Goal: Transaction & Acquisition: Obtain resource

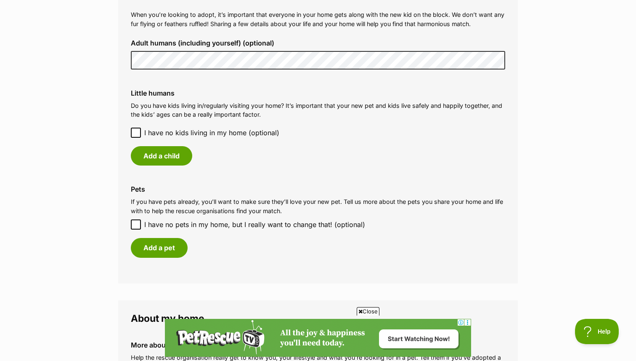
scroll to position [648, 0]
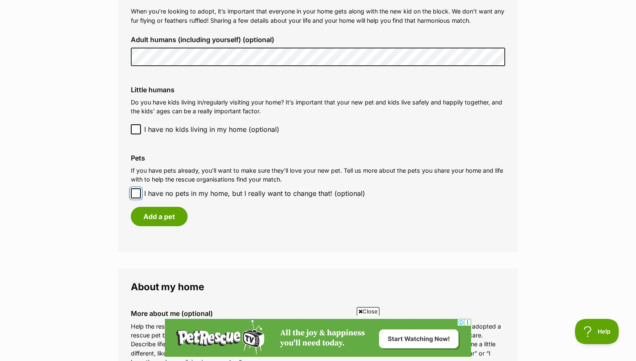
click at [140, 193] on input "I have no pets in my home, but I really want to change that! (optional)" at bounding box center [136, 193] width 10 height 10
checkbox input "true"
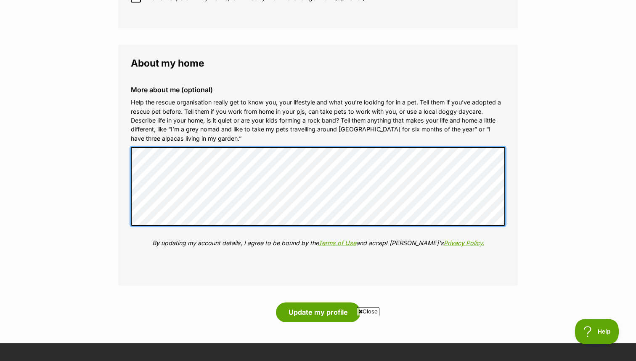
scroll to position [865, 0]
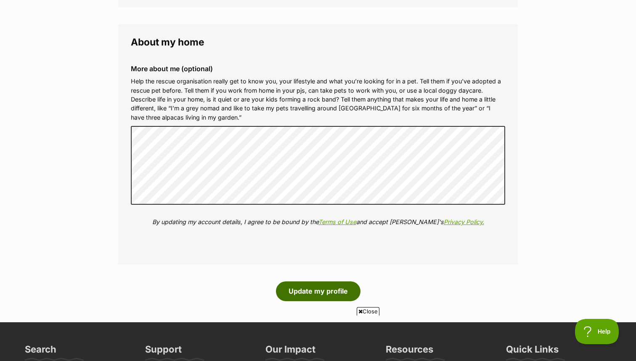
click at [341, 291] on button "Update my profile" at bounding box center [318, 290] width 85 height 19
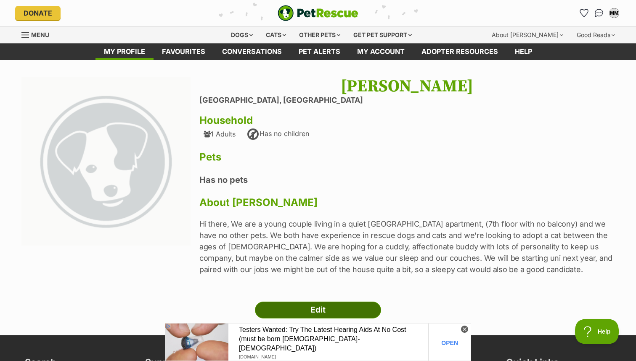
click at [310, 311] on link "Edit" at bounding box center [318, 309] width 126 height 17
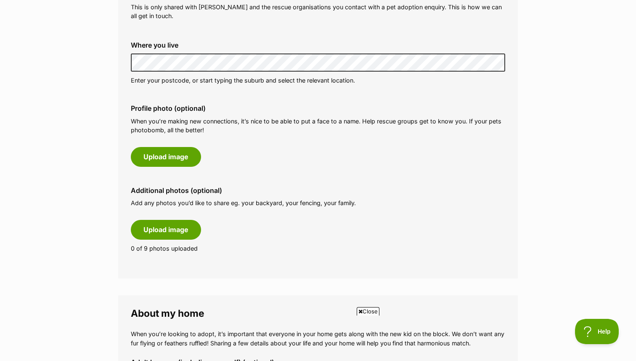
scroll to position [319, 0]
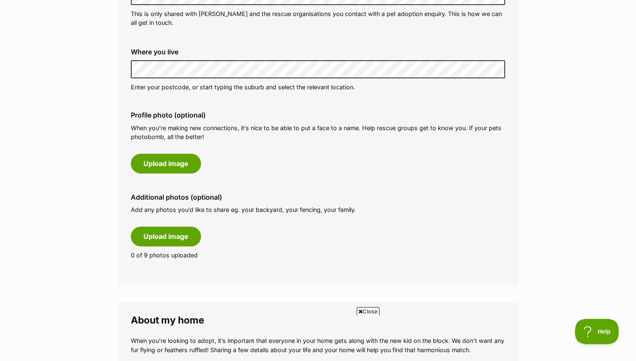
click at [71, 70] on main "My adopter profile Why do I need an adopter profile? Your adopter profile will …" at bounding box center [318, 304] width 636 height 1127
click at [177, 172] on button "Upload image" at bounding box center [166, 163] width 70 height 19
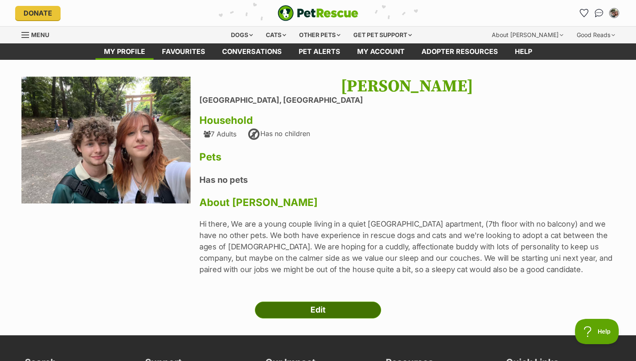
click at [316, 315] on link "Edit" at bounding box center [318, 309] width 126 height 17
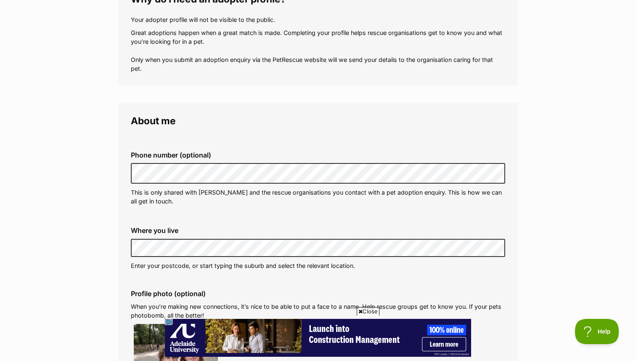
scroll to position [216, 0]
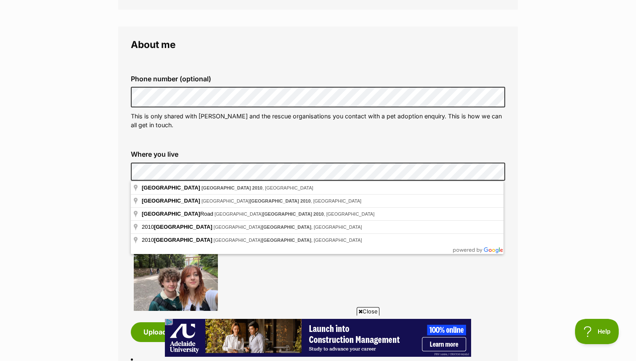
click at [120, 167] on fieldset "About me Phone number (optional) This is only shared with [PERSON_NAME] and the…" at bounding box center [318, 253] width 400 height 453
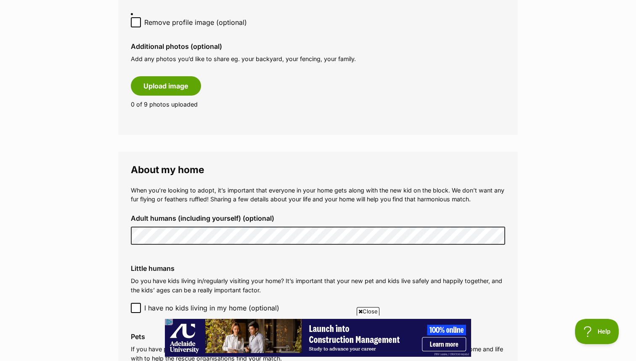
scroll to position [562, 0]
click at [552, 297] on main "My adopter profile Why do I need an adopter profile? Your adopter profile will …" at bounding box center [318, 107] width 636 height 1219
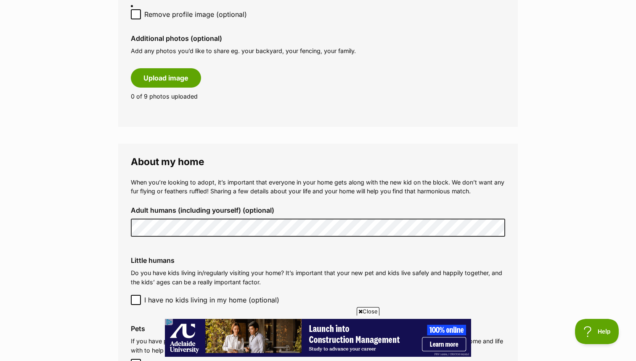
scroll to position [571, 0]
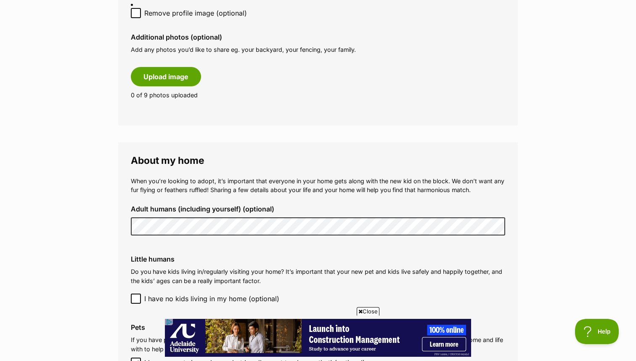
click at [523, 231] on main "My adopter profile Why do I need an adopter profile? Your adopter profile will …" at bounding box center [318, 98] width 636 height 1219
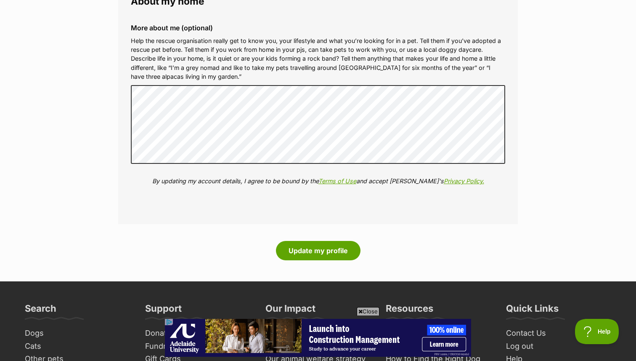
scroll to position [995, 0]
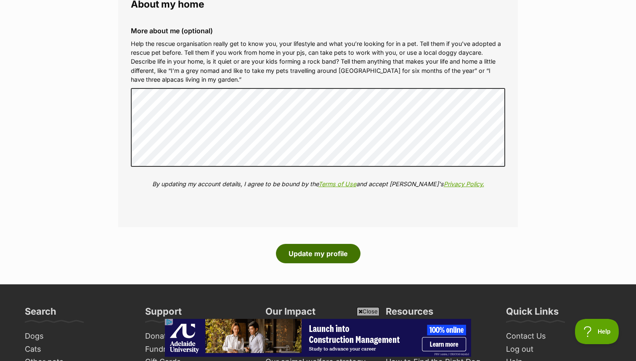
click at [344, 256] on button "Update my profile" at bounding box center [318, 253] width 85 height 19
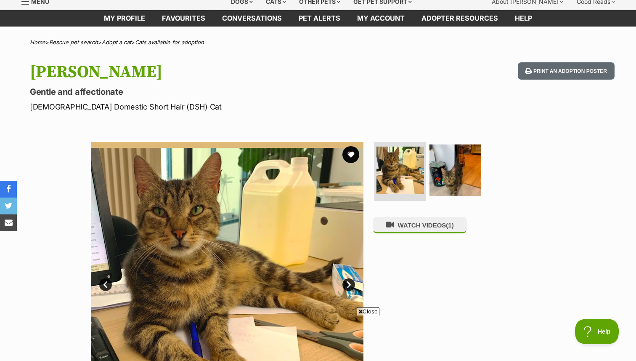
scroll to position [38, 0]
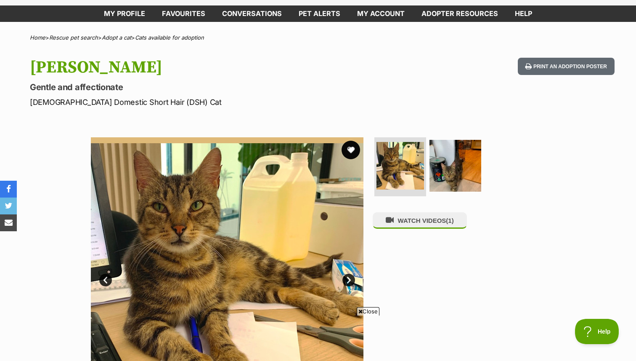
click at [349, 147] on button "favourite" at bounding box center [351, 150] width 19 height 19
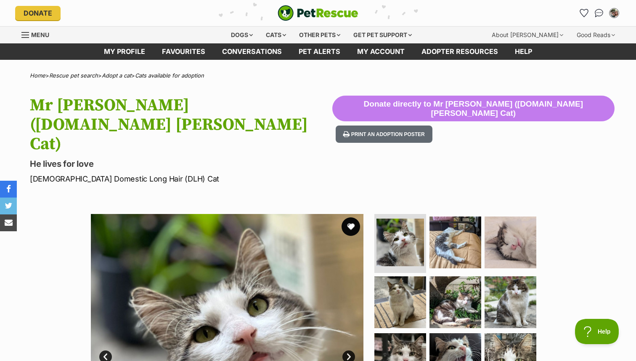
click at [354, 217] on button "favourite" at bounding box center [351, 226] width 19 height 19
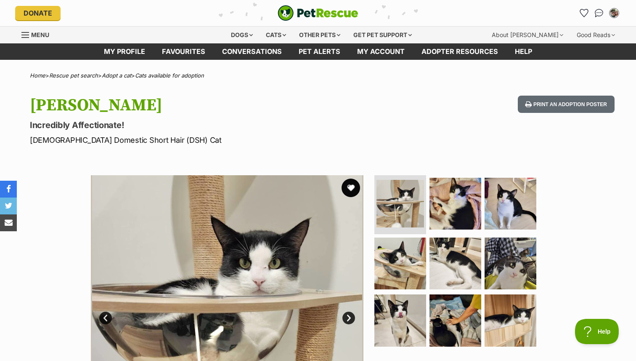
click at [353, 185] on button "favourite" at bounding box center [351, 187] width 19 height 19
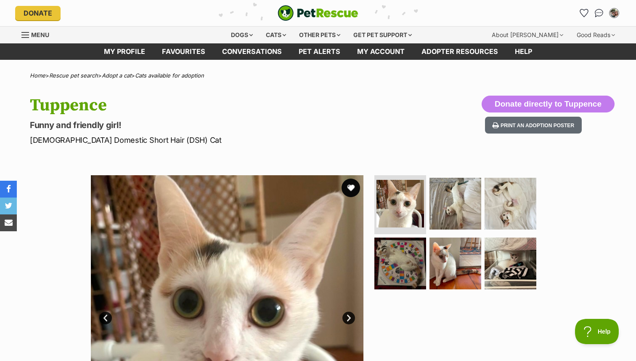
click at [351, 192] on button "favourite" at bounding box center [351, 187] width 19 height 19
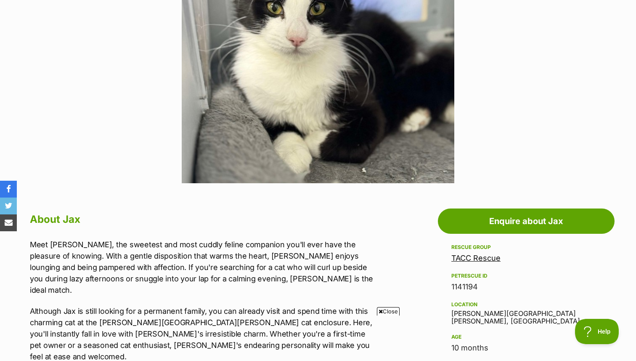
scroll to position [90, 0]
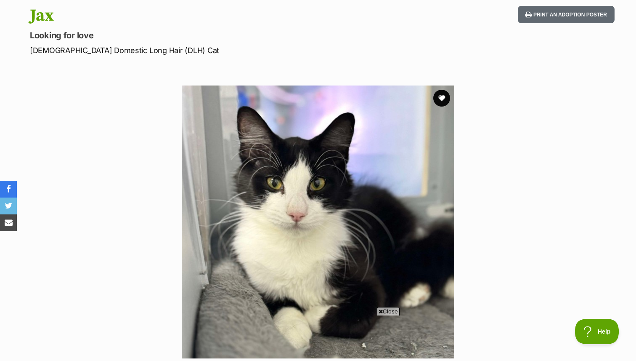
click at [439, 106] on img at bounding box center [318, 221] width 273 height 273
click at [441, 98] on button "favourite" at bounding box center [442, 98] width 19 height 19
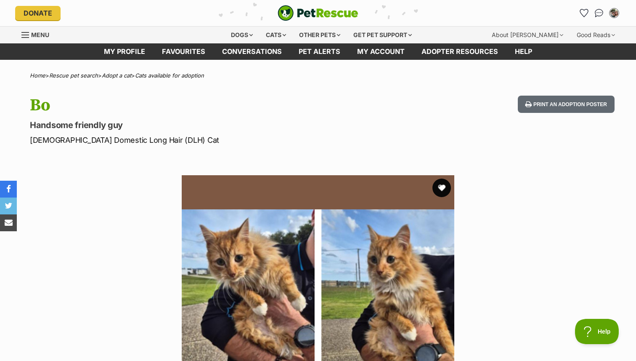
click at [440, 194] on button "favourite" at bounding box center [442, 187] width 19 height 19
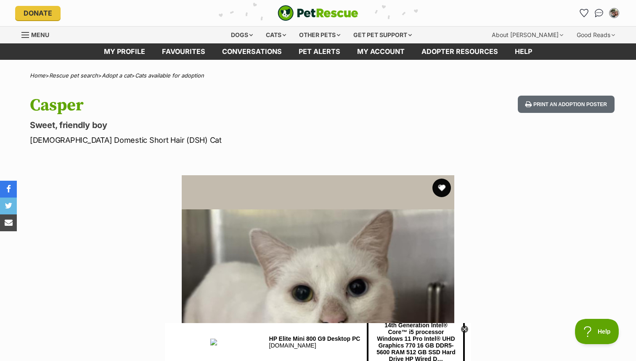
click at [442, 194] on button "favourite" at bounding box center [442, 187] width 19 height 19
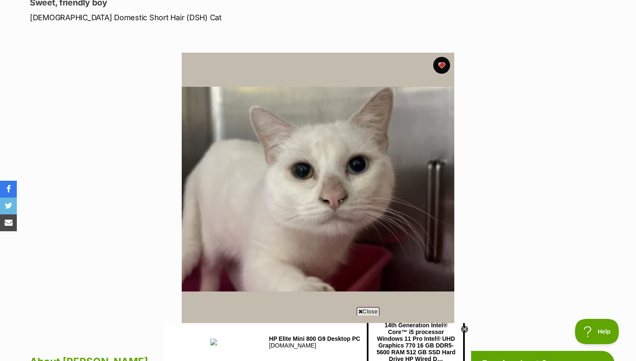
scroll to position [95, 0]
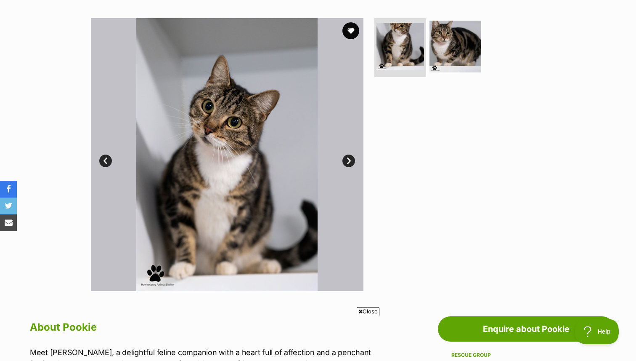
scroll to position [159, 0]
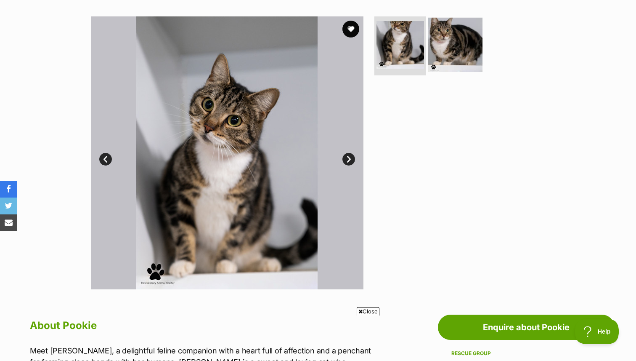
click at [450, 39] on img at bounding box center [455, 45] width 54 height 54
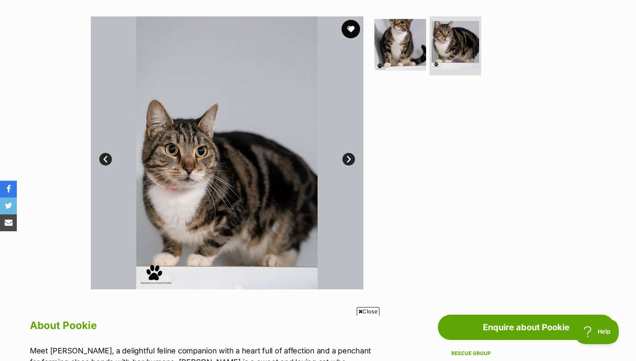
click at [351, 32] on button "favourite" at bounding box center [351, 29] width 19 height 19
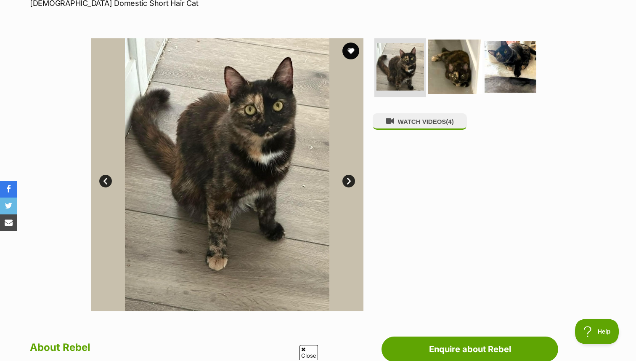
click at [461, 87] on img at bounding box center [455, 67] width 54 height 54
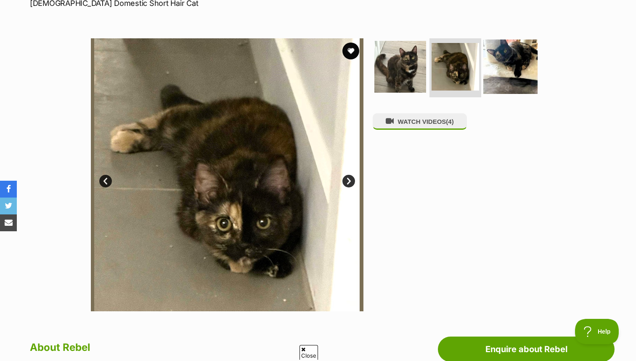
click at [499, 75] on img at bounding box center [511, 67] width 54 height 54
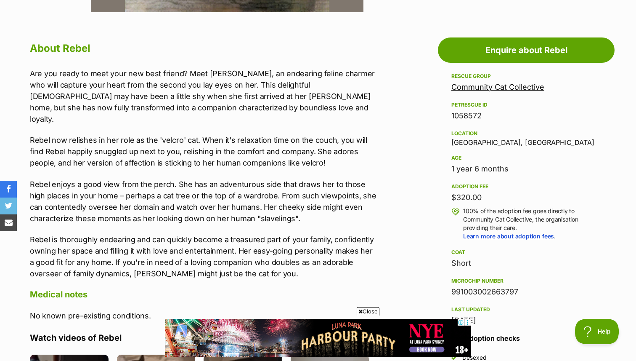
scroll to position [436, 0]
drag, startPoint x: 443, startPoint y: 170, endPoint x: 556, endPoint y: 163, distance: 113.4
click at [557, 163] on aside "Rescue group Community Cat Collective PetRescue ID 1058572 Location Middle Cove…" at bounding box center [526, 240] width 177 height 339
drag, startPoint x: 493, startPoint y: 195, endPoint x: 419, endPoint y: 195, distance: 74.1
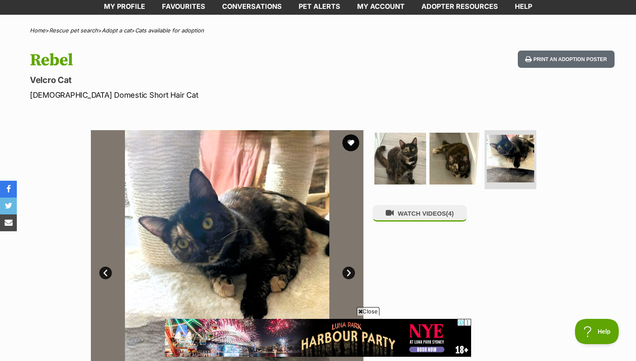
scroll to position [0, 0]
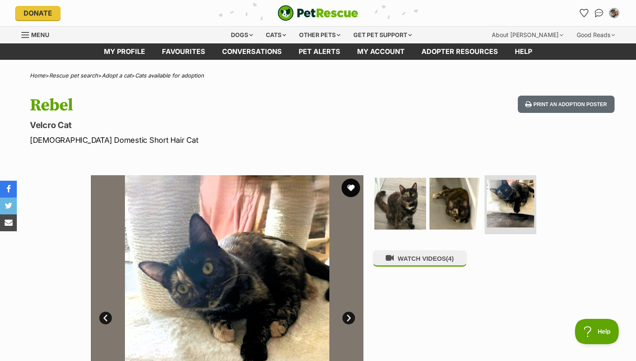
click at [346, 192] on button "favourite" at bounding box center [351, 187] width 19 height 19
click at [410, 263] on button "WATCH VIDEOS (4)" at bounding box center [420, 258] width 94 height 16
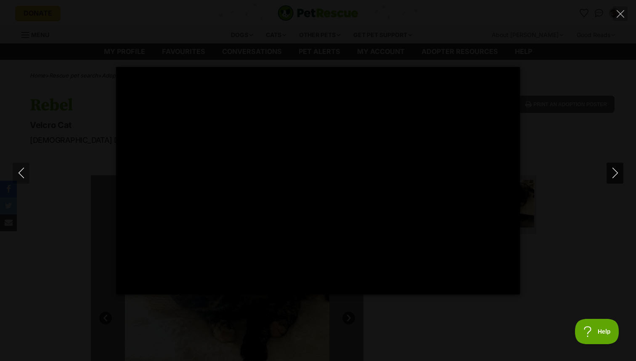
click at [619, 173] on icon "Next" at bounding box center [615, 173] width 11 height 11
type input "12.45"
click at [619, 173] on icon "Next" at bounding box center [615, 173] width 11 height 11
type input "18.89"
click at [619, 173] on icon "Next" at bounding box center [615, 173] width 11 height 11
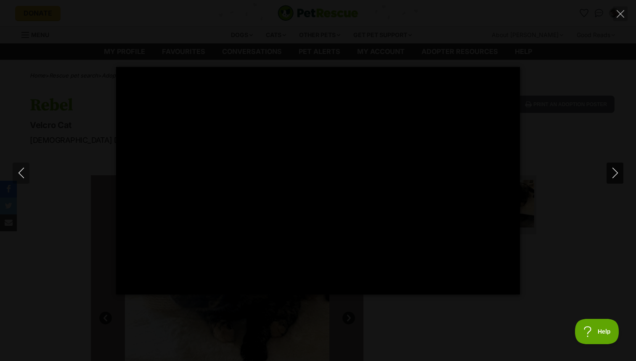
type input "7.43"
type input "100"
click at [588, 92] on div "Pause Play % buffered 00:00 -00:00 Unmute Mute Disable captions Enable captions…" at bounding box center [318, 180] width 636 height 227
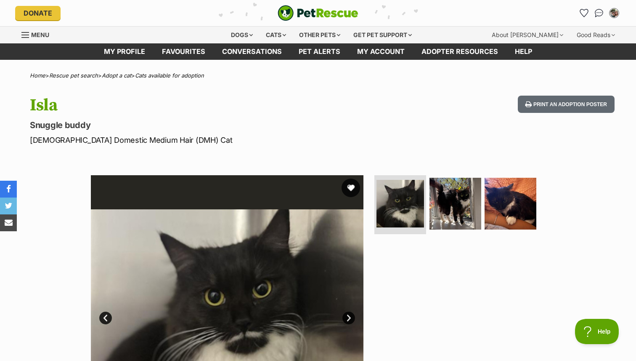
click at [353, 188] on button "favourite" at bounding box center [351, 187] width 19 height 19
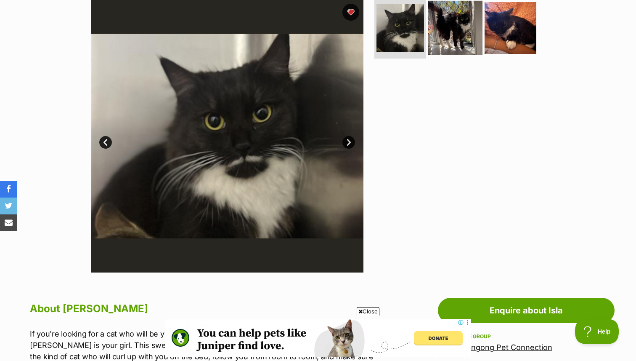
click at [447, 34] on img at bounding box center [455, 28] width 54 height 54
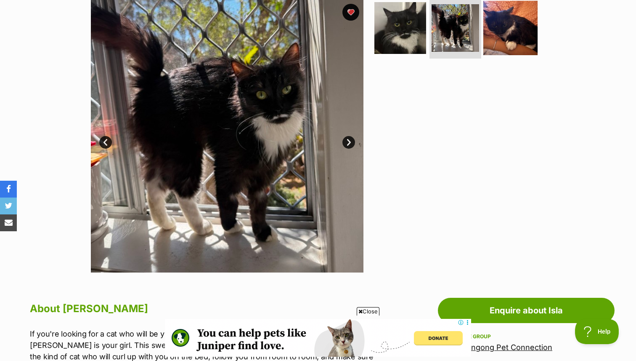
click at [498, 38] on img at bounding box center [511, 28] width 54 height 54
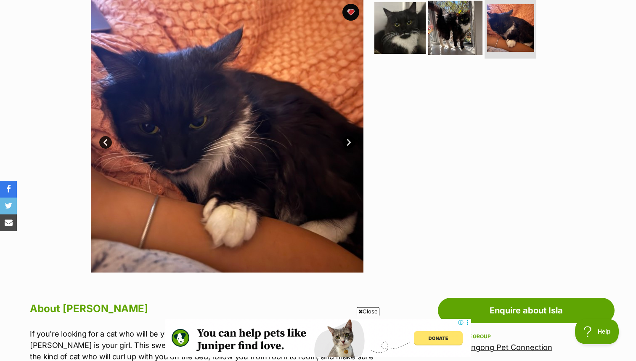
click at [443, 38] on img at bounding box center [455, 28] width 54 height 54
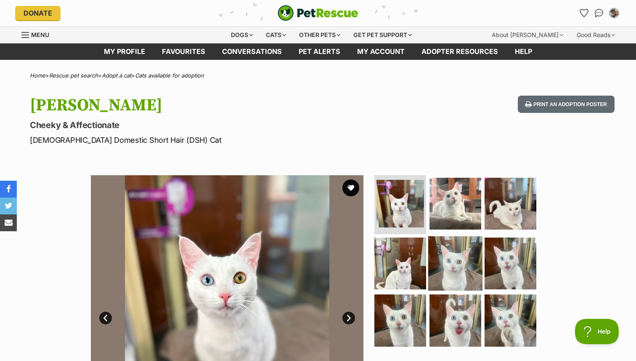
click at [465, 268] on img at bounding box center [455, 263] width 54 height 54
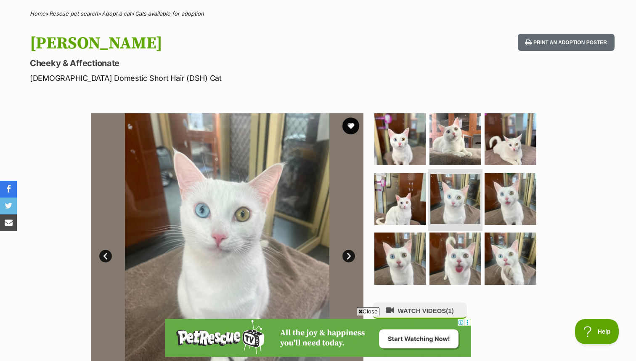
scroll to position [63, 0]
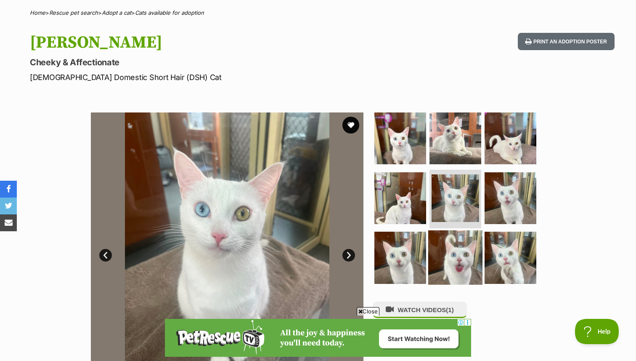
click at [463, 270] on img at bounding box center [455, 257] width 54 height 54
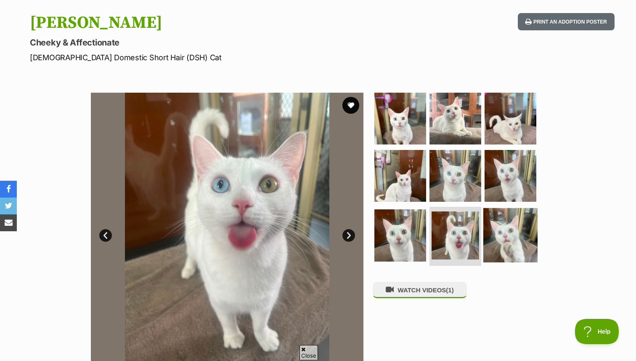
scroll to position [0, 0]
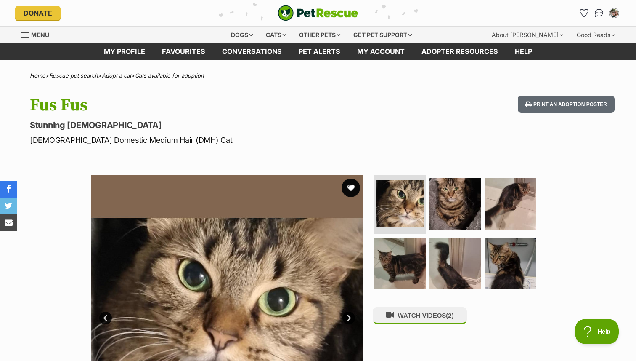
click at [352, 188] on button "favourite" at bounding box center [351, 187] width 19 height 19
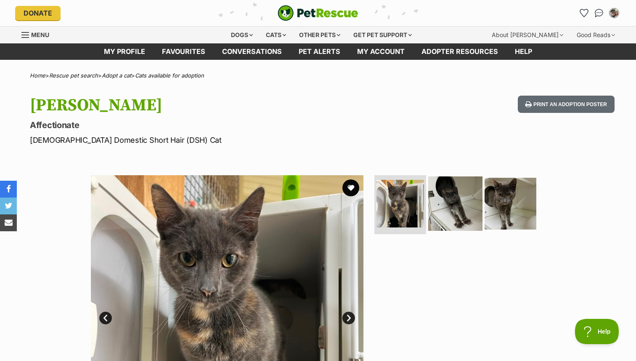
click at [471, 206] on img at bounding box center [455, 203] width 54 height 54
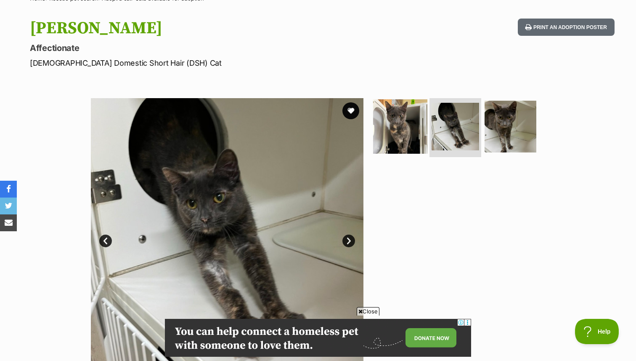
click at [402, 138] on img at bounding box center [400, 126] width 54 height 54
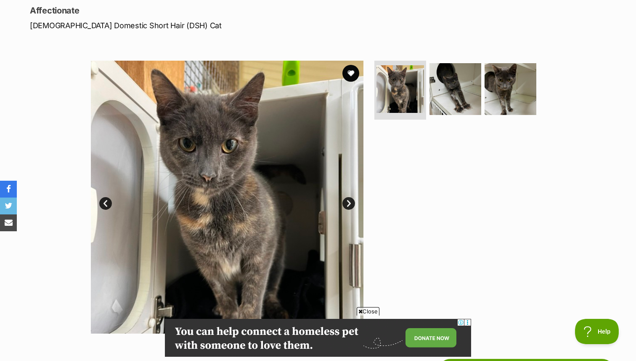
scroll to position [79, 0]
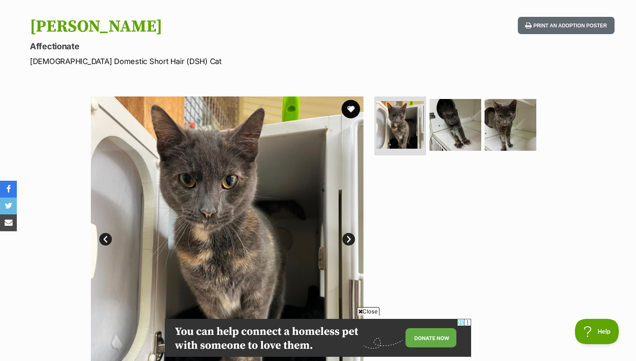
click at [351, 106] on button "favourite" at bounding box center [351, 109] width 19 height 19
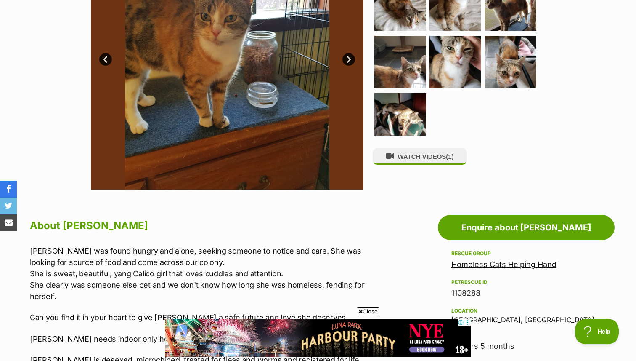
scroll to position [243, 0]
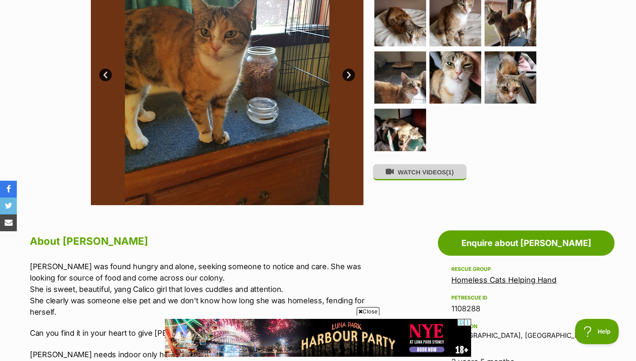
click at [393, 174] on icon at bounding box center [390, 172] width 8 height 8
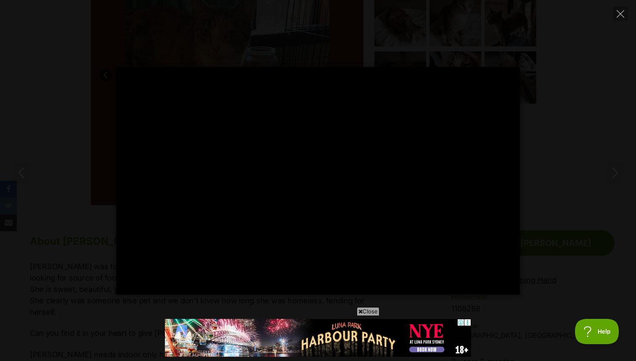
click at [563, 90] on div "Pause Play % buffered 00:00 -00:34 Unmute Mute Disable captions Enable captions…" at bounding box center [318, 180] width 636 height 227
type input "2.21"
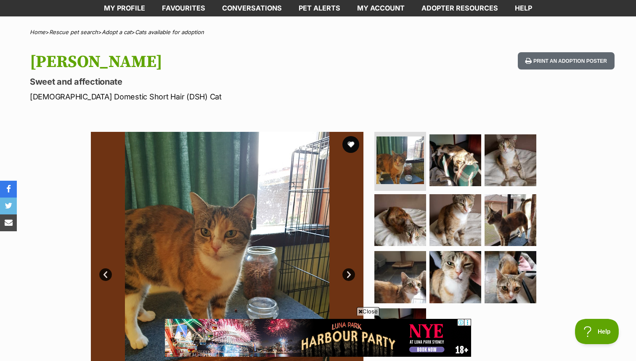
scroll to position [22, 0]
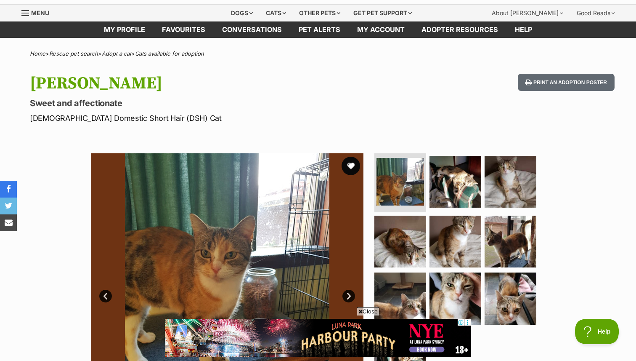
click at [353, 162] on button "favourite" at bounding box center [351, 166] width 19 height 19
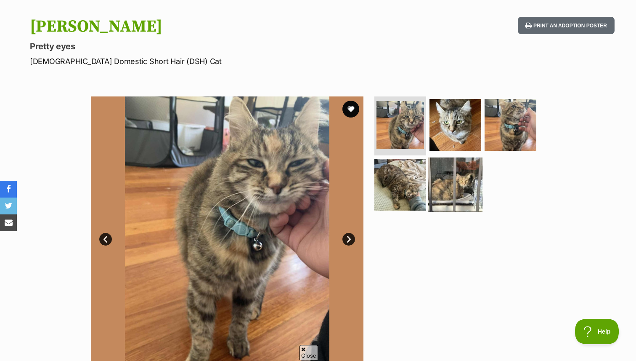
click at [465, 179] on img at bounding box center [455, 184] width 54 height 54
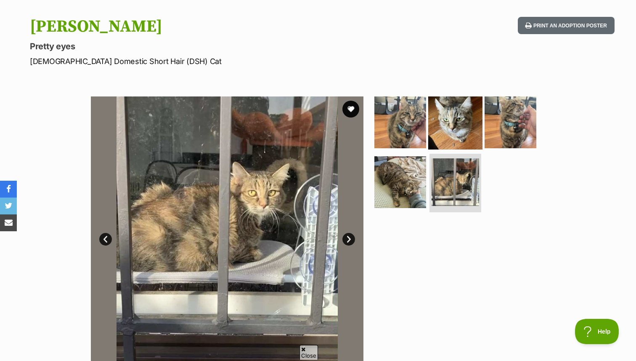
click at [467, 138] on img at bounding box center [455, 122] width 54 height 54
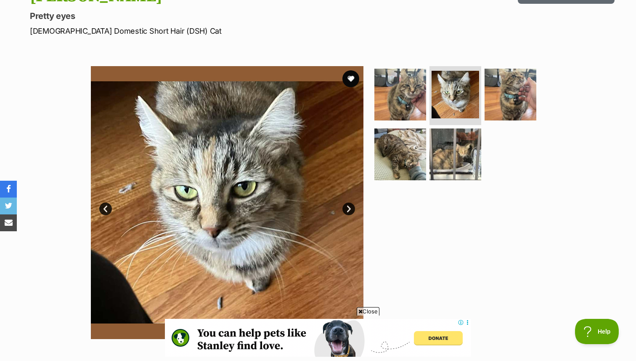
scroll to position [98, 0]
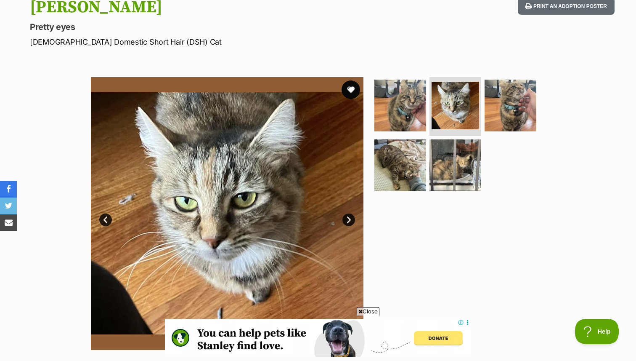
click at [347, 85] on button "favourite" at bounding box center [351, 89] width 19 height 19
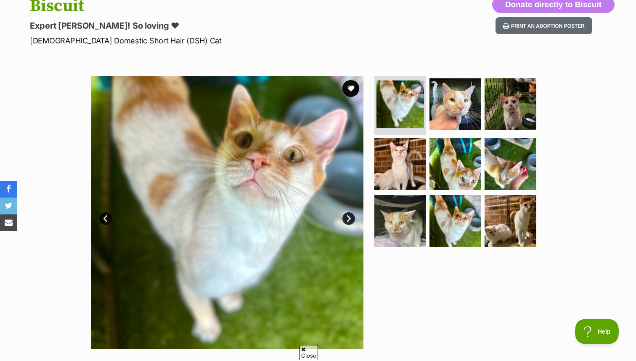
scroll to position [116, 0]
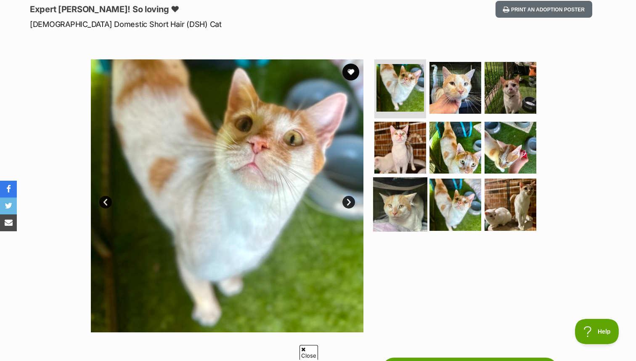
click at [408, 186] on img at bounding box center [400, 204] width 54 height 54
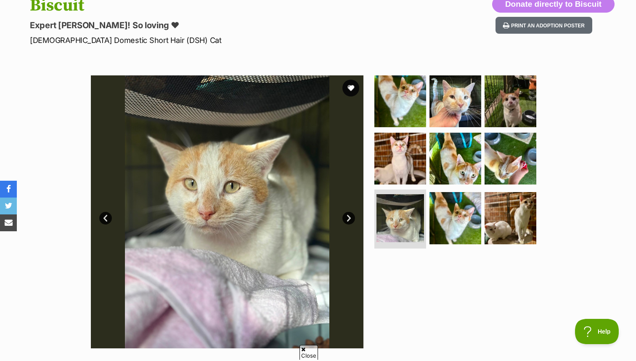
scroll to position [0, 0]
click at [351, 84] on button "favourite" at bounding box center [351, 88] width 19 height 19
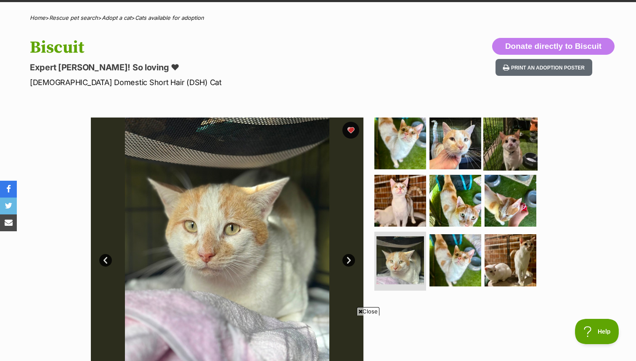
click at [526, 136] on img at bounding box center [511, 143] width 54 height 54
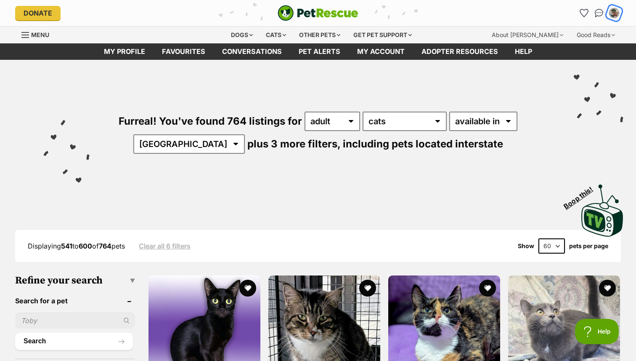
click at [616, 16] on img "My account" at bounding box center [614, 13] width 11 height 11
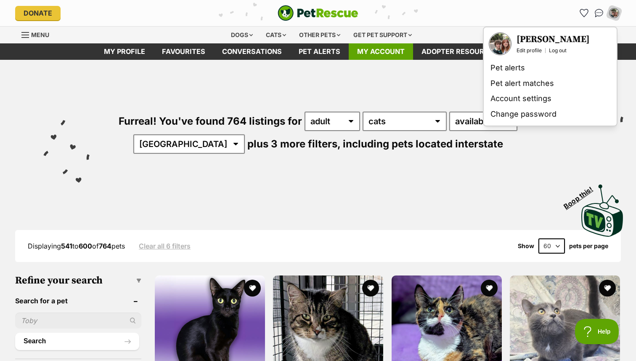
click at [388, 55] on link "My account" at bounding box center [381, 51] width 64 height 16
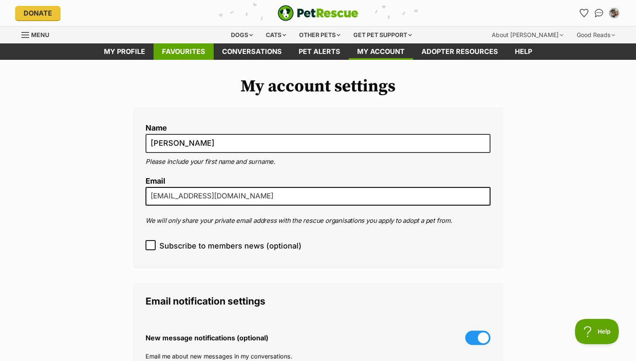
click at [175, 51] on link "Favourites" at bounding box center [184, 51] width 60 height 16
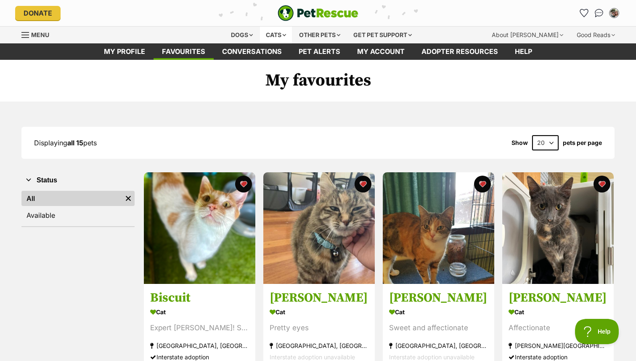
click at [268, 34] on div "Cats" at bounding box center [276, 35] width 32 height 17
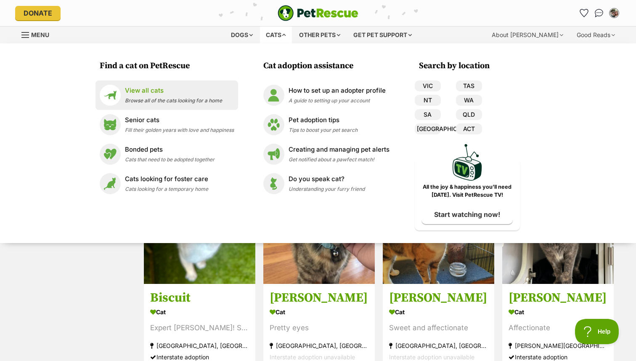
click at [165, 87] on p "View all cats" at bounding box center [173, 91] width 97 height 10
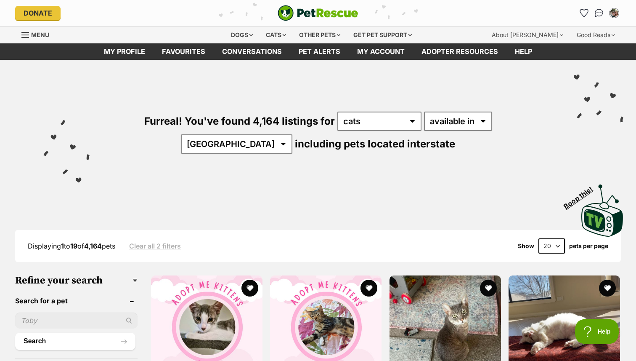
click at [60, 314] on input "text" at bounding box center [76, 320] width 122 height 16
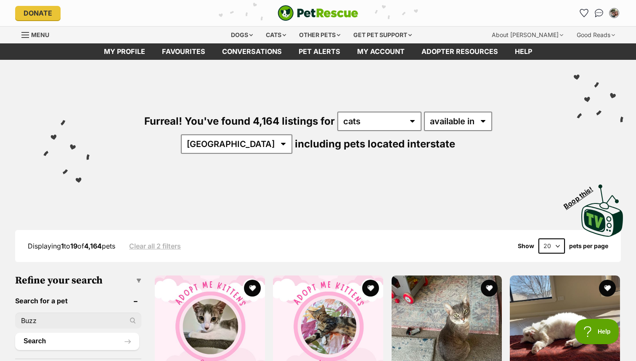
type input "Buzz"
click at [15, 333] on button "Search" at bounding box center [77, 341] width 124 height 17
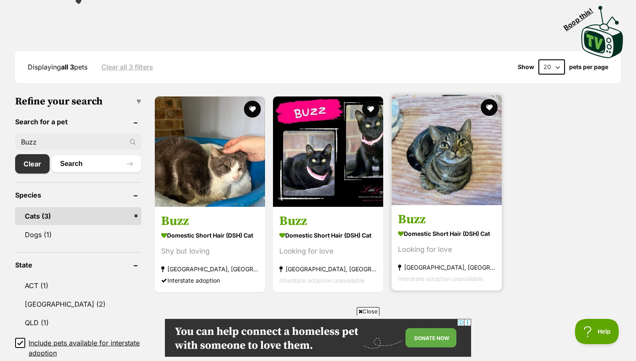
click at [446, 175] on img at bounding box center [447, 150] width 110 height 110
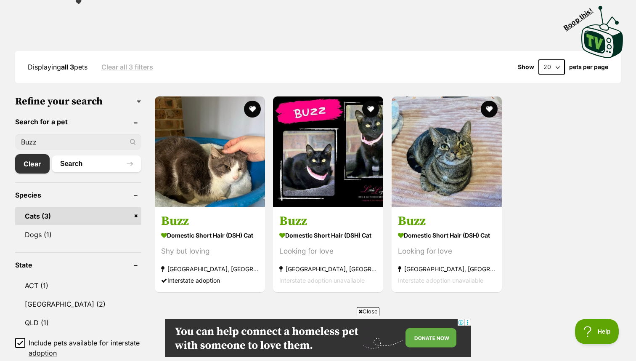
click at [57, 146] on input "Buzz" at bounding box center [78, 142] width 126 height 16
type input "B"
type input "E"
type input "[PERSON_NAME]"
click at [52, 155] on button "Search" at bounding box center [97, 163] width 90 height 17
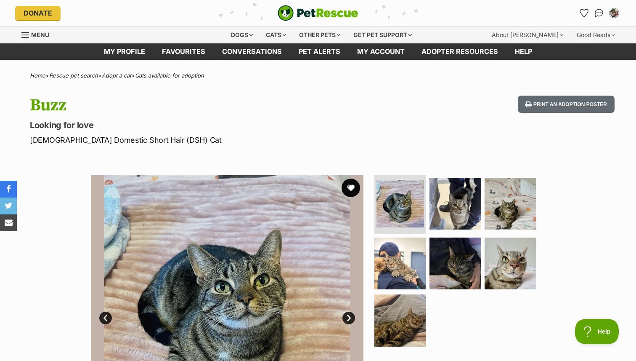
click at [349, 185] on button "favourite" at bounding box center [351, 187] width 19 height 19
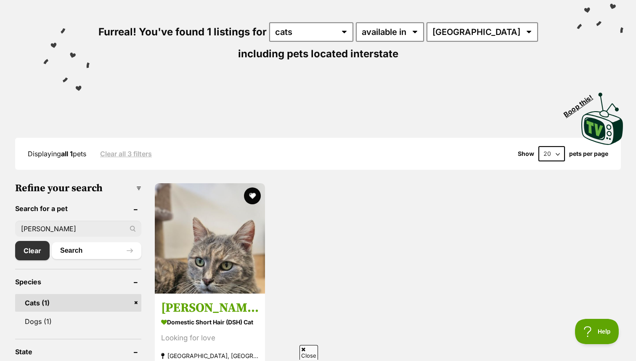
scroll to position [90, 0]
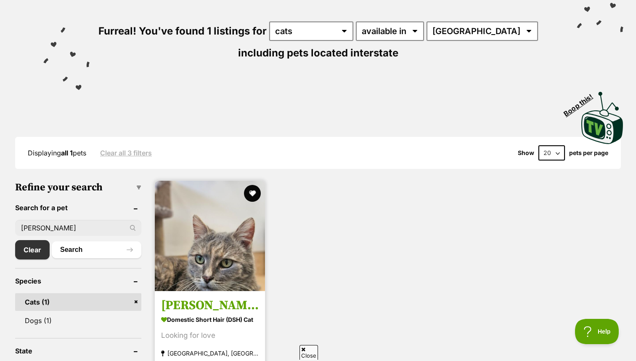
click at [206, 269] on img at bounding box center [210, 236] width 110 height 110
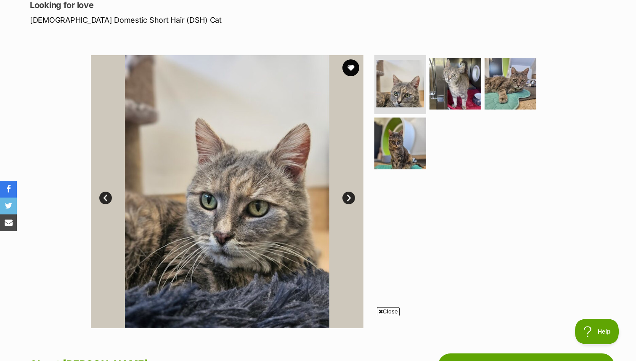
scroll to position [107, 0]
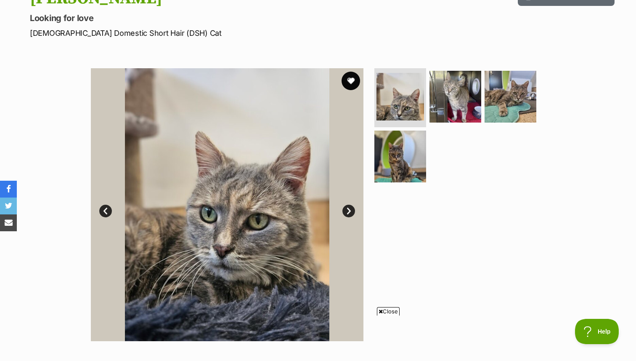
click at [359, 81] on button "favourite" at bounding box center [351, 81] width 19 height 19
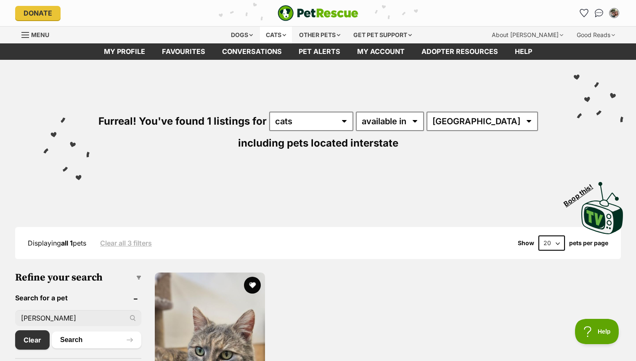
click at [272, 35] on div "Cats" at bounding box center [276, 35] width 32 height 17
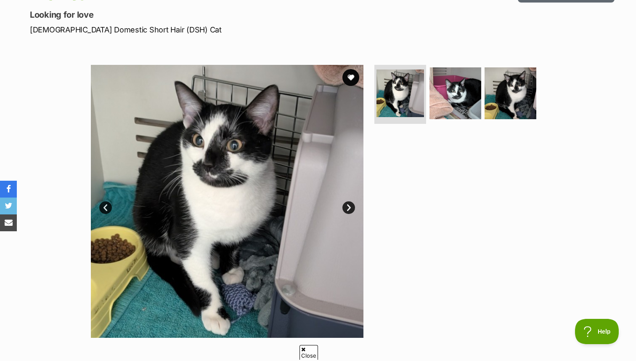
scroll to position [130, 0]
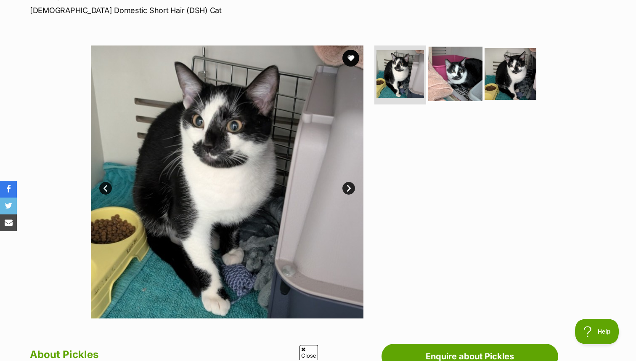
click at [467, 85] on img at bounding box center [455, 74] width 54 height 54
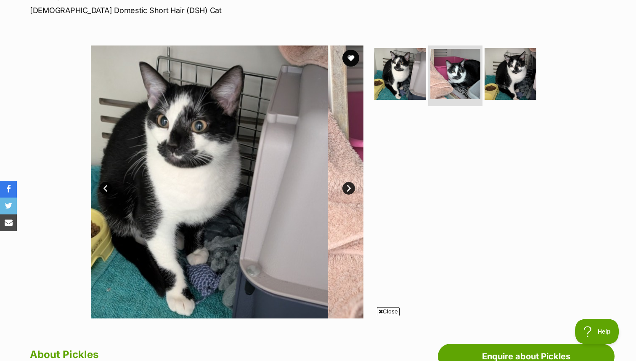
scroll to position [0, 0]
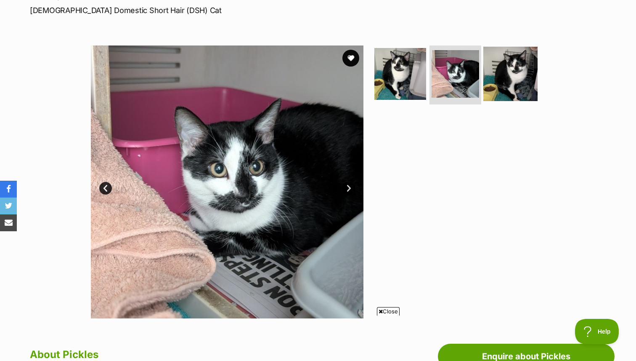
click at [522, 78] on img at bounding box center [511, 74] width 54 height 54
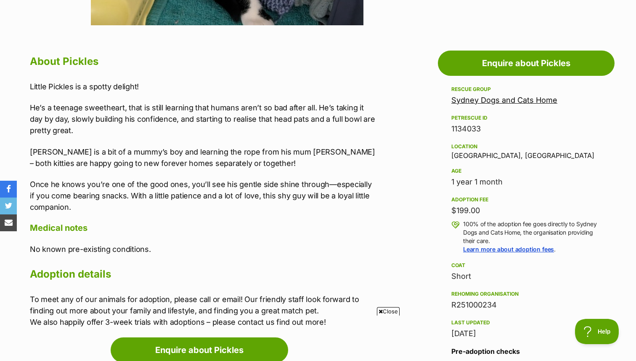
scroll to position [424, 0]
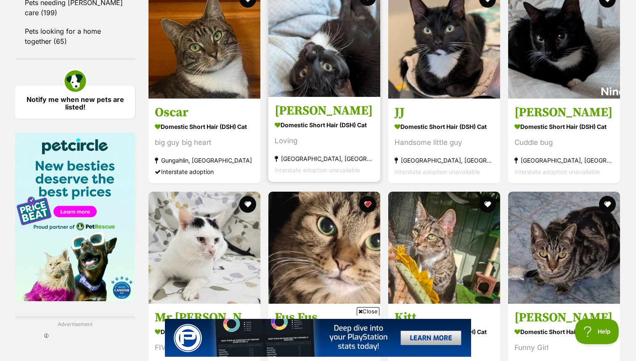
scroll to position [1140, 0]
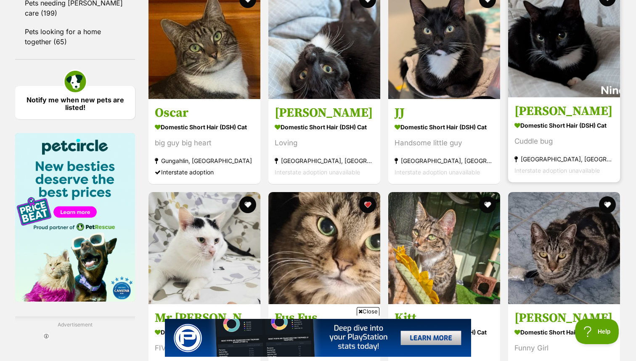
click at [575, 165] on strong "Botany, NSW" at bounding box center [564, 158] width 99 height 11
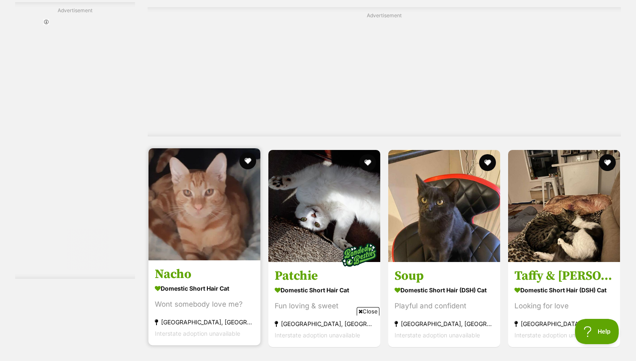
click at [231, 148] on img at bounding box center [205, 204] width 112 height 112
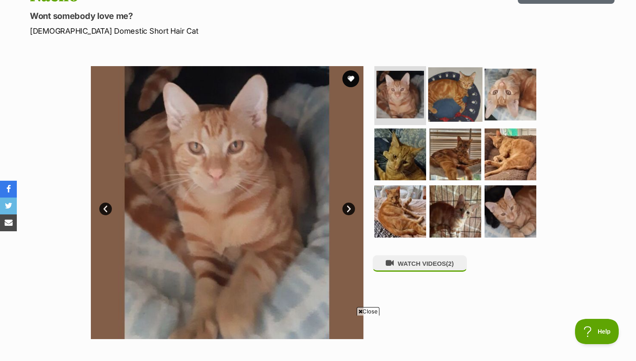
click at [463, 93] on img at bounding box center [455, 94] width 54 height 54
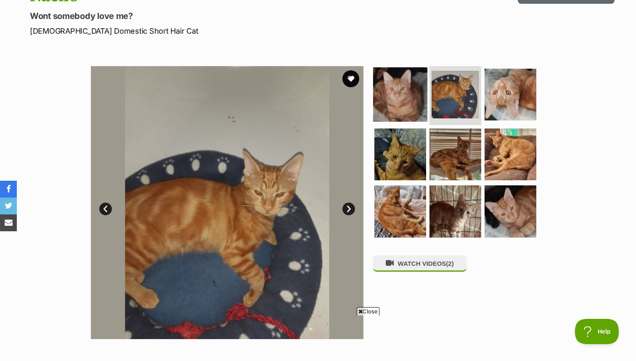
click at [394, 92] on img at bounding box center [400, 94] width 54 height 54
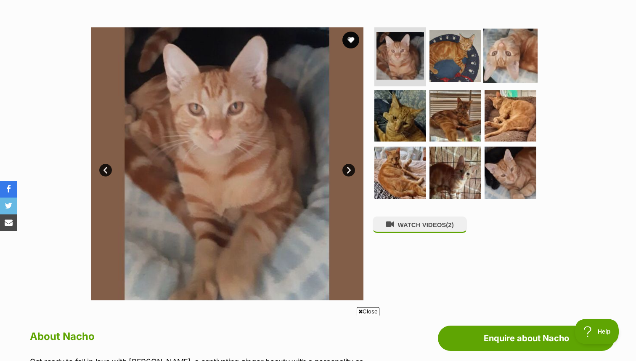
scroll to position [153, 0]
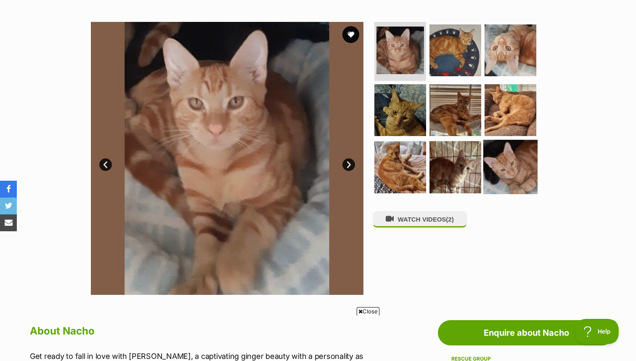
click at [524, 173] on img at bounding box center [511, 167] width 54 height 54
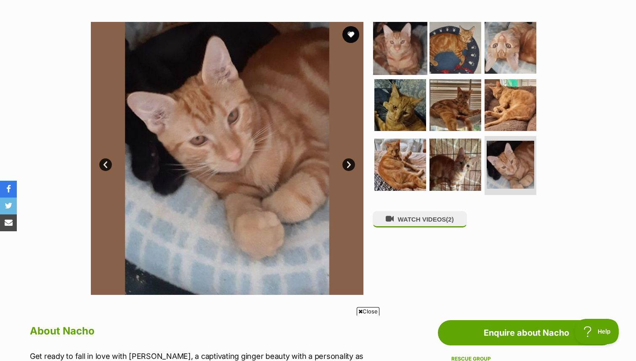
click at [398, 49] on img at bounding box center [400, 48] width 54 height 54
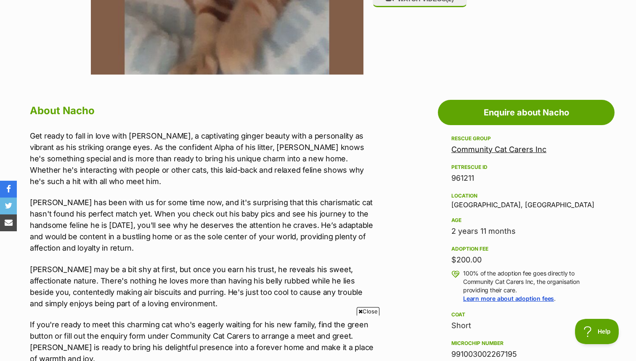
scroll to position [375, 0]
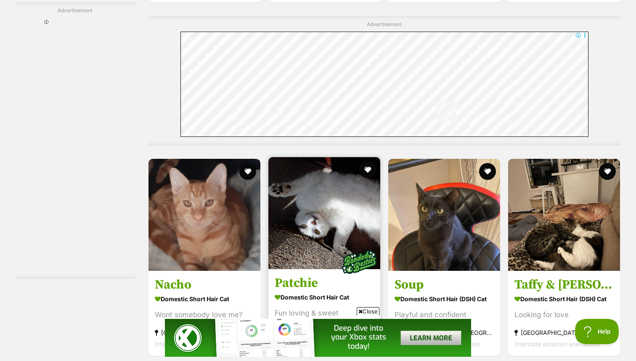
click at [325, 275] on h3 "Patchie" at bounding box center [324, 283] width 99 height 16
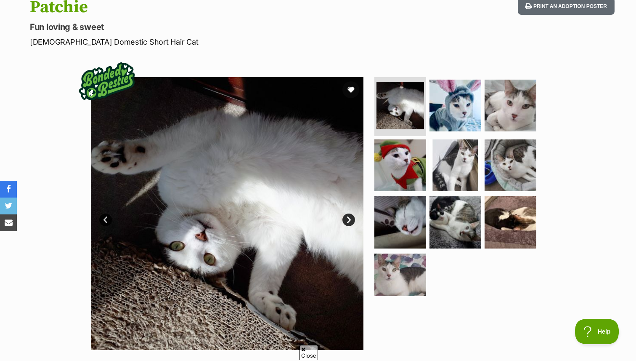
scroll to position [119, 0]
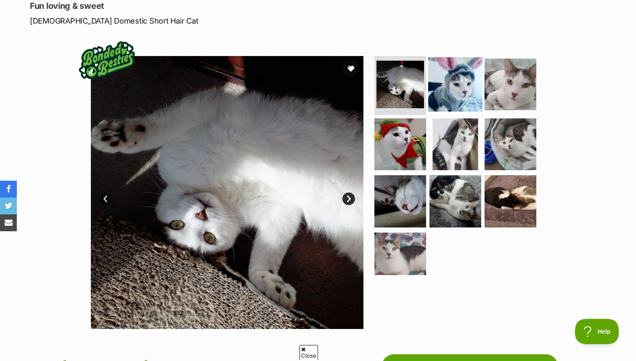
click at [453, 80] on img at bounding box center [455, 84] width 54 height 54
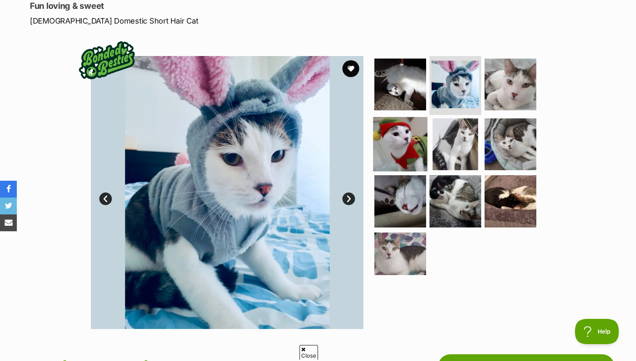
scroll to position [0, 0]
click at [396, 138] on img at bounding box center [400, 144] width 54 height 54
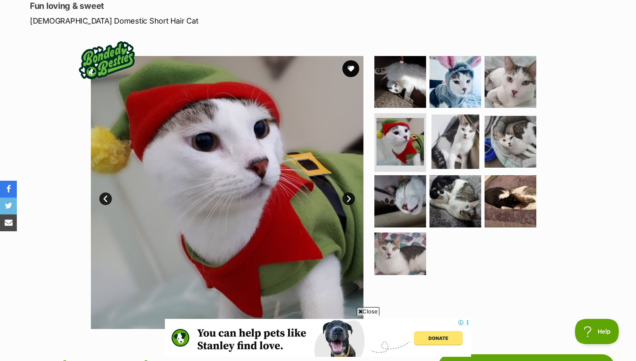
click at [468, 146] on img at bounding box center [455, 141] width 54 height 54
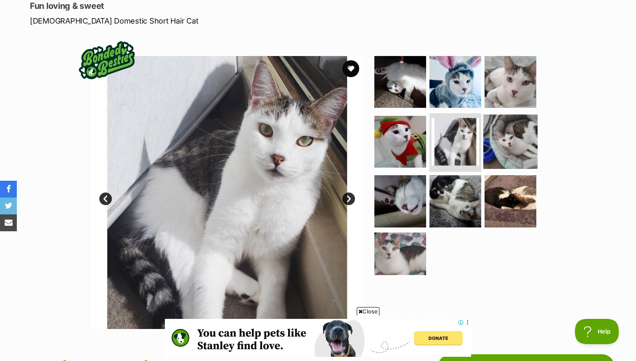
click at [503, 137] on img at bounding box center [511, 141] width 54 height 54
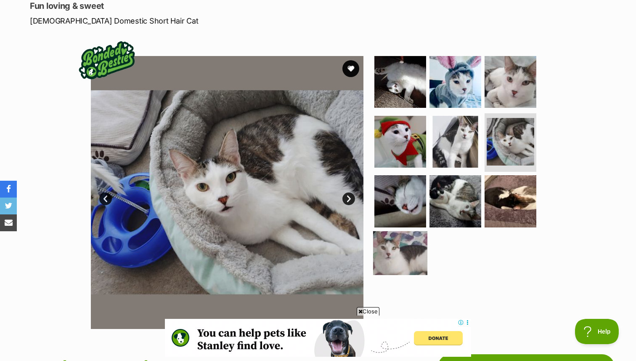
click at [411, 246] on img at bounding box center [400, 258] width 54 height 54
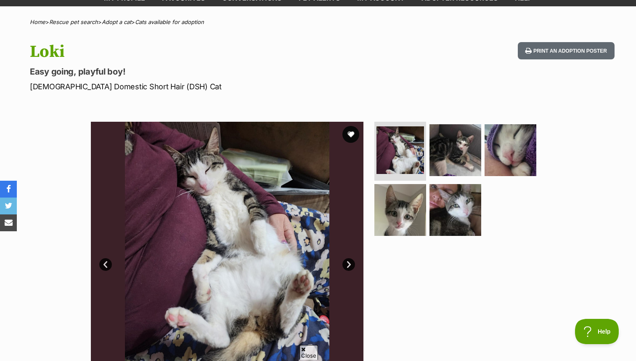
scroll to position [94, 0]
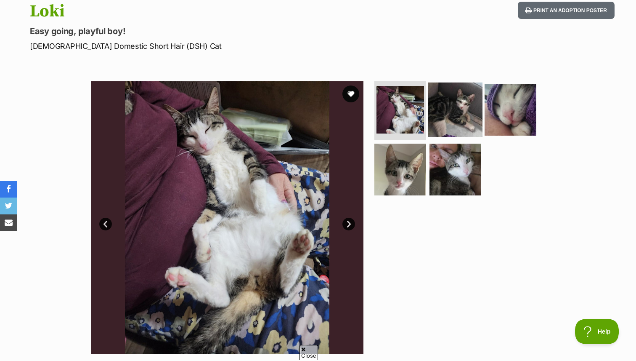
click at [475, 107] on img at bounding box center [455, 109] width 54 height 54
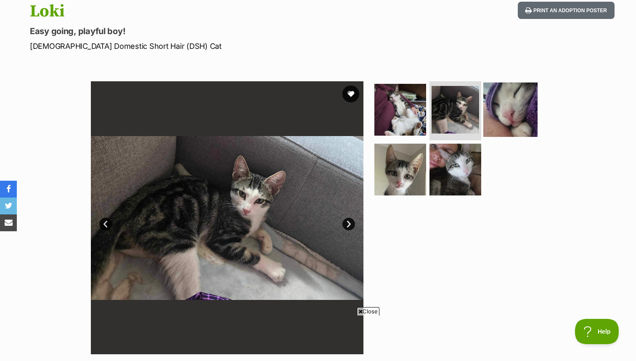
scroll to position [0, 0]
click at [523, 101] on img at bounding box center [511, 109] width 54 height 54
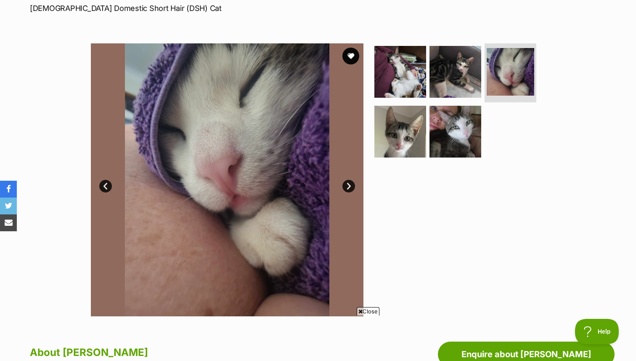
scroll to position [124, 0]
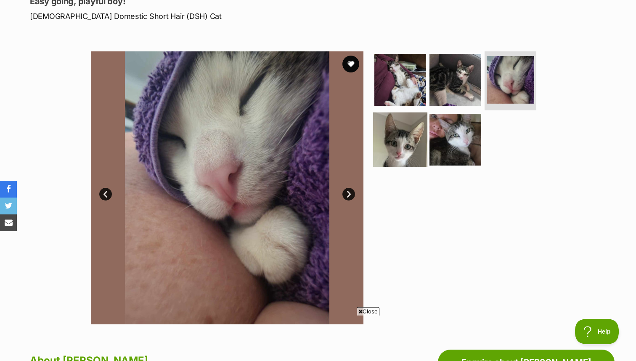
click at [410, 115] on img at bounding box center [400, 139] width 54 height 54
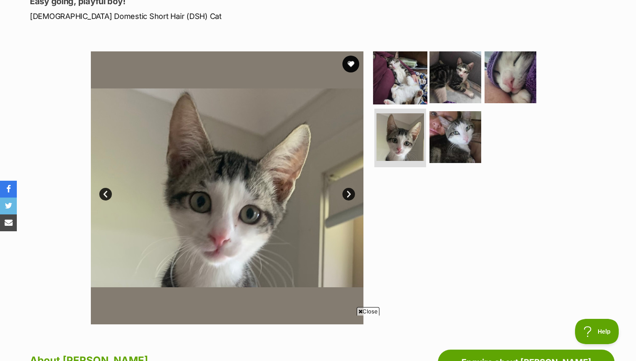
click at [417, 73] on img at bounding box center [400, 77] width 54 height 54
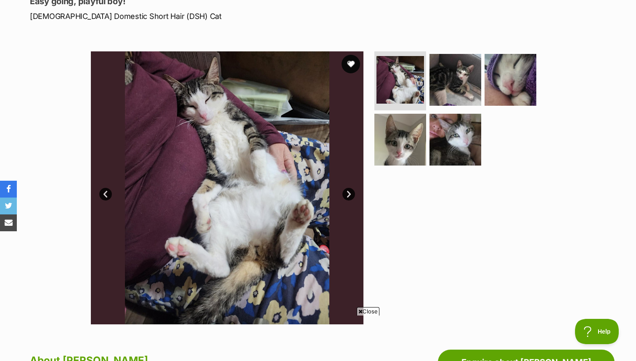
click at [346, 63] on button "favourite" at bounding box center [351, 64] width 19 height 19
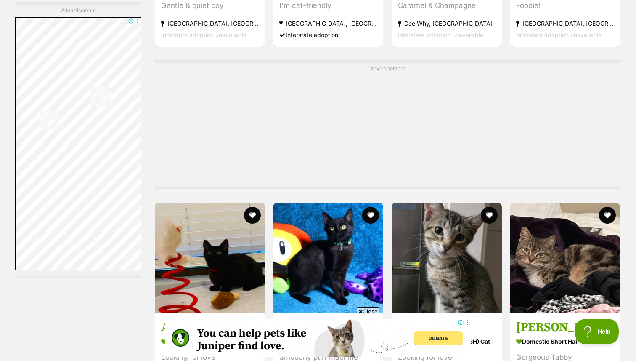
scroll to position [2738, 0]
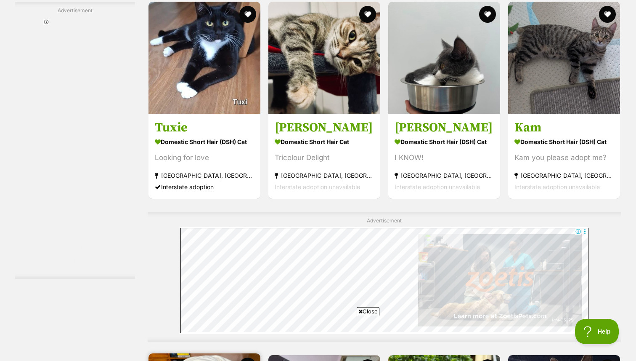
scroll to position [3080, 0]
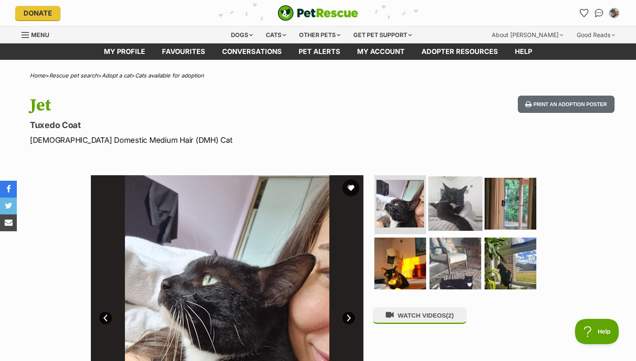
click at [459, 189] on img at bounding box center [455, 203] width 54 height 54
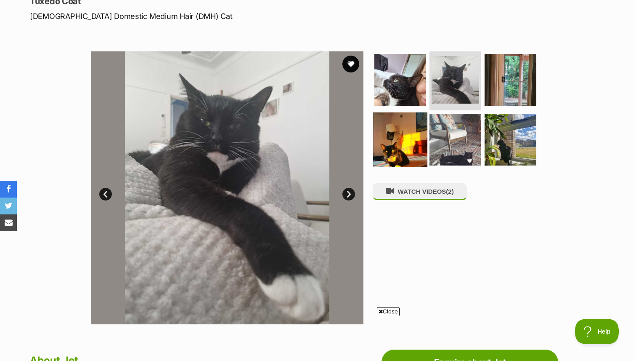
click at [386, 149] on img at bounding box center [400, 139] width 54 height 54
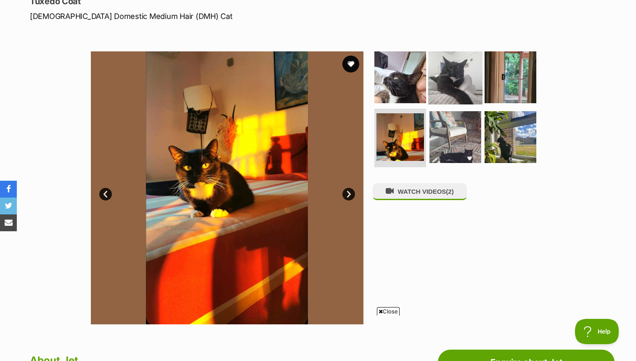
click at [446, 77] on img at bounding box center [455, 77] width 54 height 54
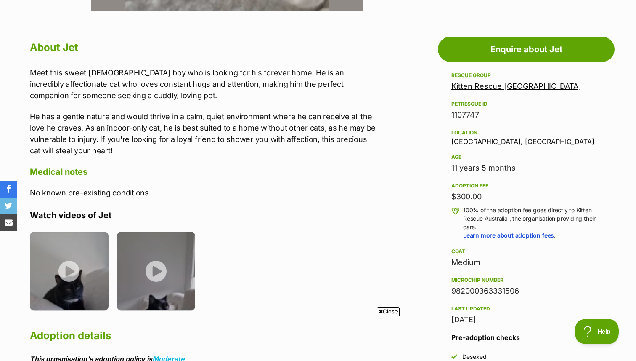
scroll to position [437, 0]
drag, startPoint x: 447, startPoint y: 161, endPoint x: 512, endPoint y: 161, distance: 64.4
click at [512, 161] on aside "Rescue group Kitten Rescue Australia PetRescue ID 1107747 Location Belmore, NSW…" at bounding box center [526, 239] width 177 height 339
drag, startPoint x: 517, startPoint y: 168, endPoint x: 445, endPoint y: 168, distance: 72.0
click at [445, 168] on aside "Rescue group Kitten Rescue Australia PetRescue ID 1107747 Location Belmore, NSW…" at bounding box center [526, 239] width 177 height 339
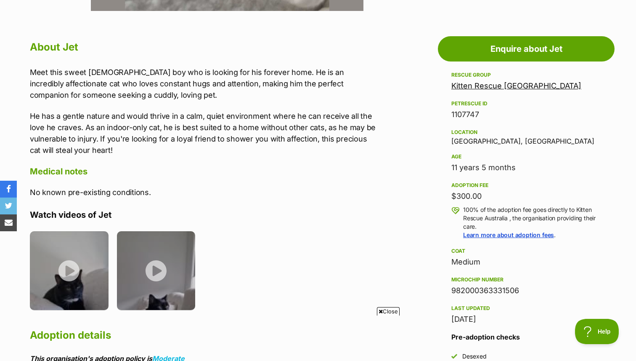
click at [445, 168] on aside "Rescue group Kitten Rescue Australia PetRescue ID 1107747 Location Belmore, NSW…" at bounding box center [526, 239] width 177 height 339
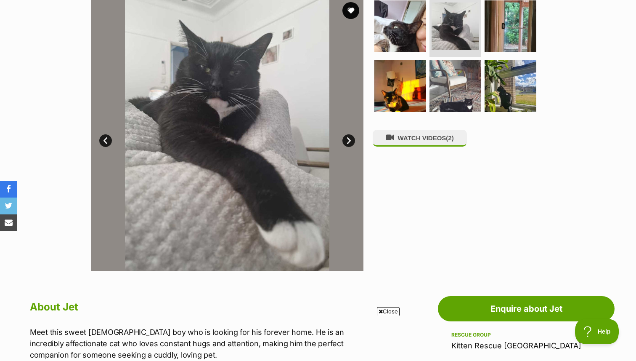
scroll to position [163, 0]
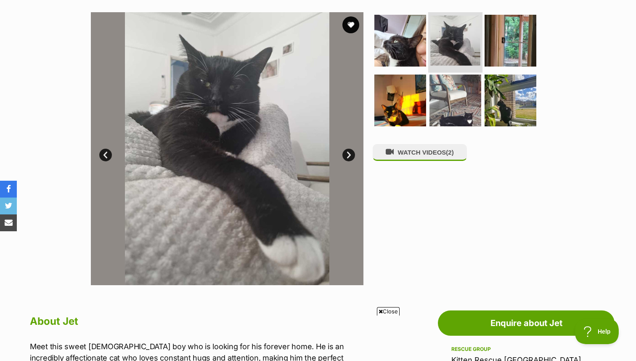
click at [441, 32] on img at bounding box center [456, 41] width 50 height 50
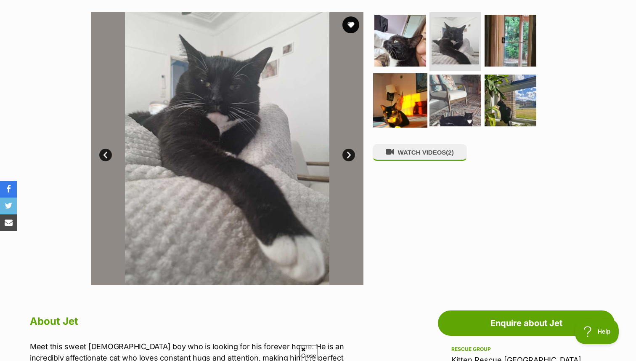
scroll to position [0, 0]
click at [419, 103] on img at bounding box center [400, 100] width 54 height 54
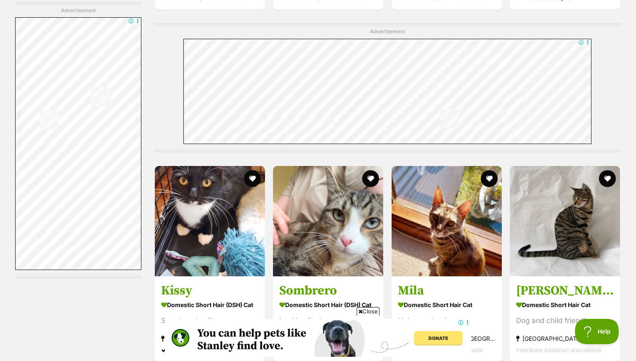
scroll to position [3692, 0]
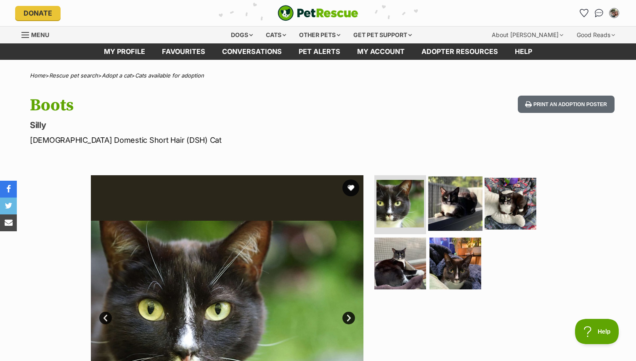
click at [463, 205] on img at bounding box center [455, 203] width 54 height 54
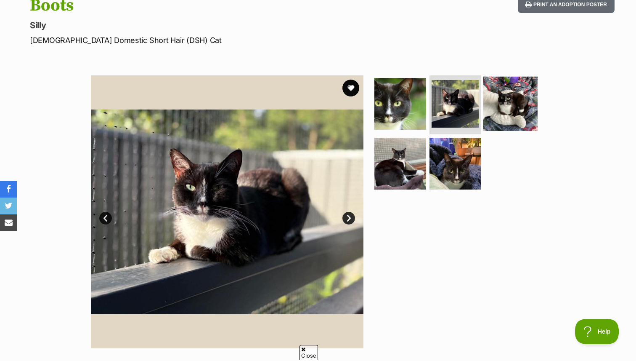
click at [502, 114] on img at bounding box center [511, 104] width 54 height 54
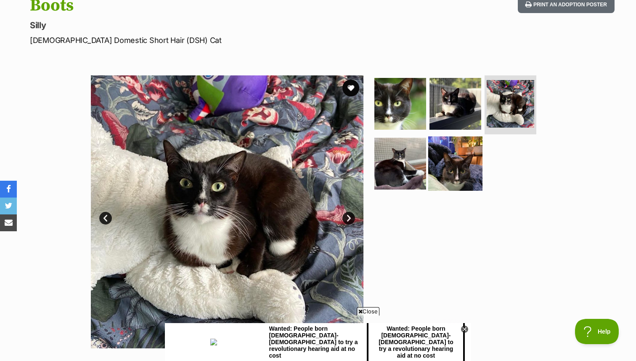
click at [461, 161] on img at bounding box center [455, 163] width 54 height 54
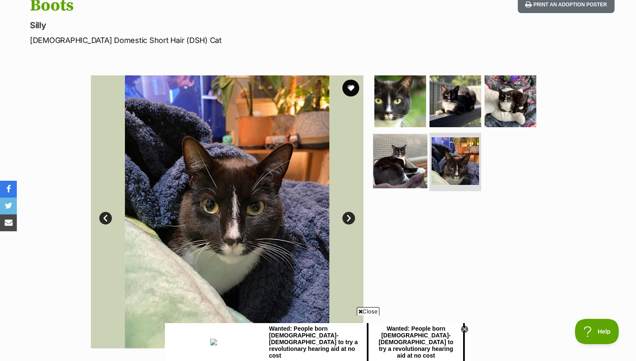
click at [410, 162] on img at bounding box center [400, 160] width 54 height 54
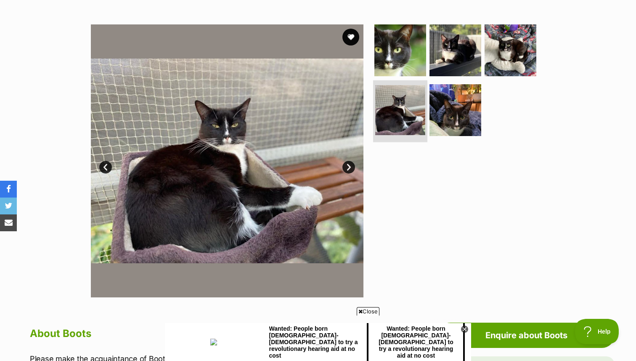
scroll to position [158, 0]
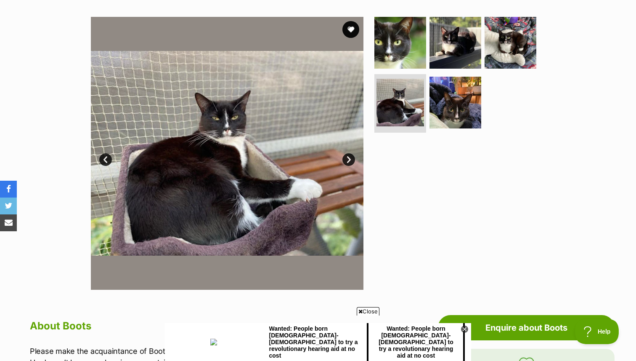
click at [521, 14] on section "Available 4 of 5 images 4 of 5 images 4 of 5 images 4 of 5 images 4 of 5 images…" at bounding box center [318, 146] width 480 height 285
click at [516, 30] on img at bounding box center [511, 43] width 54 height 54
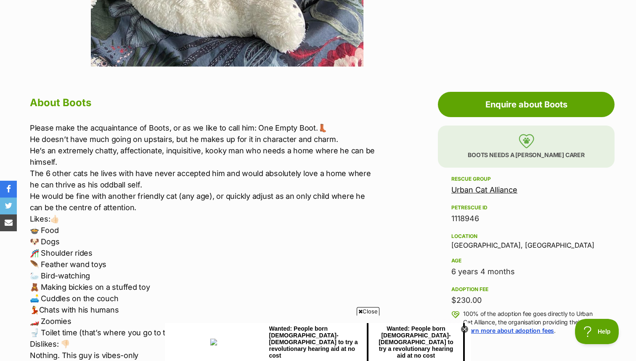
scroll to position [383, 0]
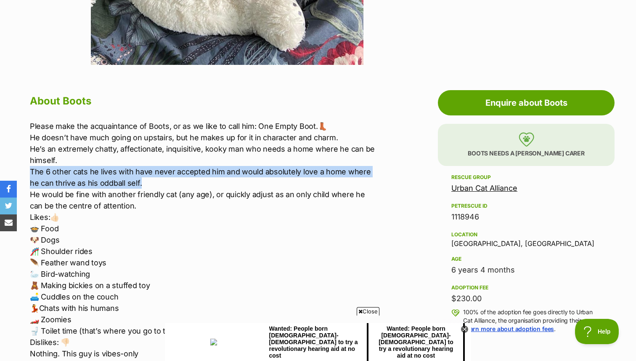
drag, startPoint x: 30, startPoint y: 170, endPoint x: 149, endPoint y: 183, distance: 119.8
click at [149, 183] on p "Please make the acquaintance of Boots, or as we like to call him: One Empty Boo…" at bounding box center [204, 267] width 348 height 295
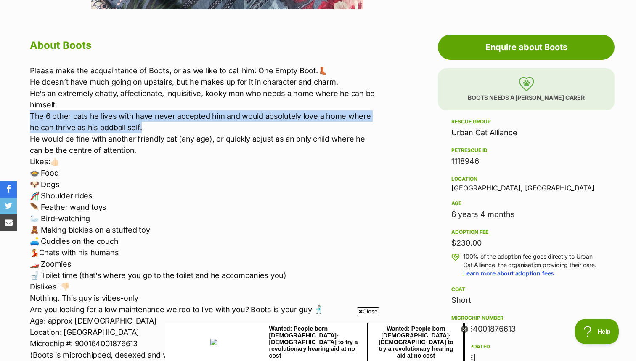
scroll to position [440, 0]
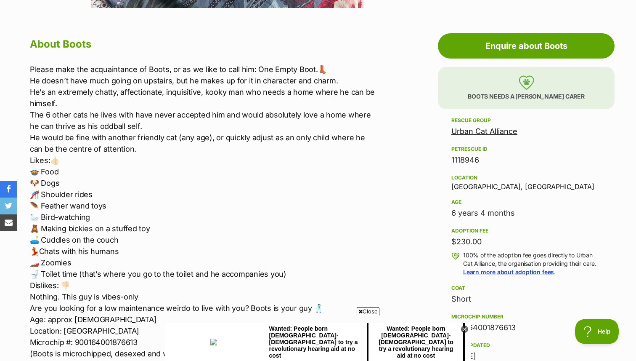
click at [149, 182] on p "Please make the acquaintance of Boots, or as we like to call him: One Empty Boo…" at bounding box center [204, 211] width 348 height 295
drag, startPoint x: 31, startPoint y: 195, endPoint x: 106, endPoint y: 197, distance: 75.4
click at [106, 197] on p "Please make the acquaintance of Boots, or as we like to call him: One Empty Boo…" at bounding box center [204, 211] width 348 height 295
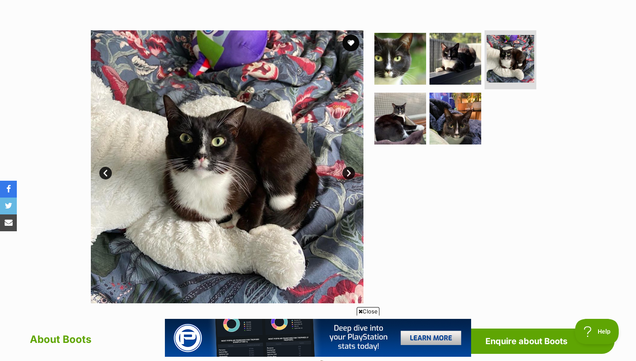
scroll to position [81, 0]
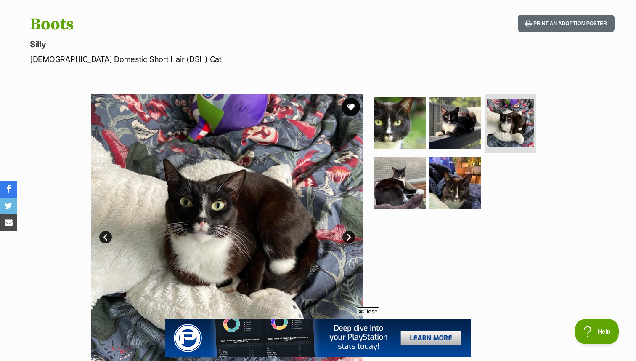
click at [350, 104] on button "favourite" at bounding box center [351, 107] width 19 height 19
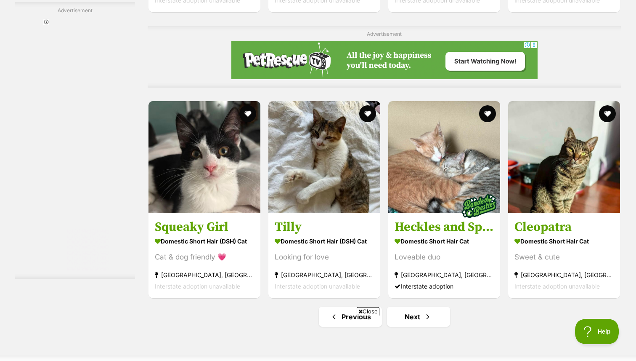
scroll to position [4061, 0]
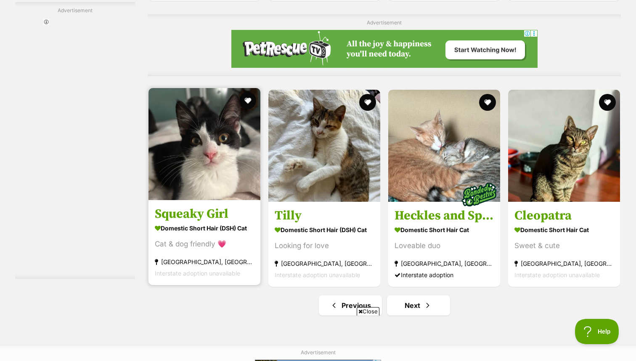
click at [241, 206] on h3 "Squeaky Girl" at bounding box center [204, 214] width 99 height 16
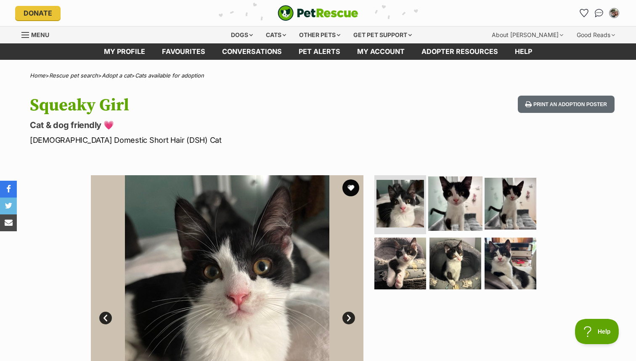
click at [480, 194] on img at bounding box center [455, 203] width 54 height 54
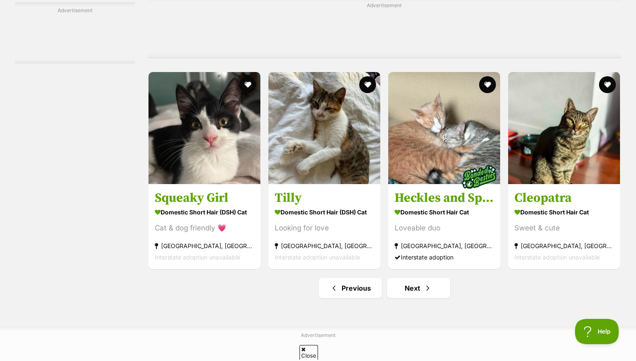
scroll to position [3803, 0]
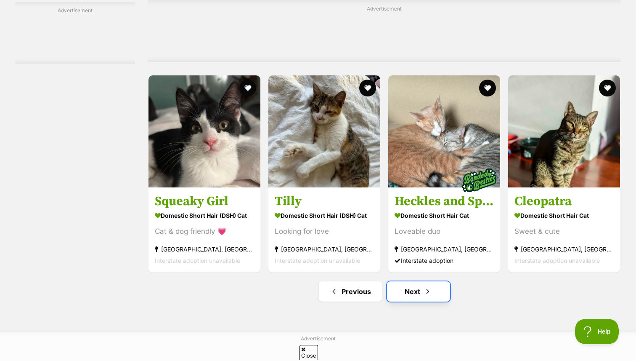
click at [419, 281] on link "Next" at bounding box center [418, 291] width 63 height 20
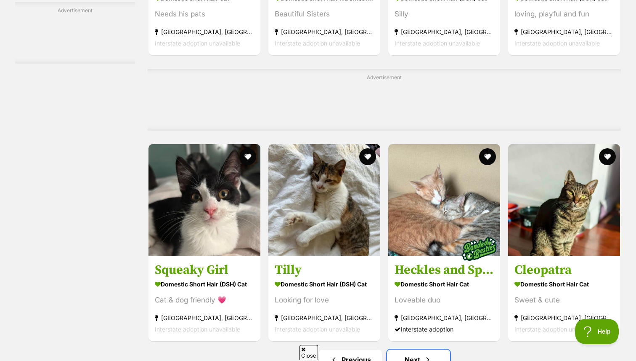
scroll to position [0, 0]
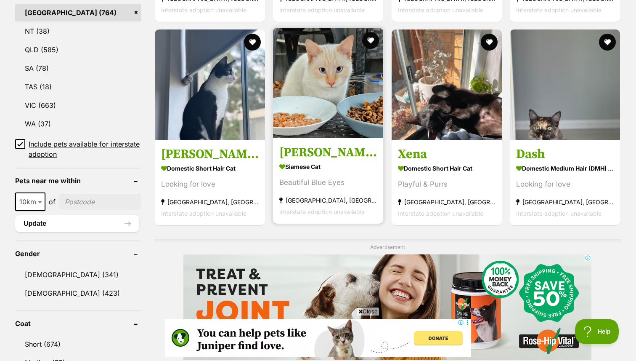
click at [332, 146] on link "Chad Siamese Cat Beautiful Blue Eyes Rosebery, NSW Interstate adoption unavaila…" at bounding box center [328, 180] width 110 height 85
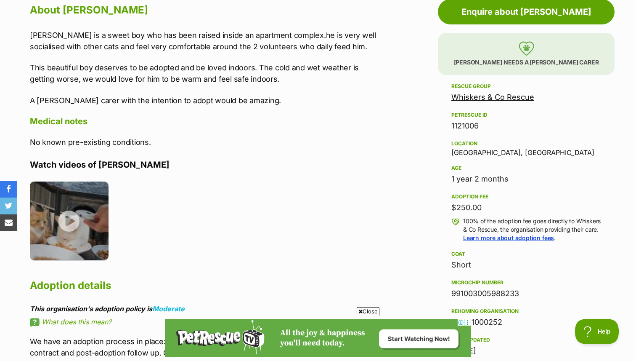
scroll to position [476, 0]
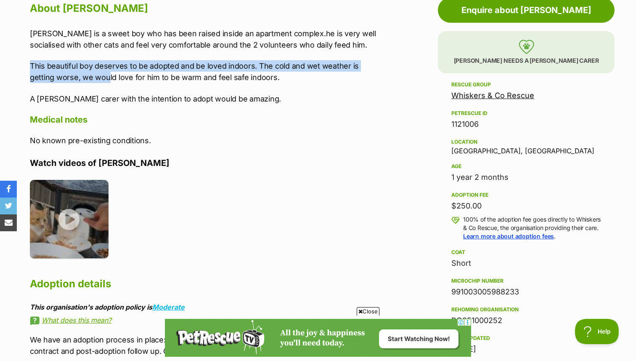
drag, startPoint x: 28, startPoint y: 65, endPoint x: 108, endPoint y: 77, distance: 81.3
click at [108, 77] on div "About Chad Chad is a sweet boy who has been raised inside an apartment complex.…" at bounding box center [199, 204] width 356 height 411
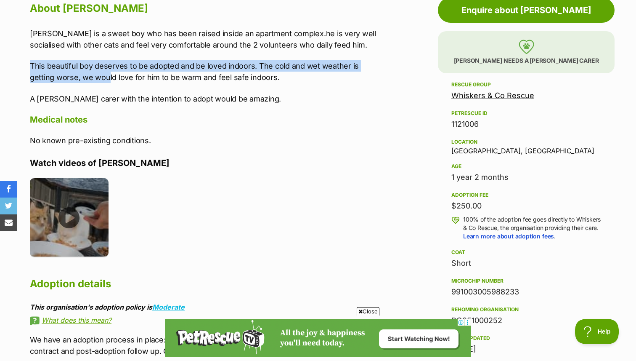
click at [95, 200] on img at bounding box center [69, 217] width 79 height 79
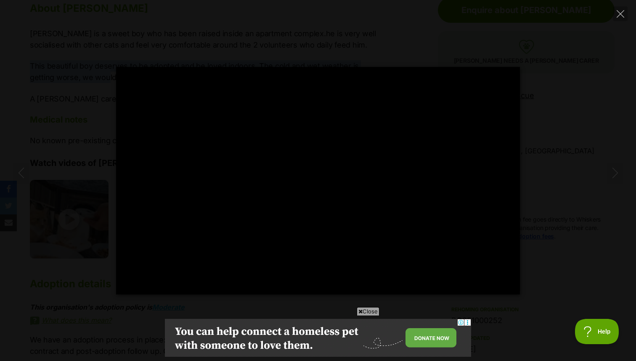
scroll to position [0, 0]
click at [72, 145] on div "Pause Play % buffered 00:00 -00:20 Unmute Mute Disable captions Enable captions…" at bounding box center [318, 180] width 636 height 227
type input "41.56"
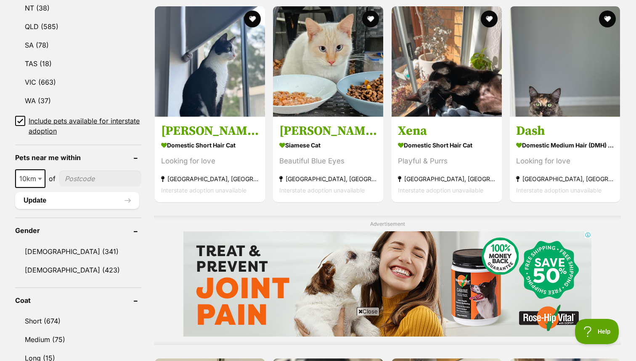
scroll to position [473, 0]
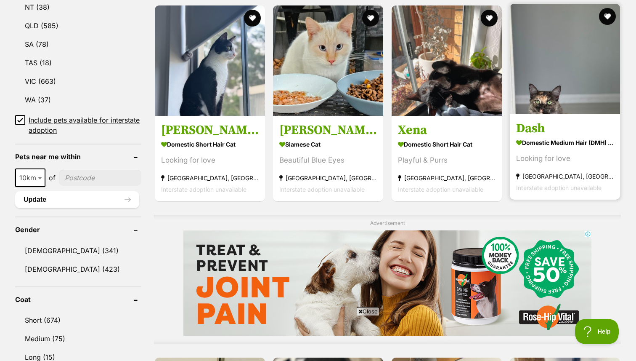
click at [543, 98] on img at bounding box center [565, 59] width 110 height 110
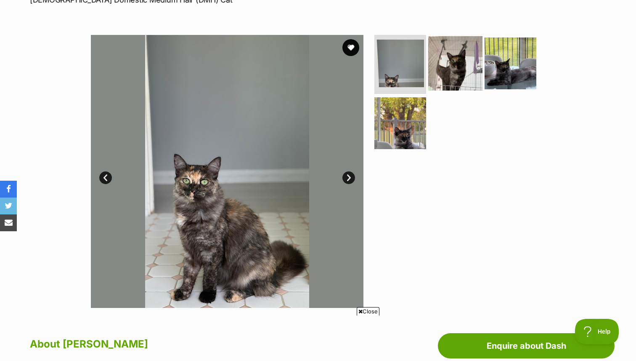
click at [476, 54] on img at bounding box center [455, 63] width 54 height 54
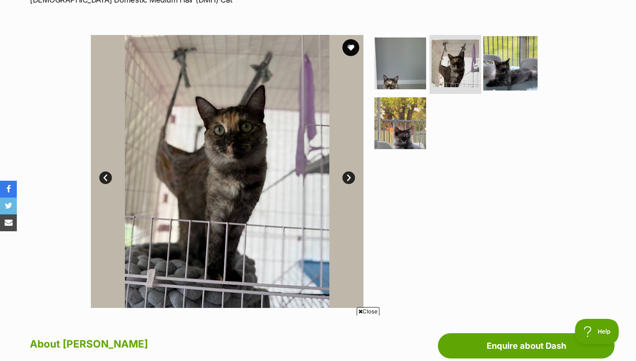
click at [505, 57] on img at bounding box center [511, 63] width 54 height 54
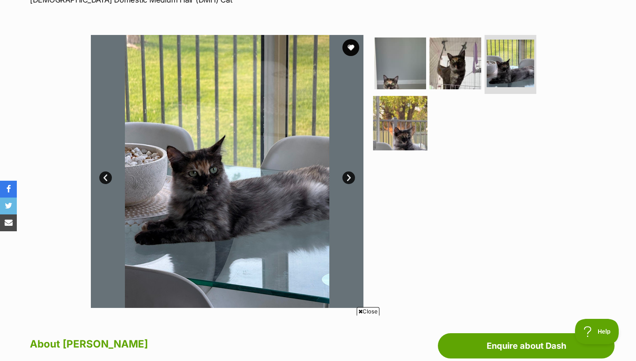
click at [394, 136] on img at bounding box center [400, 123] width 54 height 54
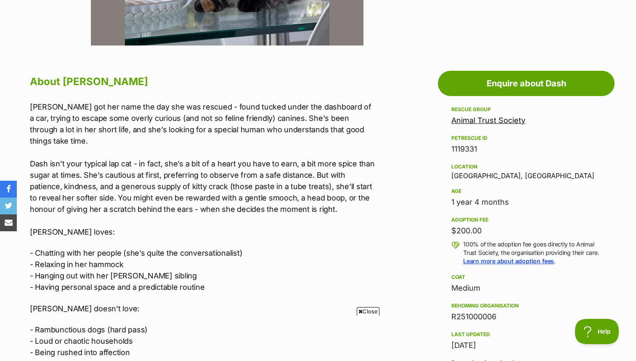
scroll to position [403, 0]
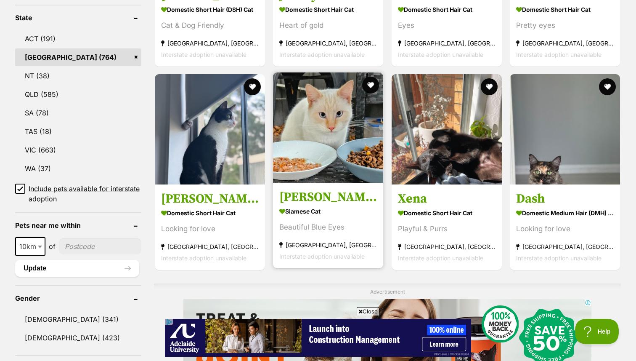
scroll to position [405, 0]
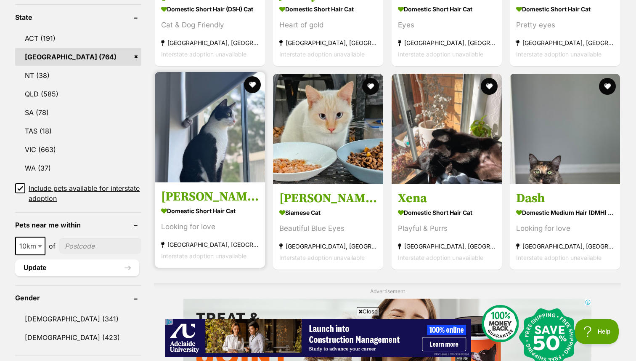
click at [227, 190] on link "Marty Domestic Short Hair Cat Looking for love Epping, NSW Interstate adoption …" at bounding box center [210, 224] width 110 height 85
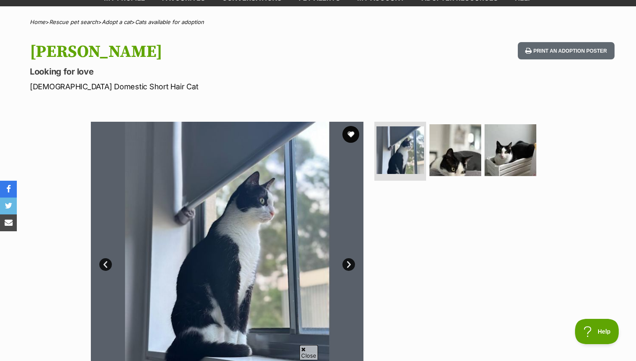
scroll to position [94, 0]
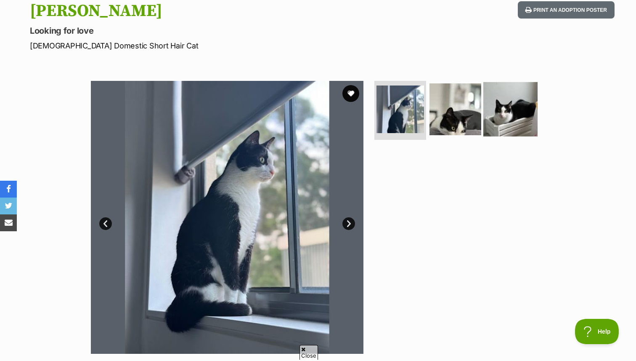
click at [502, 94] on img at bounding box center [511, 109] width 54 height 54
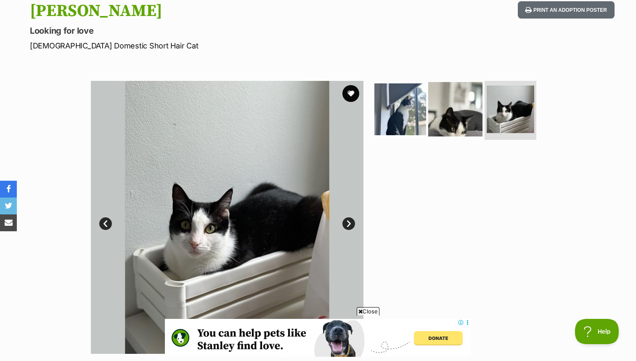
scroll to position [0, 0]
click at [457, 121] on img at bounding box center [455, 109] width 54 height 54
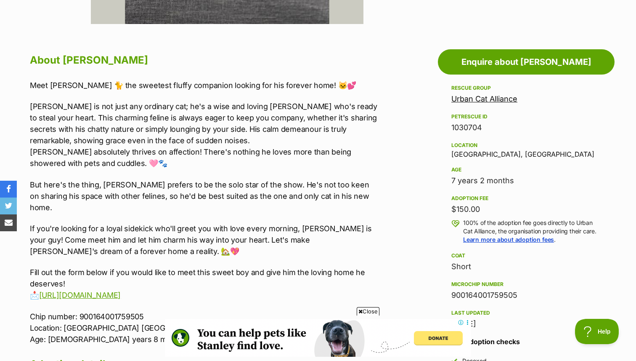
scroll to position [425, 0]
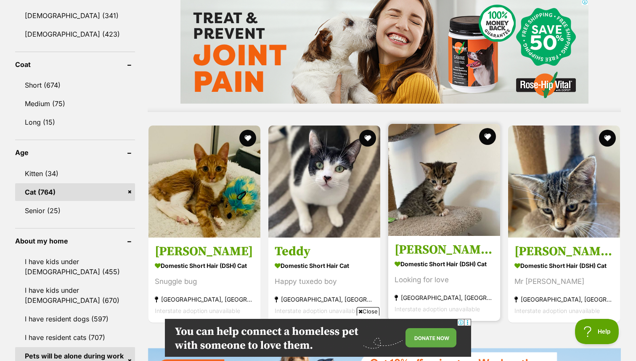
click at [472, 248] on h3 "[PERSON_NAME] ([PERSON_NAME]) of [PERSON_NAME] Fame" at bounding box center [444, 250] width 99 height 16
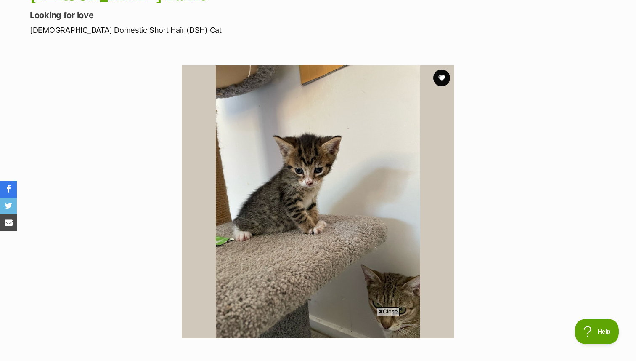
scroll to position [216, 0]
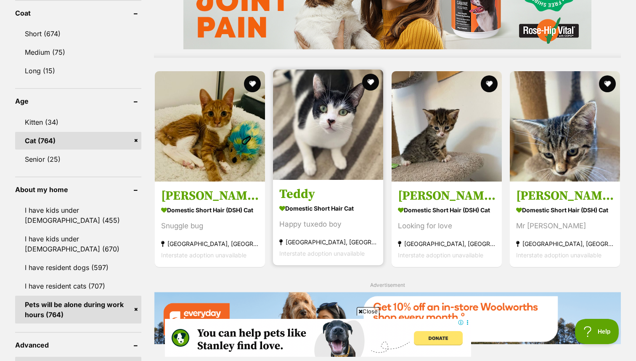
click at [368, 196] on h3 "Teddy" at bounding box center [328, 194] width 98 height 16
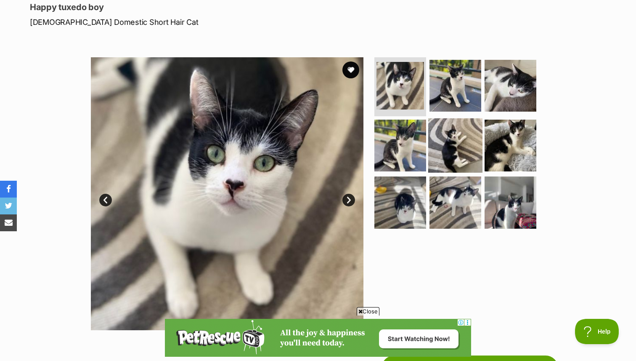
click at [459, 141] on img at bounding box center [455, 145] width 54 height 54
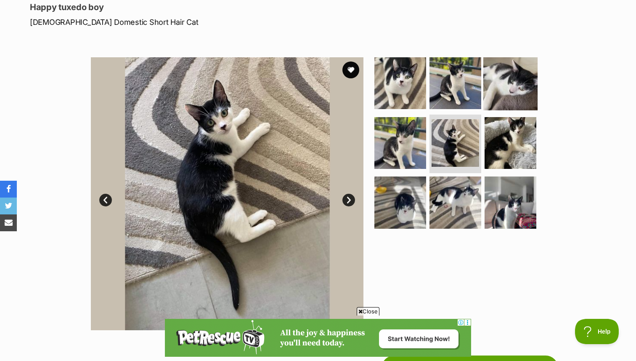
click at [499, 78] on img at bounding box center [511, 83] width 54 height 54
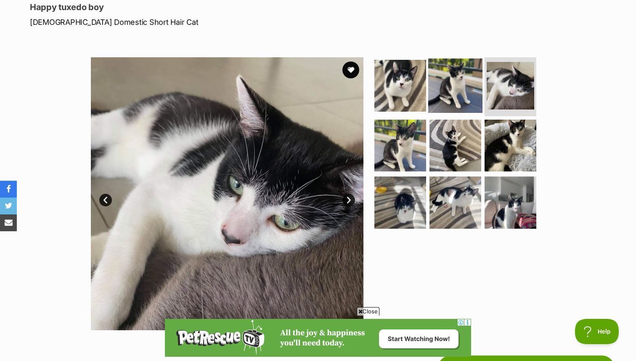
click at [448, 76] on img at bounding box center [455, 86] width 54 height 54
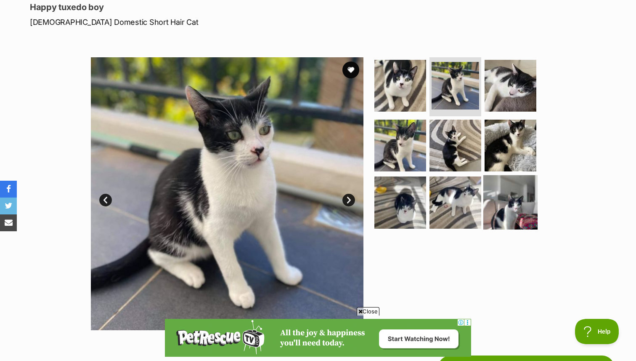
click at [515, 205] on img at bounding box center [511, 202] width 54 height 54
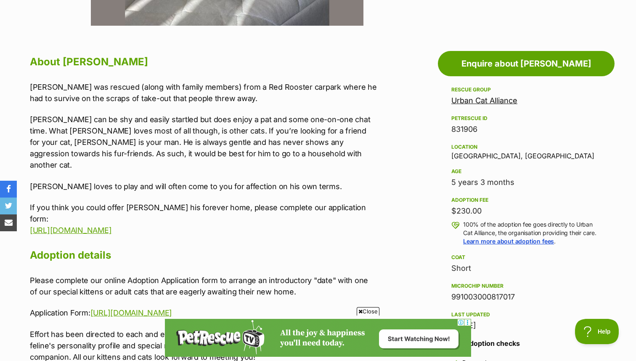
scroll to position [426, 0]
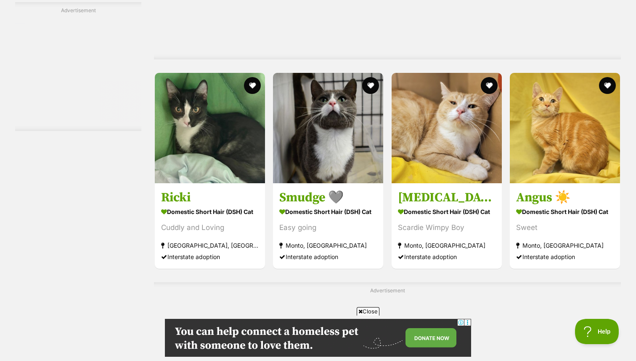
scroll to position [1633, 0]
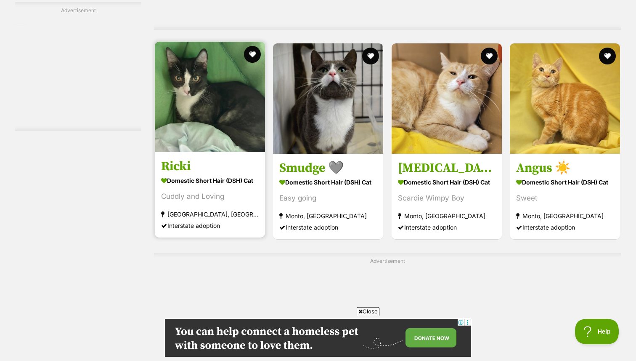
click at [230, 160] on link "Ricki Domestic Short Hair (DSH) Cat Cuddly and Loving Tweed Heads South, NSW In…" at bounding box center [210, 194] width 110 height 85
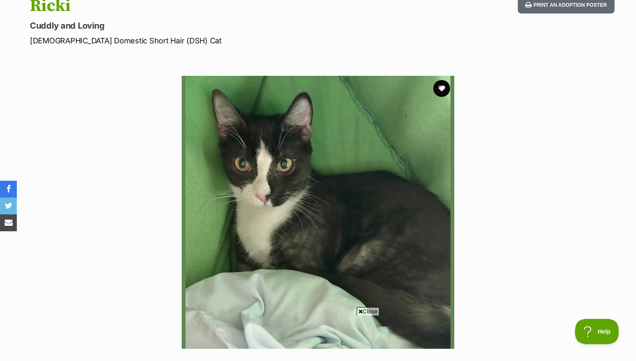
scroll to position [75, 0]
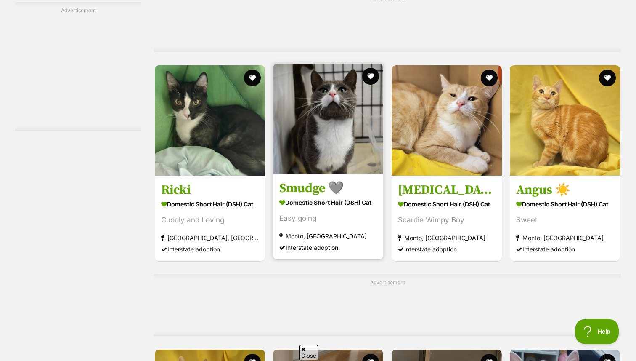
click at [354, 144] on img at bounding box center [328, 119] width 110 height 110
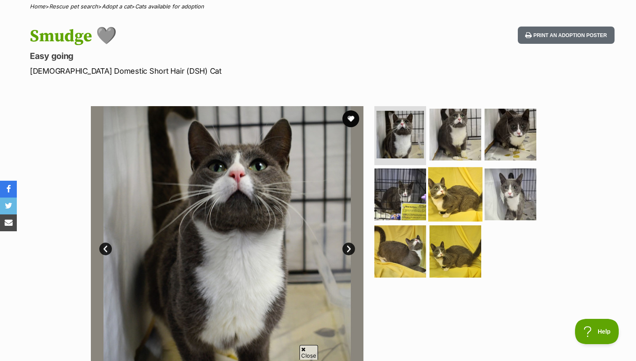
scroll to position [72, 0]
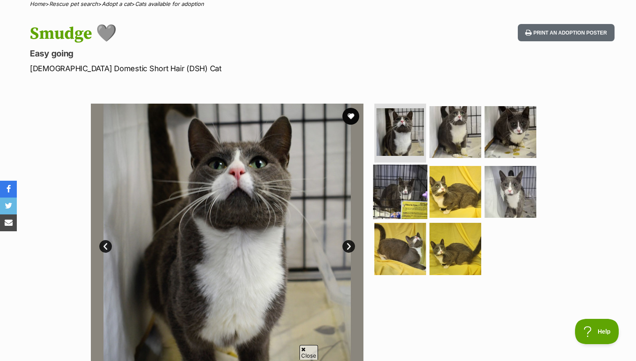
click at [413, 199] on img at bounding box center [400, 191] width 54 height 54
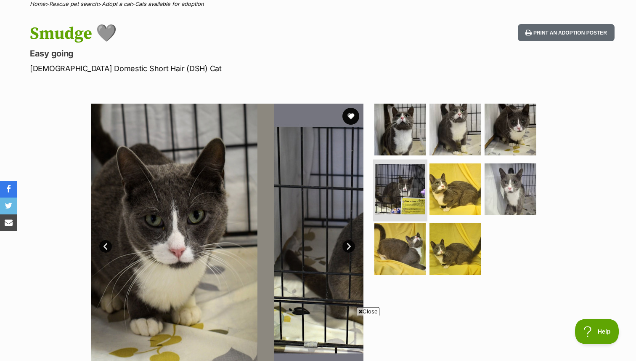
scroll to position [0, 0]
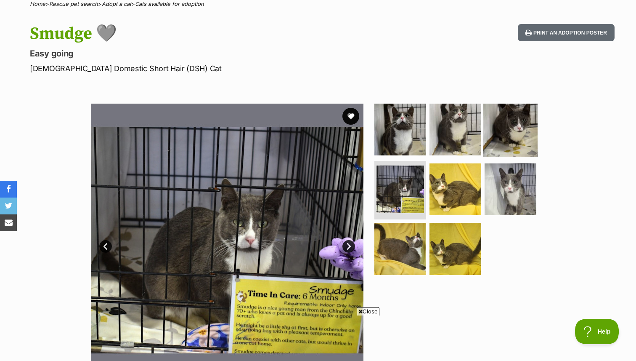
click at [526, 142] on img at bounding box center [511, 129] width 54 height 54
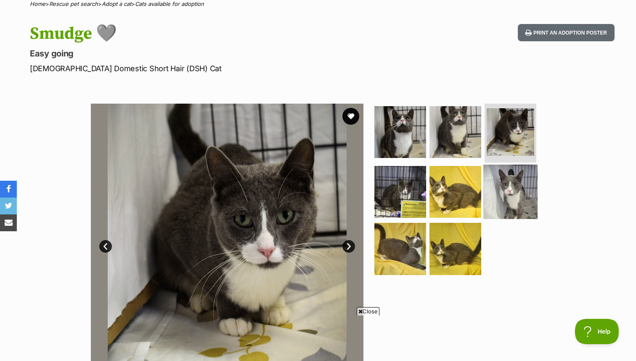
click at [519, 177] on img at bounding box center [511, 191] width 54 height 54
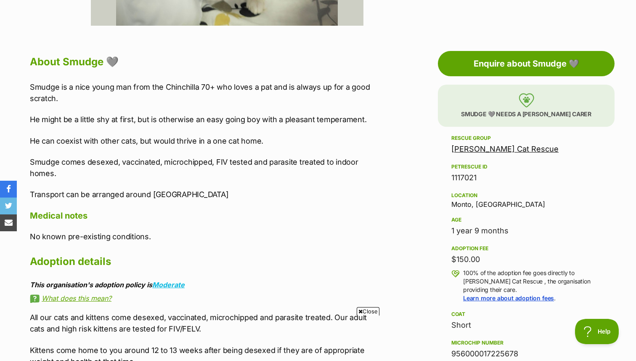
scroll to position [423, 0]
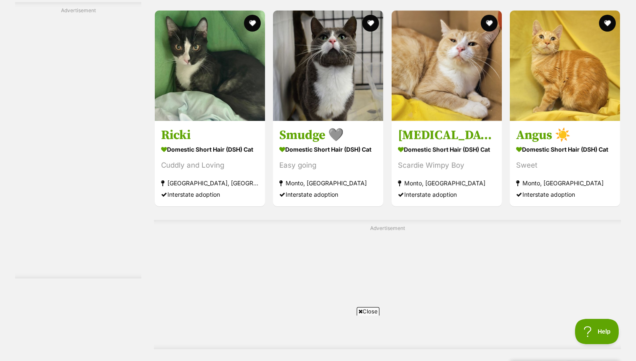
scroll to position [1668, 0]
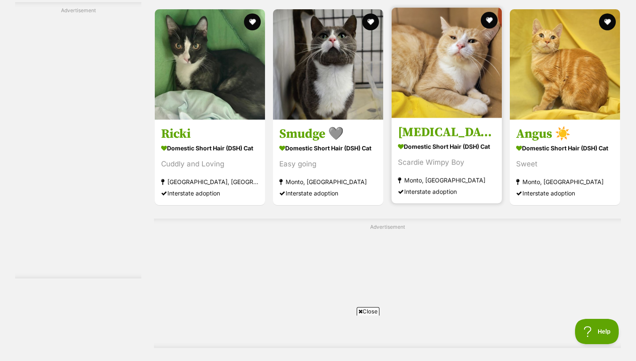
click at [445, 48] on img at bounding box center [447, 63] width 110 height 110
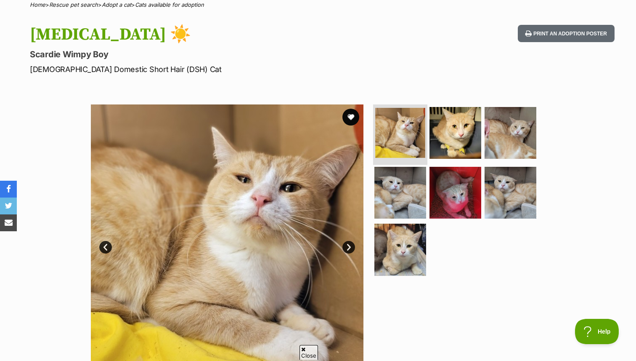
scroll to position [81, 0]
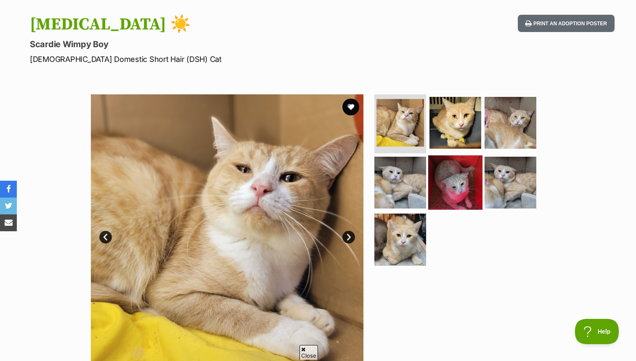
click at [455, 185] on img at bounding box center [455, 182] width 54 height 54
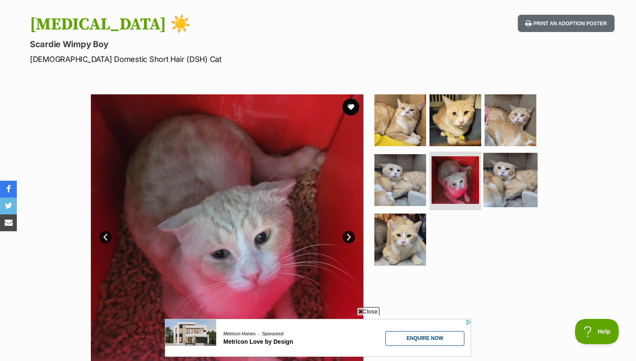
scroll to position [0, 0]
click at [524, 159] on img at bounding box center [511, 179] width 54 height 54
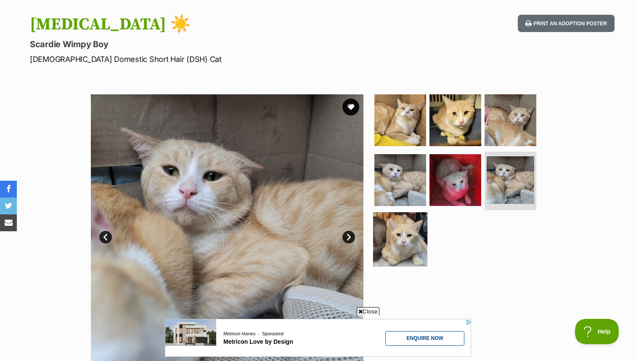
click at [388, 253] on img at bounding box center [400, 239] width 54 height 54
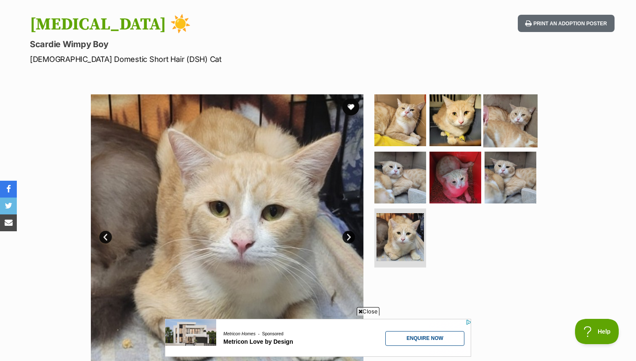
click at [501, 103] on img at bounding box center [511, 120] width 54 height 54
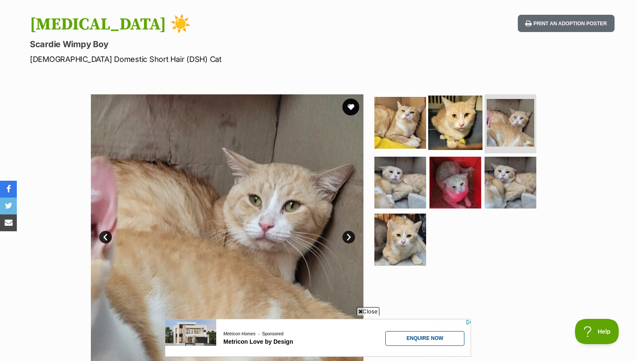
click at [474, 114] on img at bounding box center [455, 123] width 54 height 54
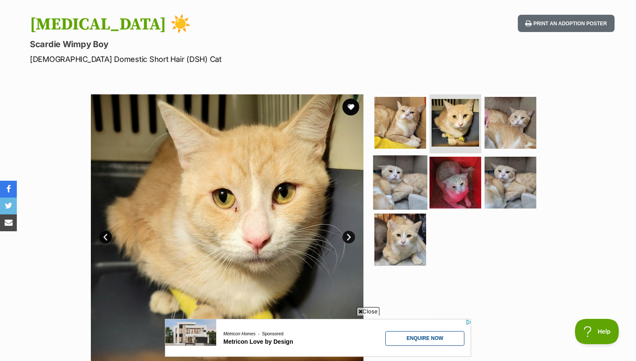
click at [412, 174] on img at bounding box center [400, 182] width 54 height 54
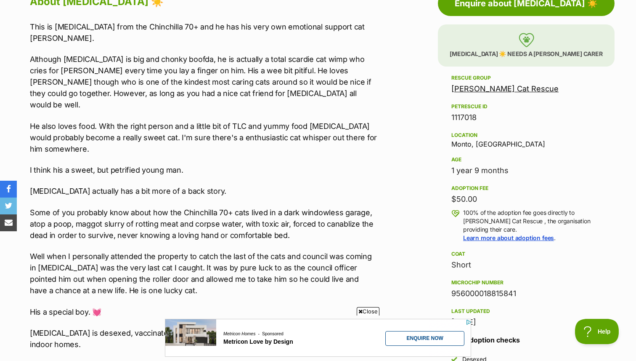
scroll to position [489, 0]
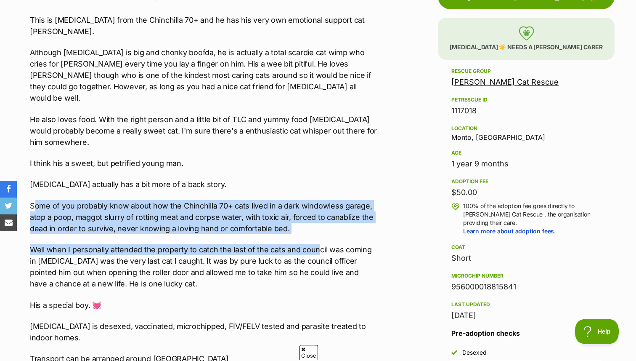
drag, startPoint x: 33, startPoint y: 181, endPoint x: 317, endPoint y: 221, distance: 287.4
click at [317, 222] on div "This is Hulio from the Chinchilla 70+ and he has his very own emotional support…" at bounding box center [204, 189] width 348 height 350
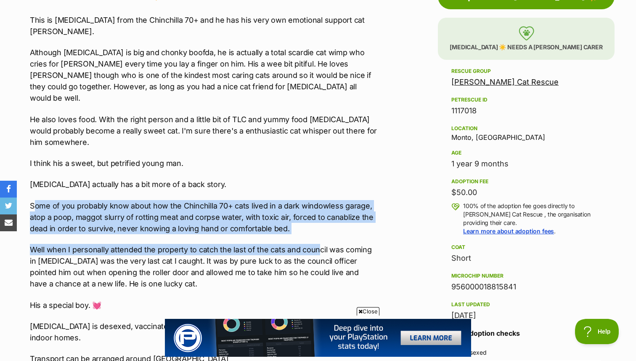
scroll to position [0, 0]
click at [314, 208] on p "Some of you probably know about how the Chinchilla 70+ cats lived in a dark win…" at bounding box center [204, 217] width 348 height 34
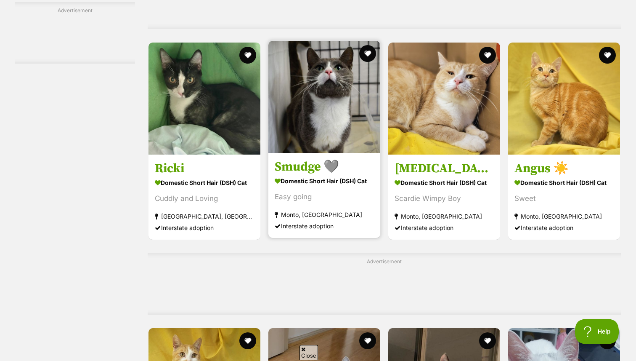
scroll to position [1507, 0]
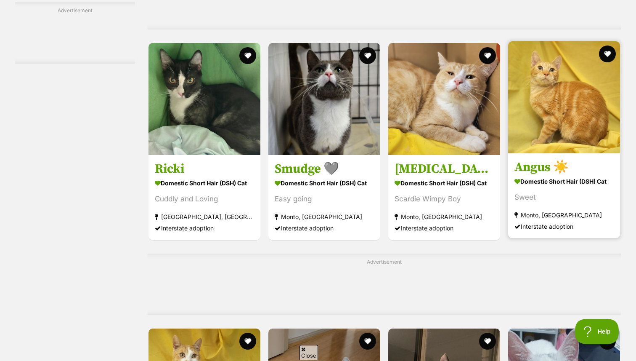
click at [529, 138] on img at bounding box center [564, 97] width 112 height 112
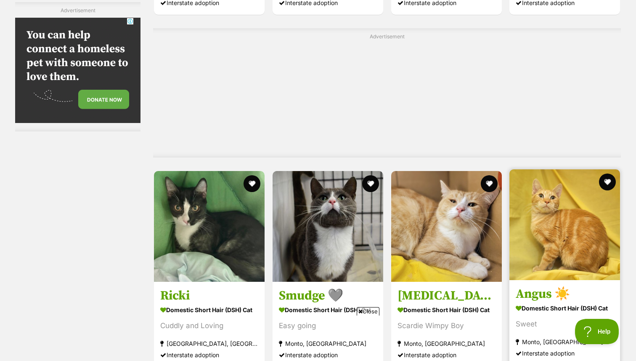
scroll to position [0, 0]
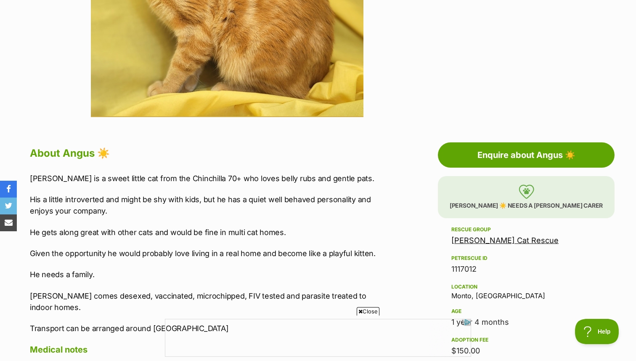
scroll to position [333, 0]
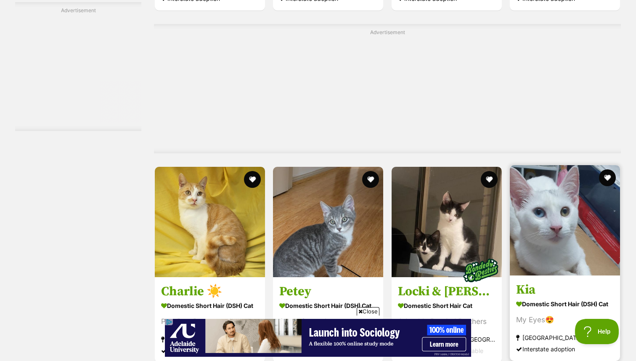
click at [541, 213] on img at bounding box center [565, 220] width 110 height 110
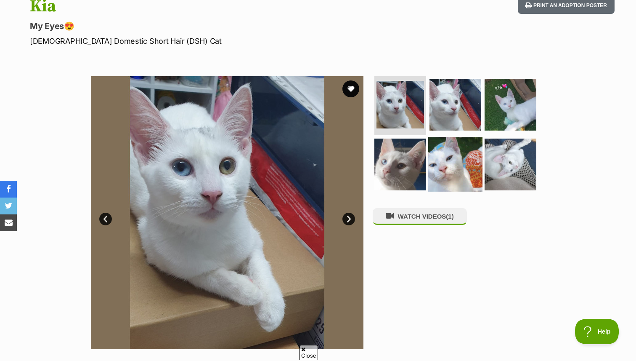
scroll to position [112, 0]
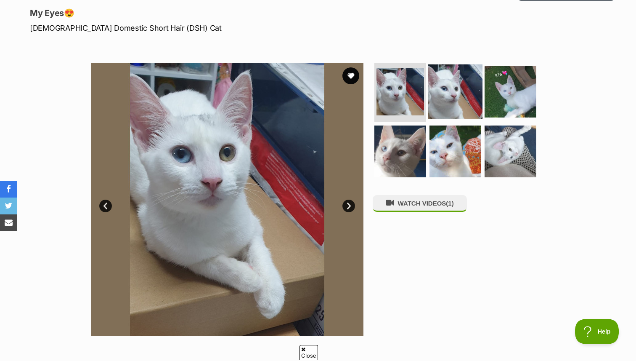
click at [456, 113] on img at bounding box center [455, 91] width 54 height 54
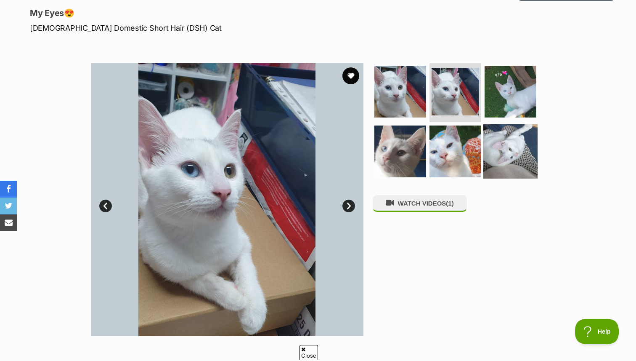
scroll to position [0, 0]
click at [503, 151] on img at bounding box center [511, 151] width 54 height 54
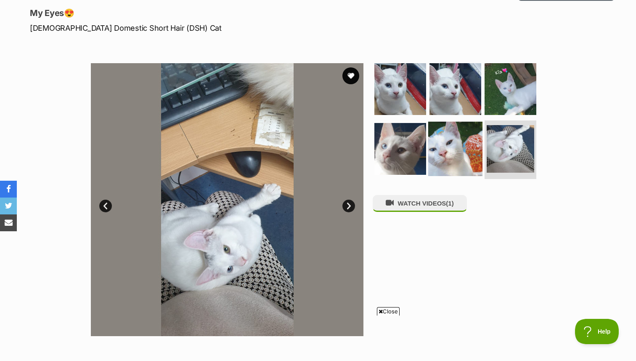
click at [429, 146] on img at bounding box center [455, 148] width 54 height 54
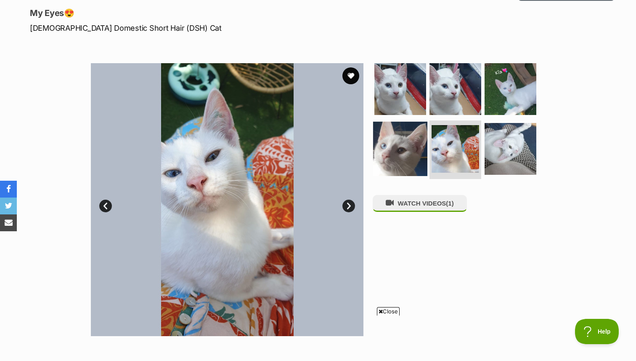
click at [409, 148] on img at bounding box center [400, 148] width 54 height 54
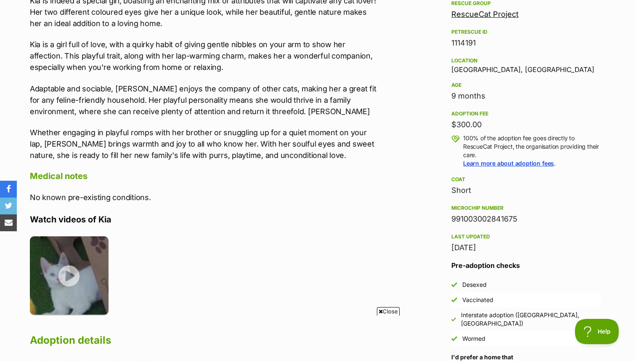
scroll to position [510, 0]
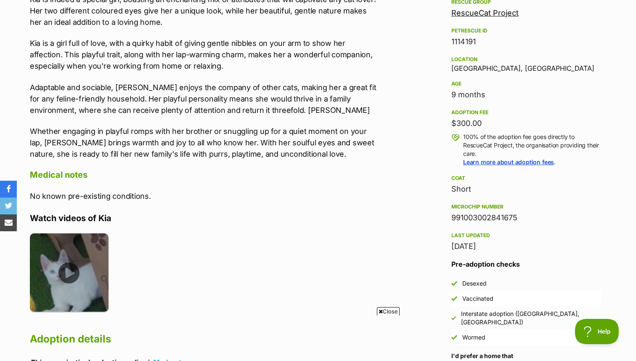
click at [94, 256] on img at bounding box center [69, 272] width 79 height 79
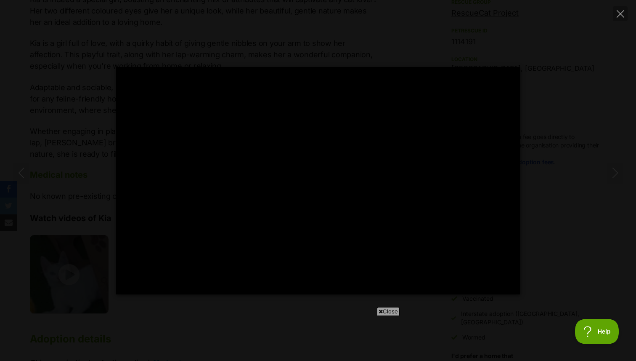
click at [88, 144] on div "Pause Play % buffered 00:00 -00:02 Unmute Mute Disable captions Enable captions…" at bounding box center [318, 180] width 636 height 227
type input "67.81"
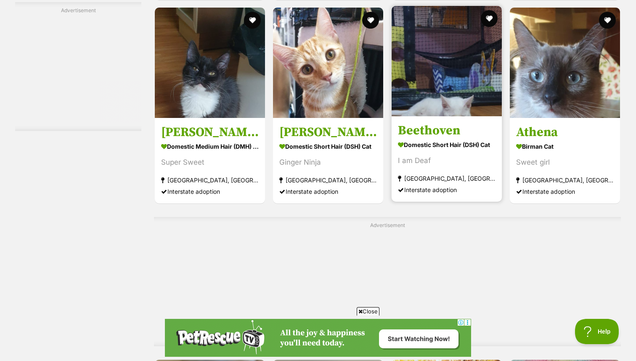
click at [440, 151] on strong "Domestic Short Hair (DSH) Cat" at bounding box center [447, 144] width 98 height 12
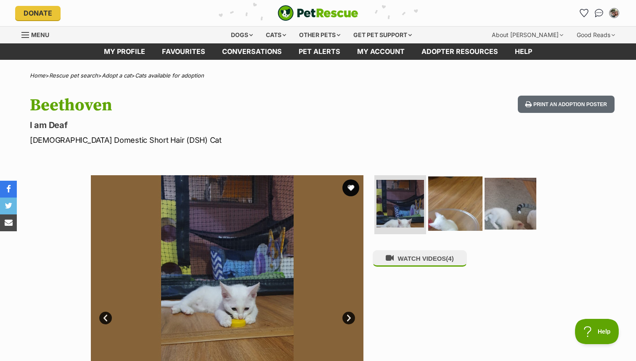
click at [457, 208] on img at bounding box center [455, 203] width 54 height 54
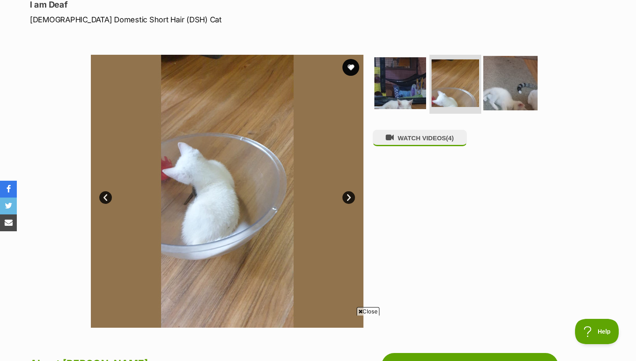
click at [501, 109] on img at bounding box center [511, 83] width 54 height 54
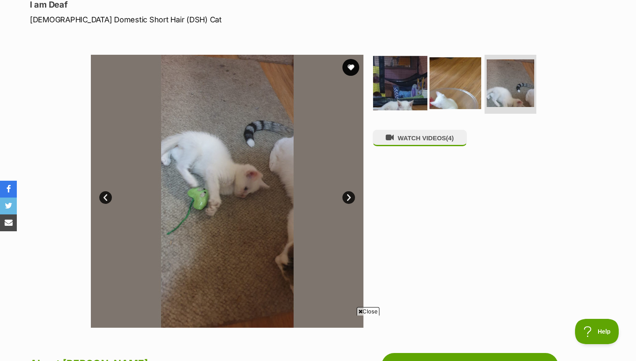
click at [407, 97] on img at bounding box center [400, 83] width 54 height 54
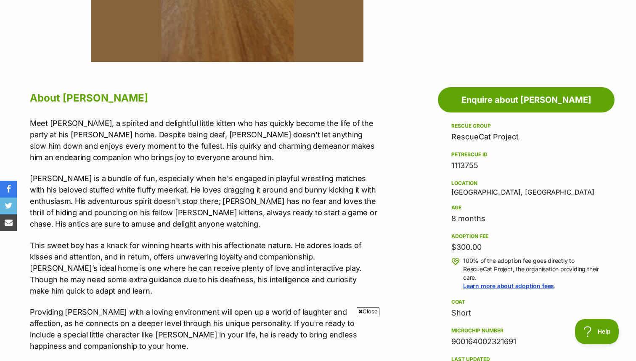
scroll to position [392, 0]
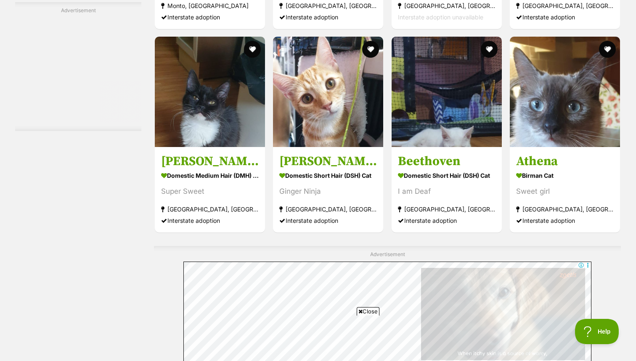
scroll to position [2133, 0]
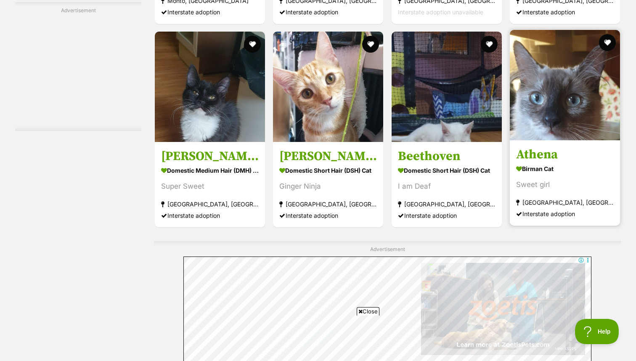
click at [579, 119] on img at bounding box center [565, 85] width 110 height 110
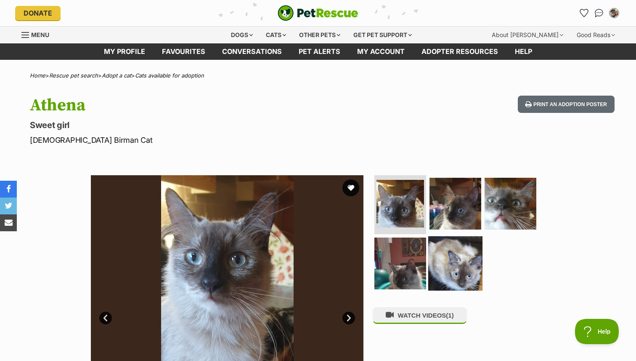
click at [462, 272] on img at bounding box center [455, 263] width 54 height 54
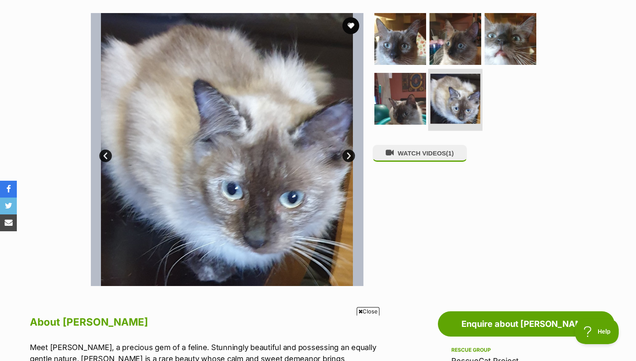
scroll to position [93, 0]
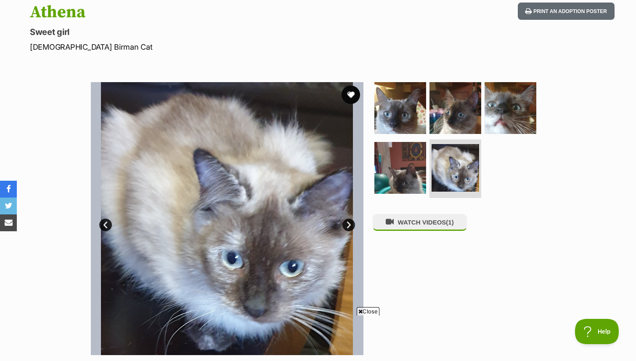
click at [350, 96] on button "favourite" at bounding box center [351, 94] width 19 height 19
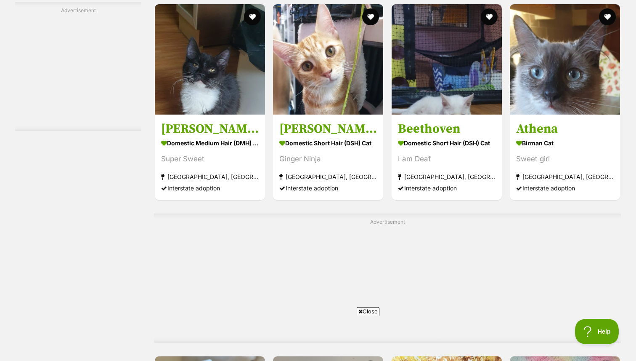
scroll to position [2158, 0]
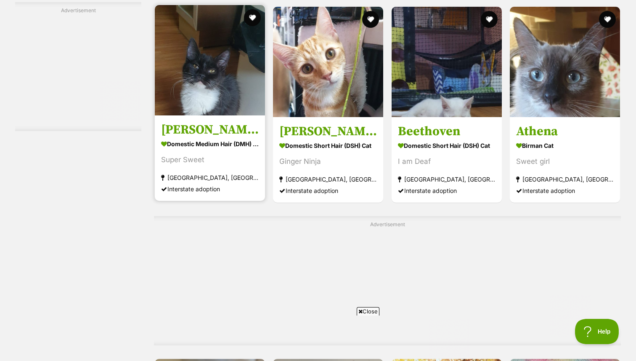
click at [208, 88] on img at bounding box center [210, 60] width 110 height 110
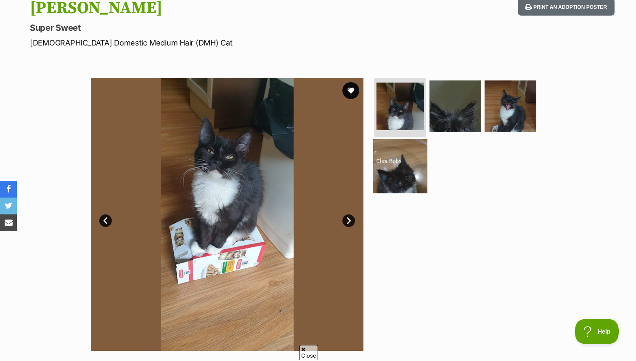
scroll to position [95, 0]
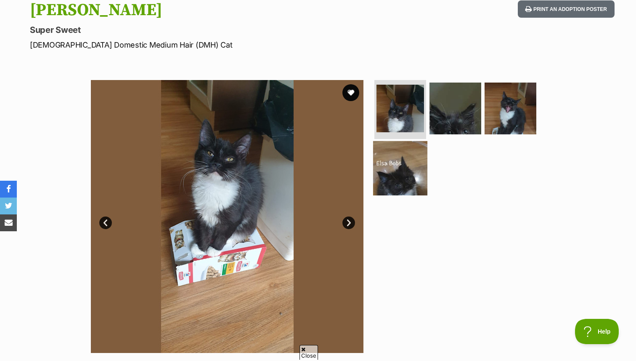
click at [401, 165] on img at bounding box center [400, 168] width 54 height 54
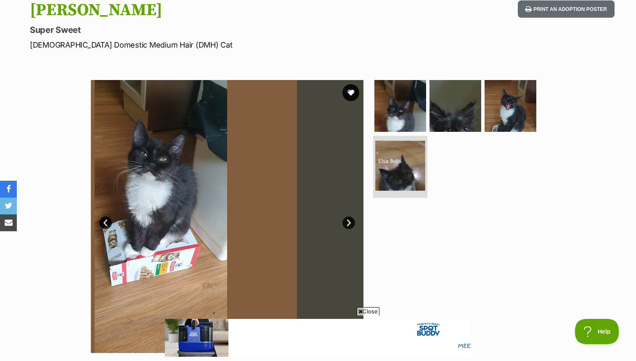
scroll to position [0, 0]
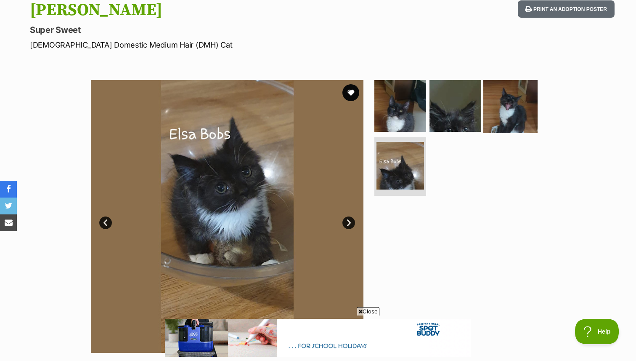
click at [506, 104] on img at bounding box center [511, 106] width 54 height 54
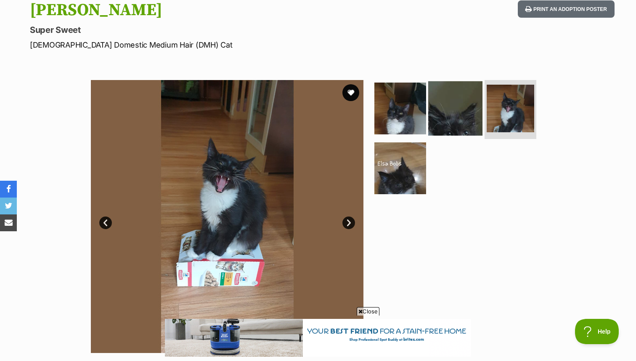
click at [470, 109] on img at bounding box center [455, 108] width 54 height 54
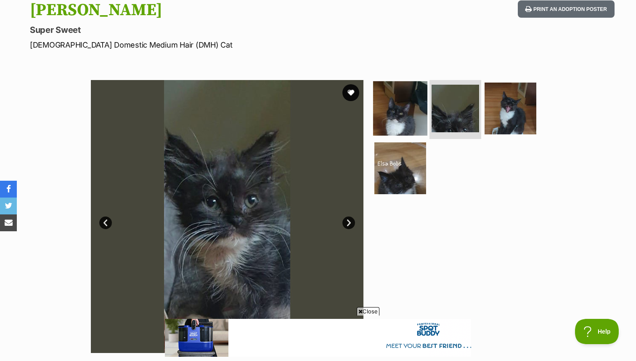
click at [415, 98] on img at bounding box center [400, 108] width 54 height 54
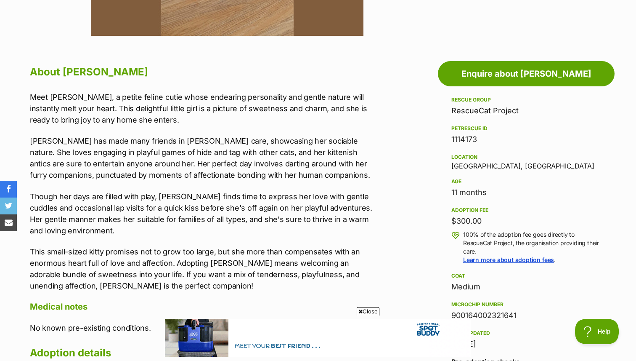
scroll to position [412, 0]
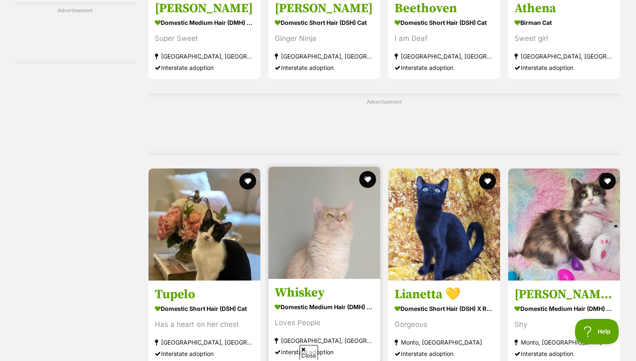
click at [303, 167] on img at bounding box center [325, 223] width 112 height 112
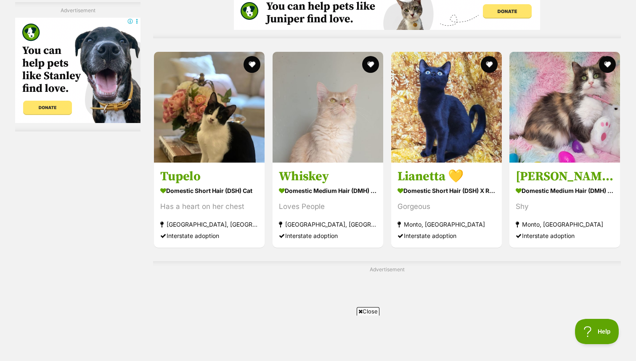
scroll to position [2414, 0]
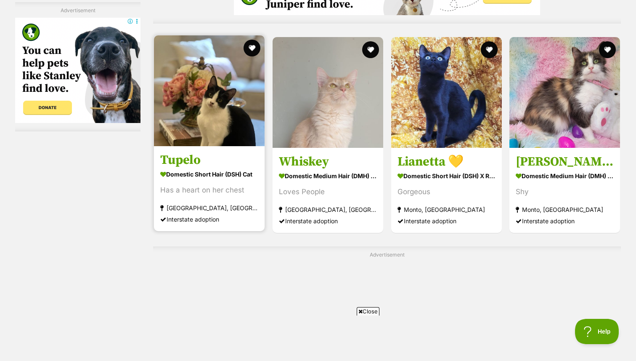
click at [218, 180] on strong "Domestic Short Hair (DSH) Cat" at bounding box center [209, 174] width 98 height 12
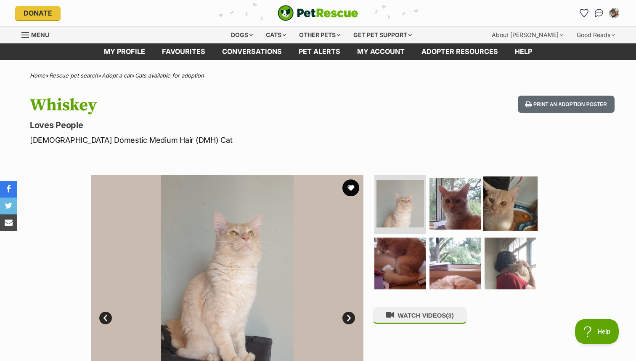
click at [488, 201] on img at bounding box center [511, 203] width 54 height 54
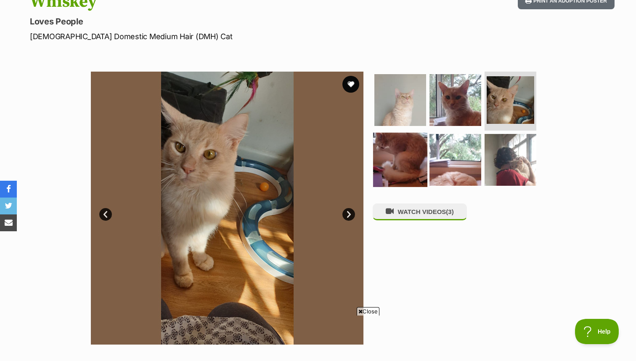
click at [400, 177] on img at bounding box center [400, 159] width 54 height 54
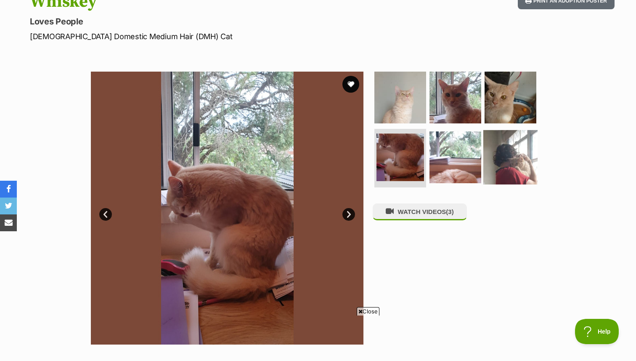
click at [504, 153] on img at bounding box center [511, 157] width 54 height 54
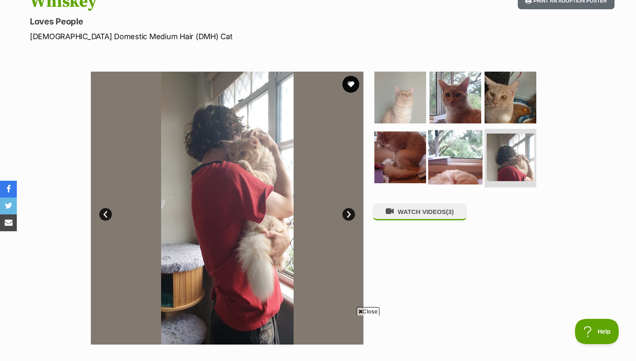
click at [451, 156] on img at bounding box center [455, 157] width 54 height 54
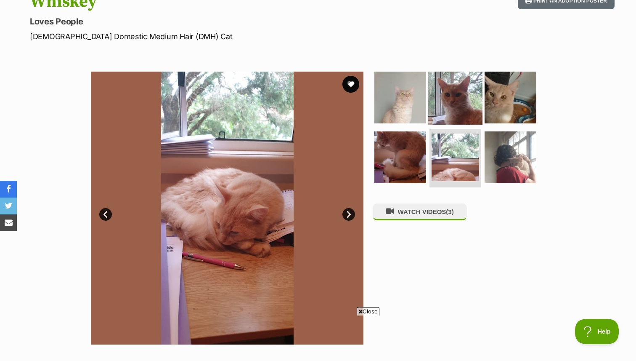
click at [450, 92] on img at bounding box center [455, 97] width 54 height 54
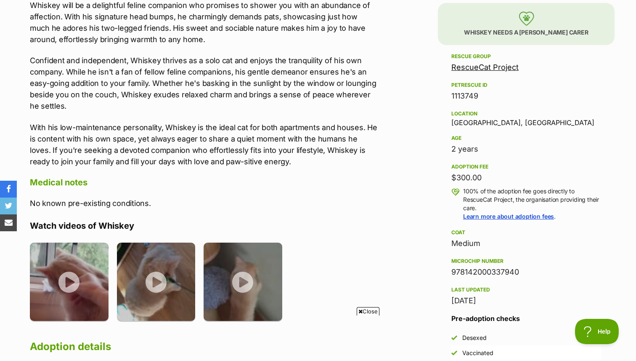
scroll to position [511, 0]
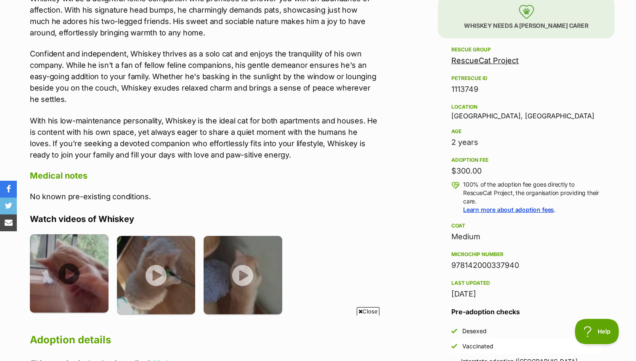
click at [97, 285] on img at bounding box center [69, 273] width 79 height 79
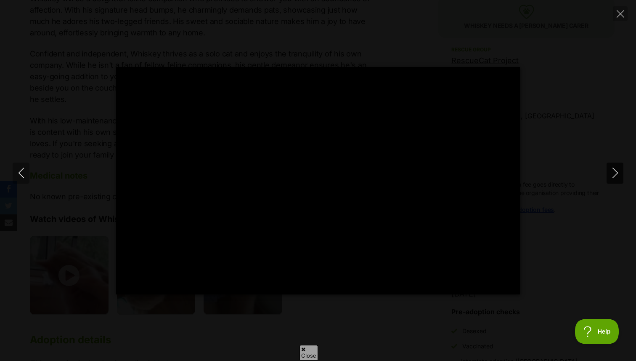
click at [619, 172] on icon "Next" at bounding box center [615, 173] width 11 height 11
type input "92.35"
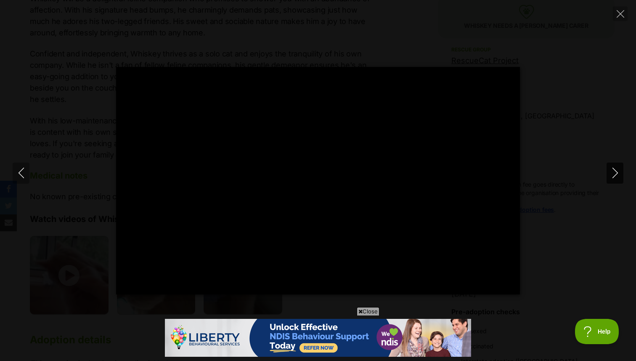
click at [623, 168] on button "Next" at bounding box center [615, 172] width 17 height 21
type input "66.19"
type input "100"
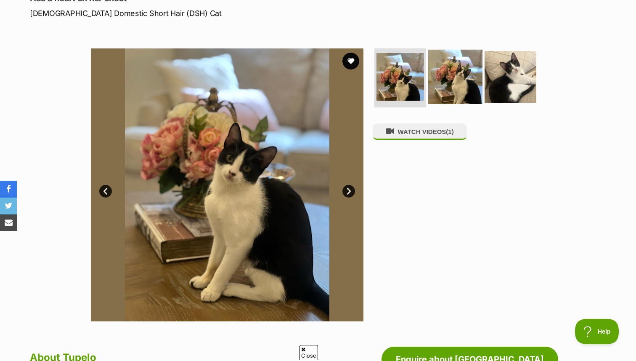
click at [461, 81] on img at bounding box center [455, 77] width 54 height 54
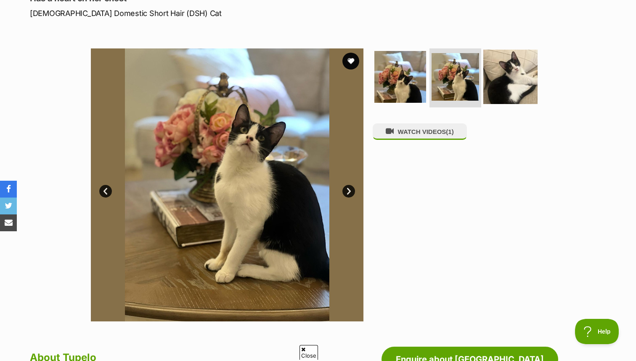
click at [509, 78] on img at bounding box center [511, 77] width 54 height 54
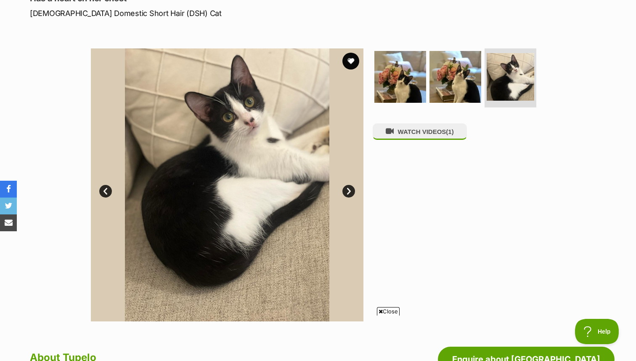
click at [407, 148] on div "WATCH VIDEOS (1)" at bounding box center [459, 184] width 173 height 273
click at [412, 138] on button "WATCH VIDEOS (1)" at bounding box center [420, 131] width 94 height 16
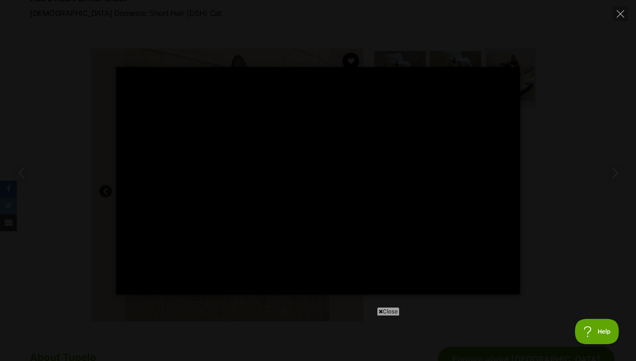
click at [554, 222] on div "Pause Play % buffered 00:37 -00:38 Unmute Mute Disable captions Enable captions…" at bounding box center [318, 180] width 636 height 227
type input "25.74"
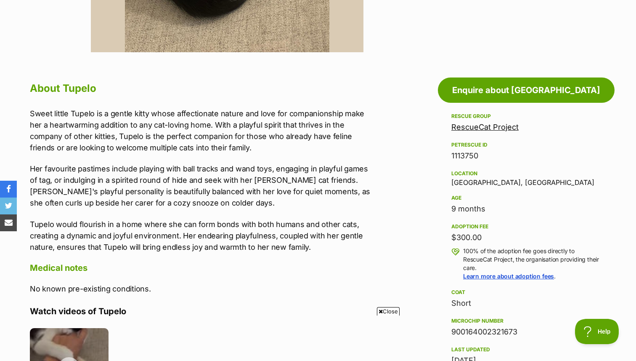
scroll to position [397, 0]
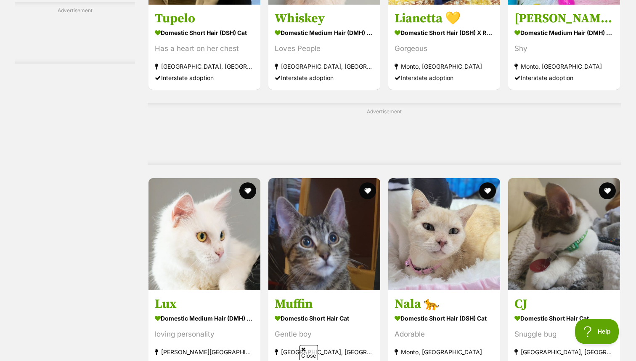
scroll to position [2434, 0]
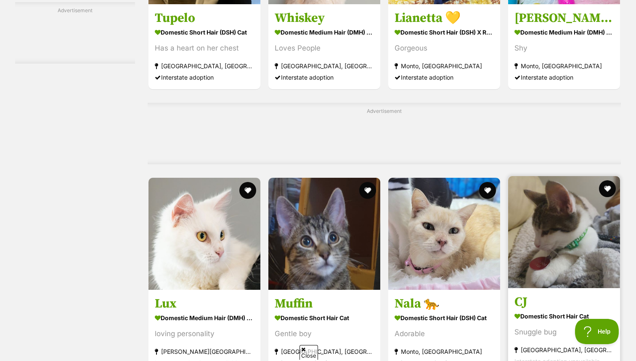
click at [577, 186] on img at bounding box center [564, 232] width 112 height 112
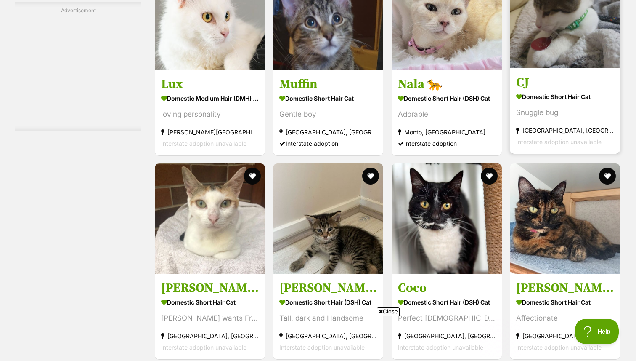
scroll to position [2919, 0]
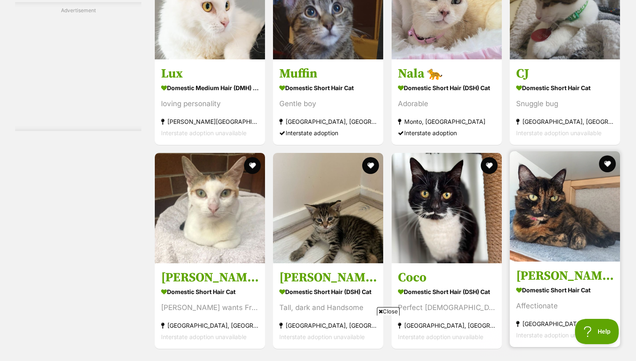
click at [579, 151] on img at bounding box center [565, 206] width 110 height 110
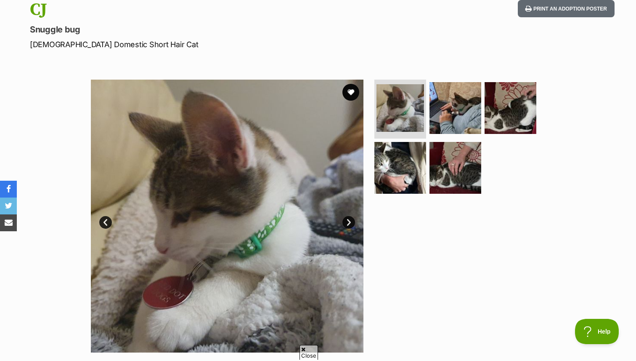
scroll to position [106, 0]
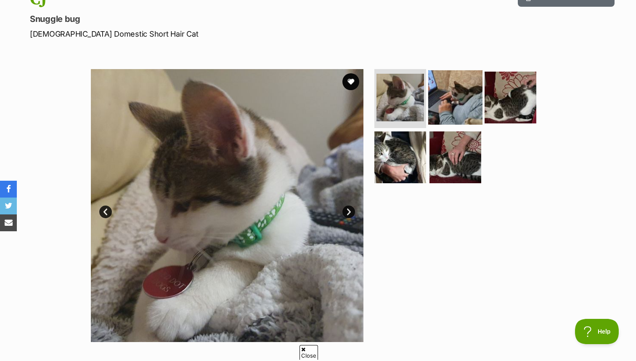
click at [451, 95] on img at bounding box center [455, 97] width 54 height 54
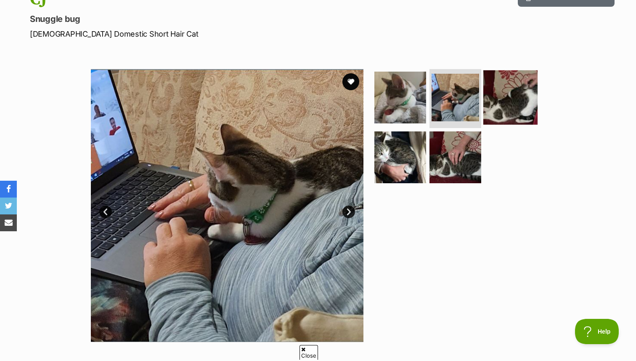
scroll to position [0, 0]
click at [527, 101] on img at bounding box center [511, 97] width 54 height 54
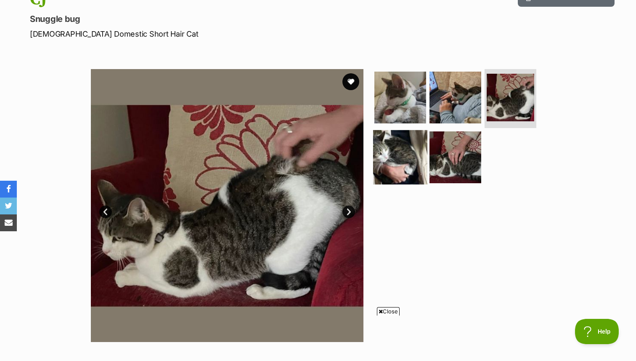
click at [413, 162] on img at bounding box center [400, 157] width 54 height 54
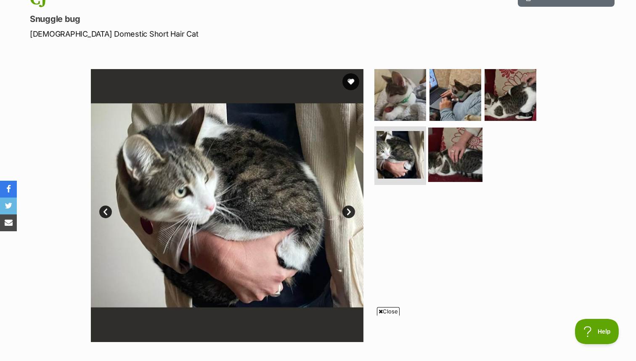
click at [478, 168] on img at bounding box center [455, 154] width 54 height 54
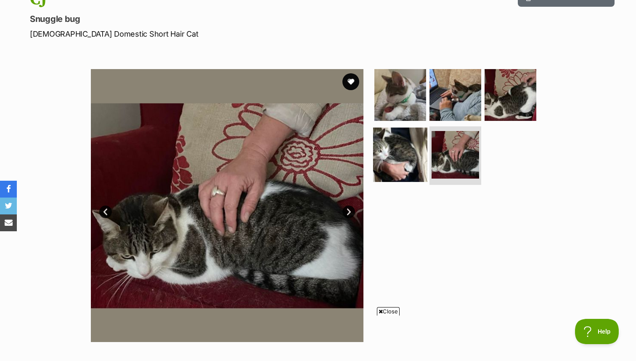
click at [406, 161] on img at bounding box center [400, 154] width 54 height 54
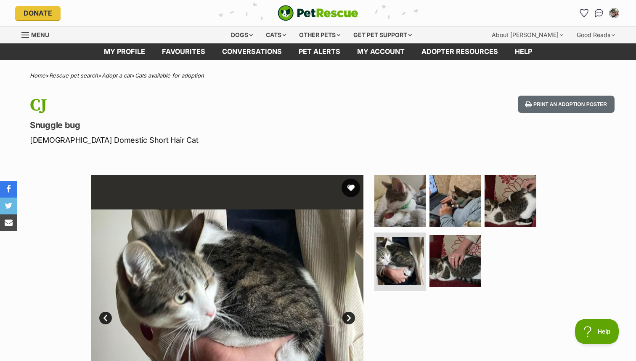
click at [347, 193] on button "favourite" at bounding box center [351, 187] width 19 height 19
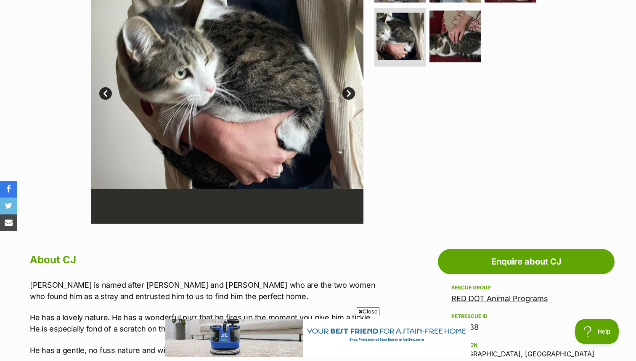
scroll to position [197, 0]
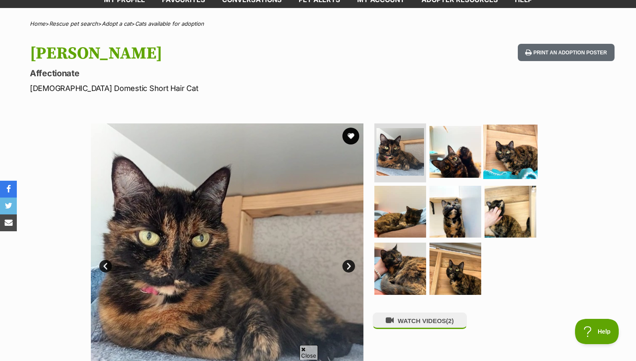
scroll to position [57, 0]
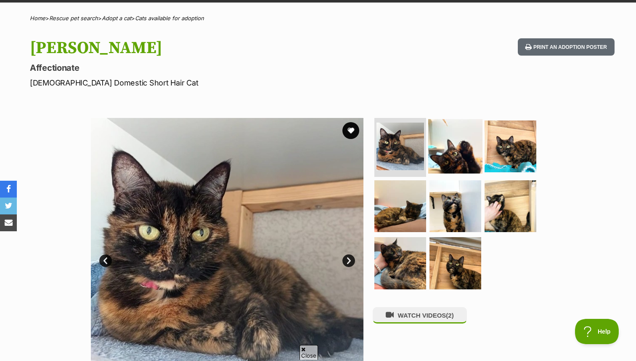
click at [464, 149] on img at bounding box center [455, 146] width 54 height 54
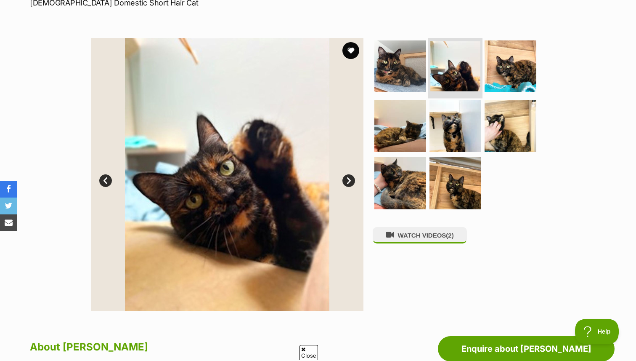
scroll to position [0, 0]
click at [456, 132] on img at bounding box center [455, 125] width 54 height 54
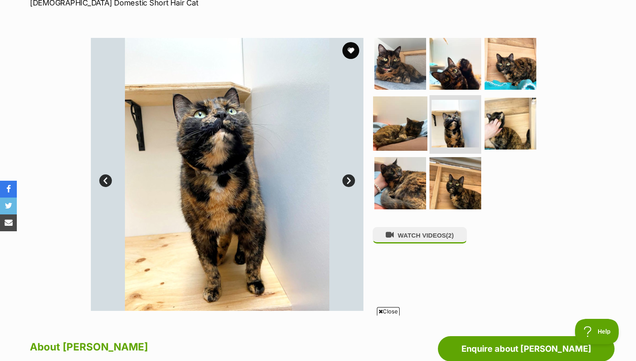
click at [401, 130] on img at bounding box center [400, 123] width 54 height 54
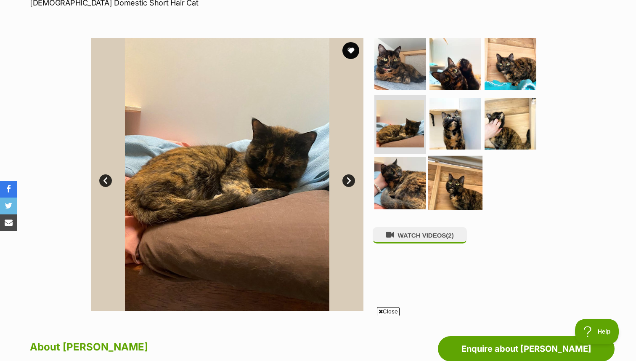
click at [434, 194] on img at bounding box center [455, 183] width 54 height 54
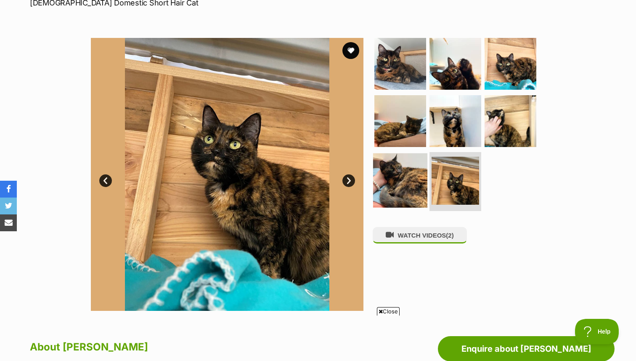
click at [392, 189] on img at bounding box center [400, 180] width 54 height 54
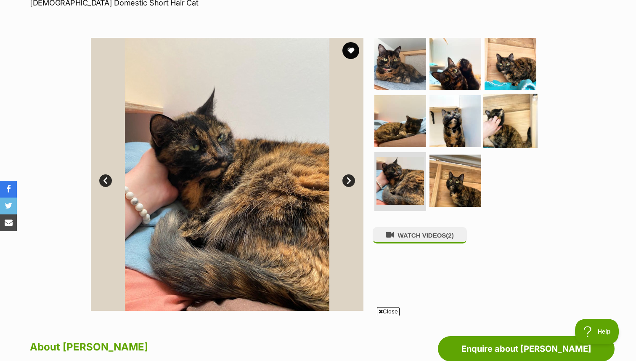
click at [490, 128] on img at bounding box center [511, 120] width 54 height 54
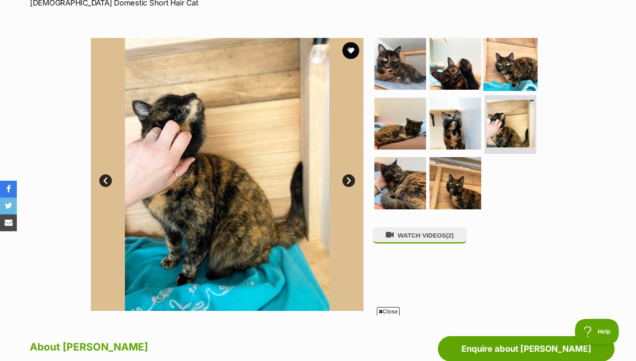
click at [519, 41] on img at bounding box center [511, 64] width 54 height 54
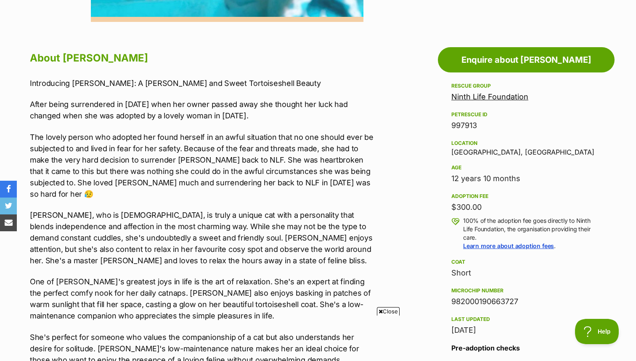
scroll to position [431, 0]
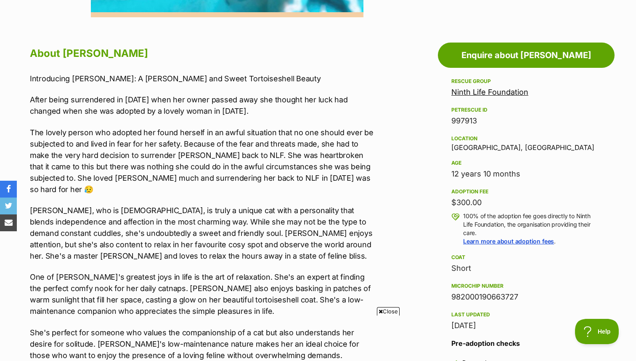
drag, startPoint x: 446, startPoint y: 172, endPoint x: 614, endPoint y: 172, distance: 167.9
click at [614, 172] on aside "Rescue group Ninth Life Foundation PetRescue ID 997913 Location Erina Heights, …" at bounding box center [526, 245] width 177 height 339
click at [572, 174] on div "12 years 10 months" at bounding box center [527, 174] width 150 height 12
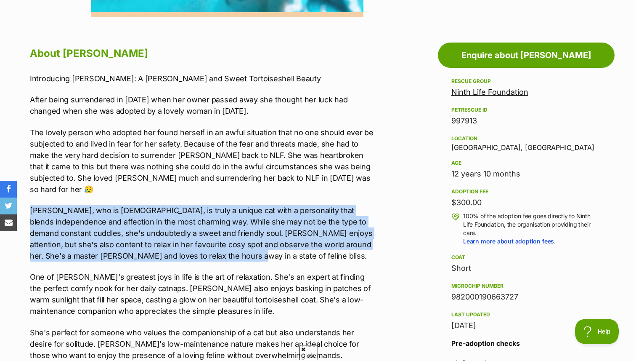
scroll to position [0, 0]
drag, startPoint x: 170, startPoint y: 247, endPoint x: 31, endPoint y: 196, distance: 148.1
click at [31, 205] on p "Mimi, who is 12 years old, is truly a unique cat with a personality that blends…" at bounding box center [204, 233] width 348 height 57
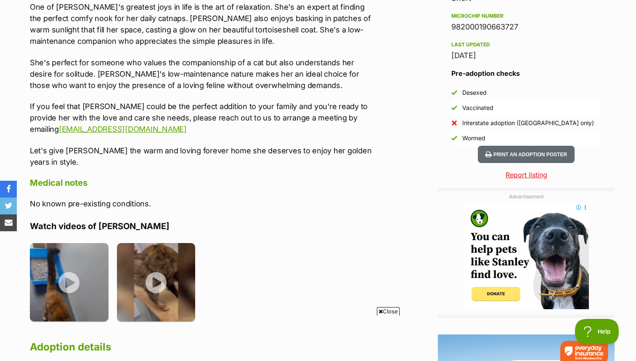
scroll to position [702, 0]
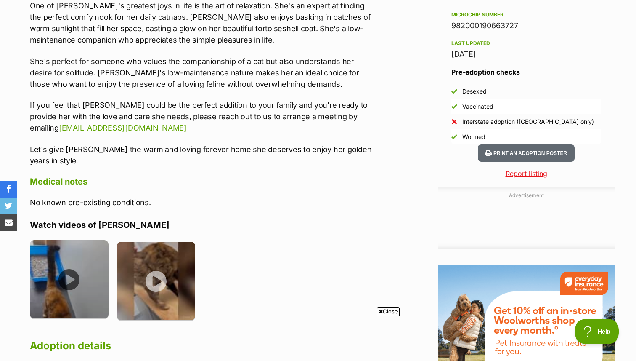
click at [59, 260] on img at bounding box center [69, 279] width 79 height 79
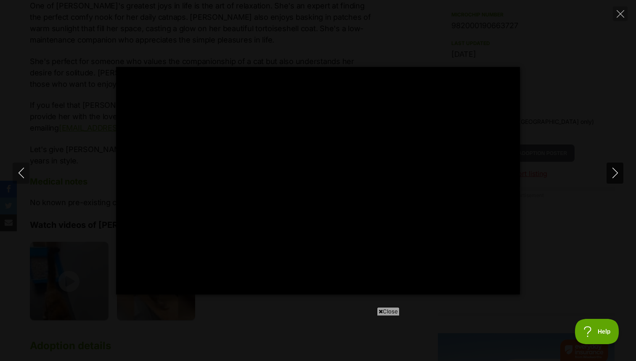
click at [615, 176] on icon "Next" at bounding box center [614, 173] width 5 height 11
type input "88.98"
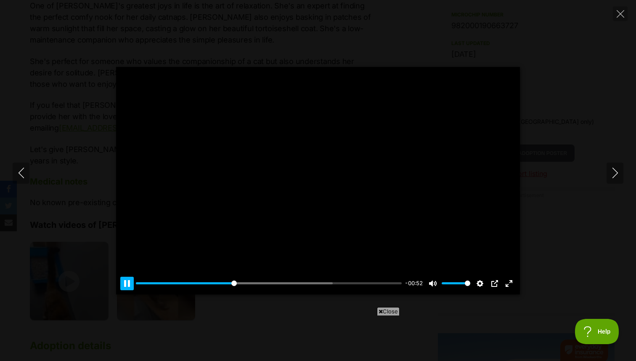
click at [128, 284] on button "Pause Play" at bounding box center [126, 283] width 13 height 13
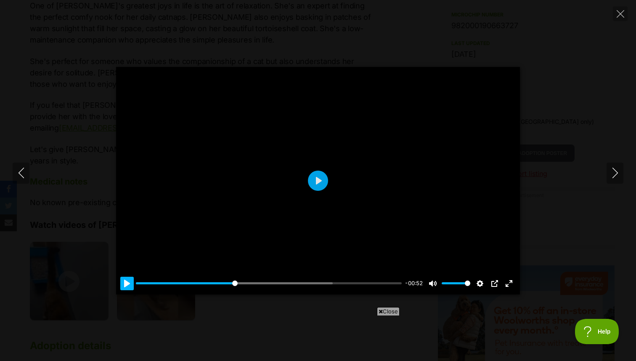
scroll to position [0, 0]
click at [129, 284] on button "Pause Play" at bounding box center [126, 283] width 13 height 13
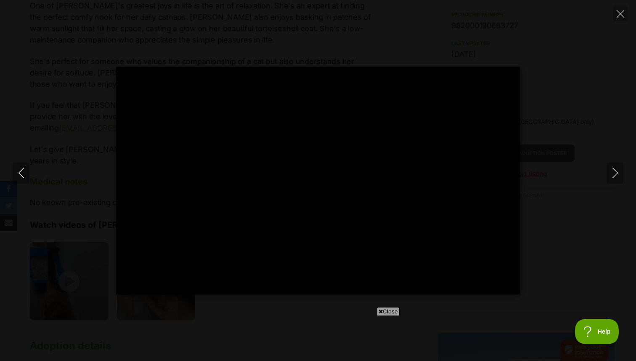
click at [77, 126] on div "Pause Play % buffered 00:00 -00:29 Unmute Mute Disable captions Enable captions…" at bounding box center [318, 180] width 636 height 227
type input "65.34"
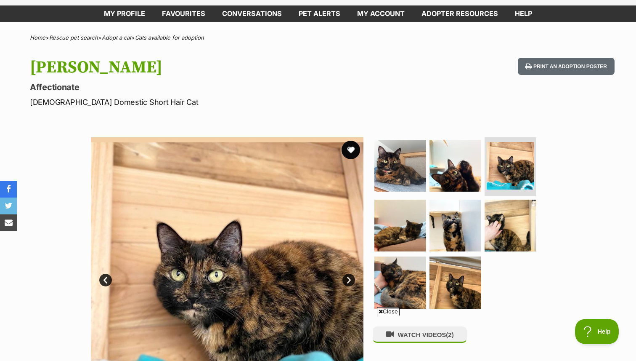
click at [351, 151] on button "favourite" at bounding box center [351, 150] width 19 height 19
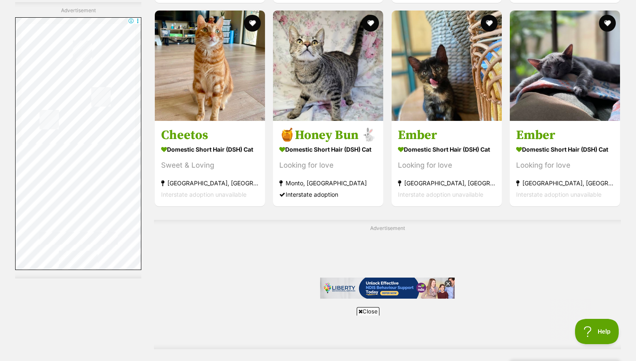
scroll to position [3834, 0]
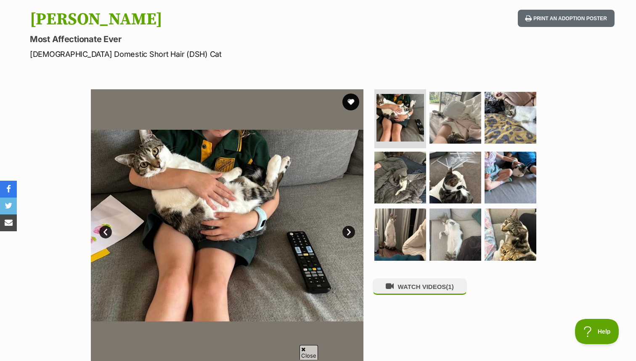
scroll to position [89, 0]
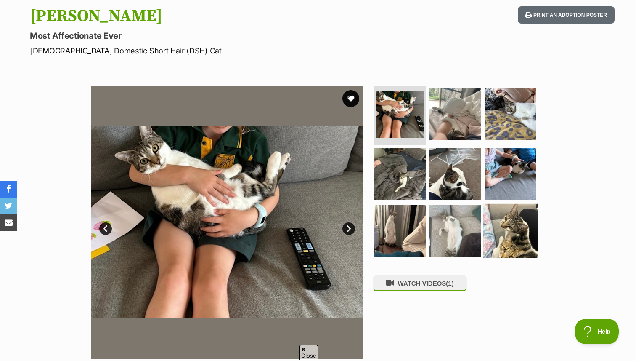
click at [507, 213] on img at bounding box center [511, 231] width 54 height 54
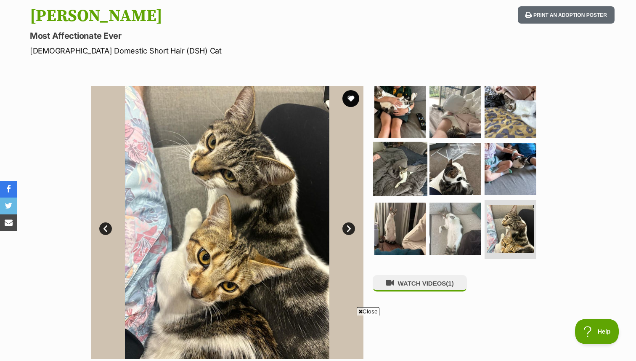
scroll to position [0, 0]
click at [392, 149] on img at bounding box center [400, 168] width 54 height 54
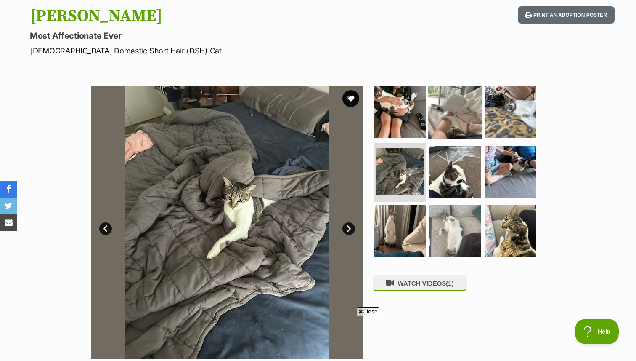
click at [433, 88] on img at bounding box center [455, 112] width 54 height 54
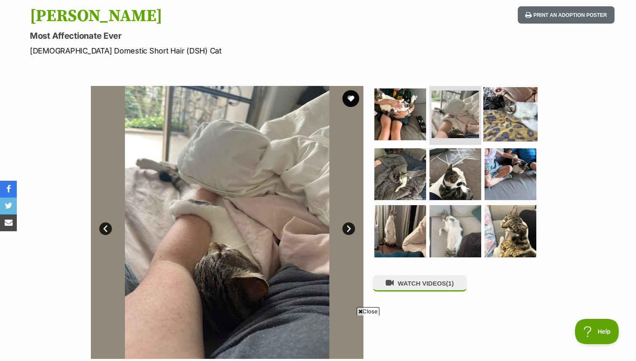
click at [523, 115] on img at bounding box center [511, 114] width 54 height 54
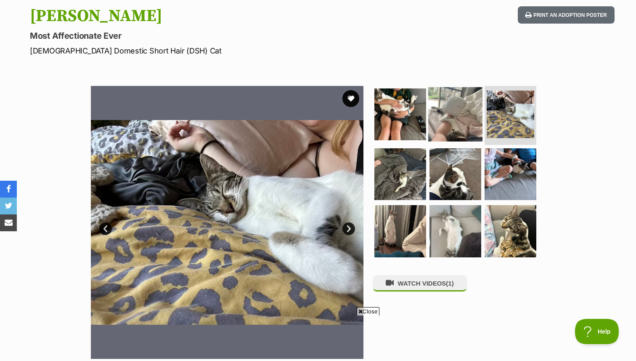
click at [461, 116] on img at bounding box center [455, 114] width 54 height 54
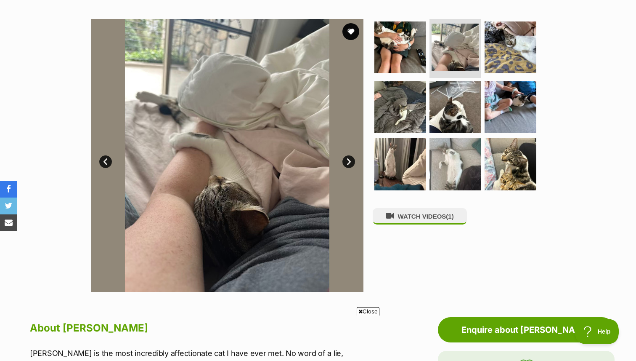
scroll to position [157, 0]
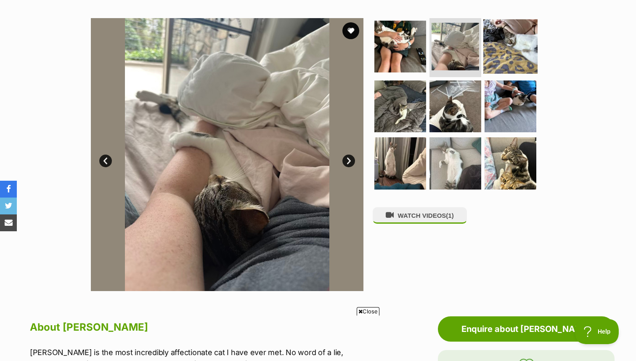
click at [508, 43] on img at bounding box center [511, 46] width 54 height 54
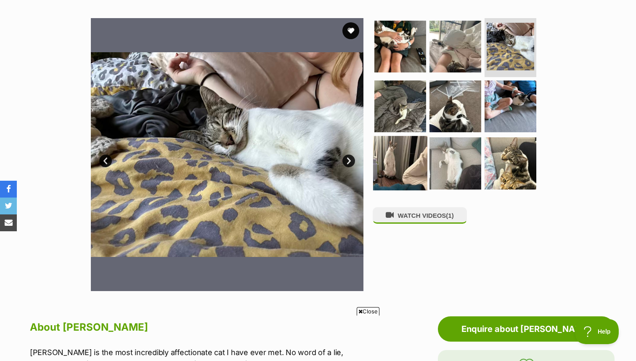
click at [401, 156] on img at bounding box center [400, 163] width 54 height 54
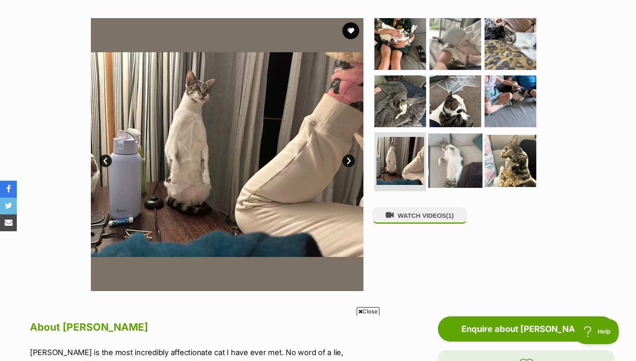
click at [444, 154] on img at bounding box center [455, 160] width 54 height 54
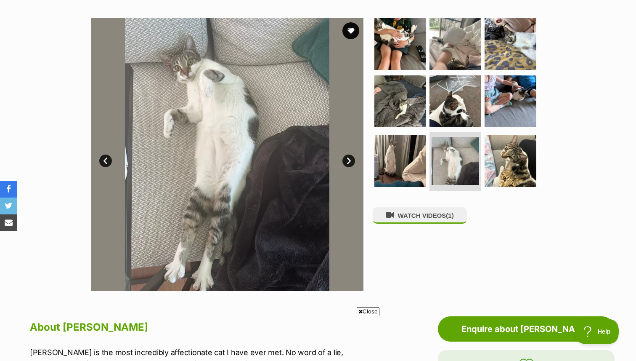
click at [415, 234] on div "WATCH VIDEOS (1)" at bounding box center [459, 154] width 173 height 273
click at [415, 223] on button "WATCH VIDEOS (1)" at bounding box center [420, 215] width 94 height 16
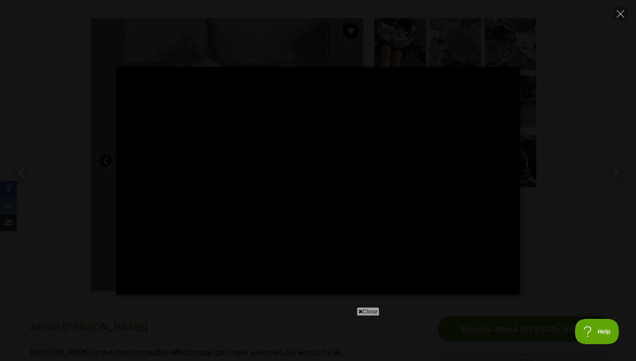
click at [539, 171] on div "Pause Play % buffered 00:00 -00:15 Unmute Mute Disable captions Enable captions…" at bounding box center [318, 180] width 636 height 227
type input "9.11"
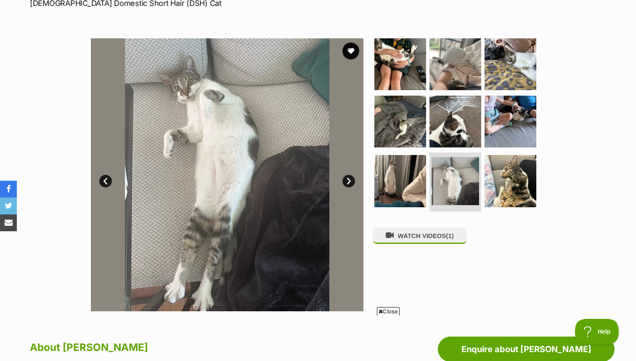
scroll to position [117, 0]
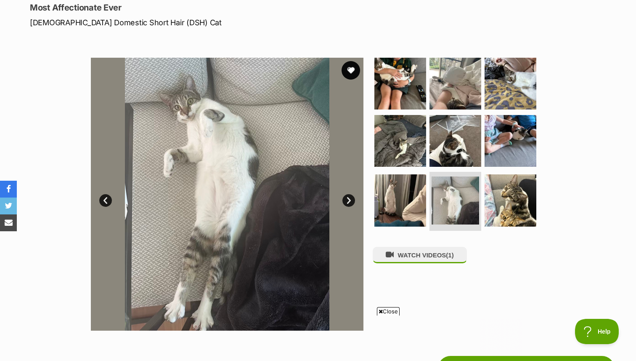
click at [354, 66] on button "favourite" at bounding box center [351, 70] width 19 height 19
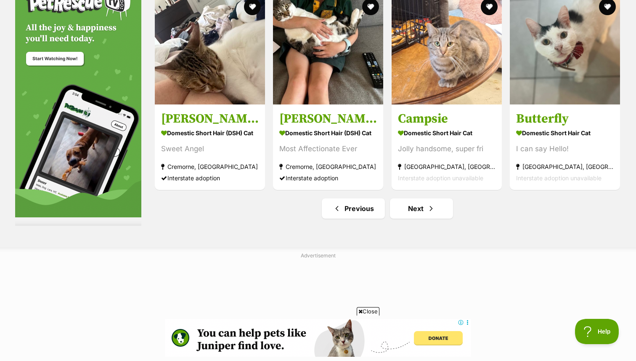
scroll to position [4194, 0]
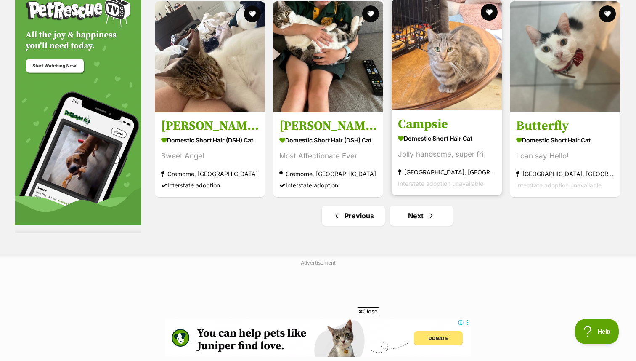
click at [482, 160] on div "Jolly handsome, super fri" at bounding box center [447, 154] width 98 height 11
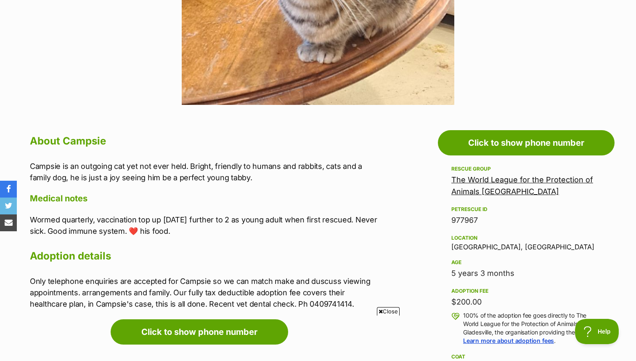
scroll to position [348, 0]
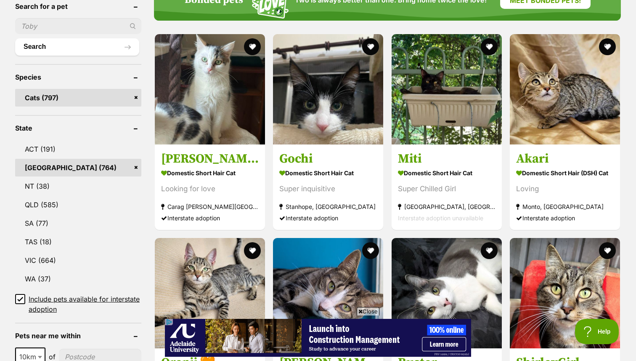
scroll to position [297, 0]
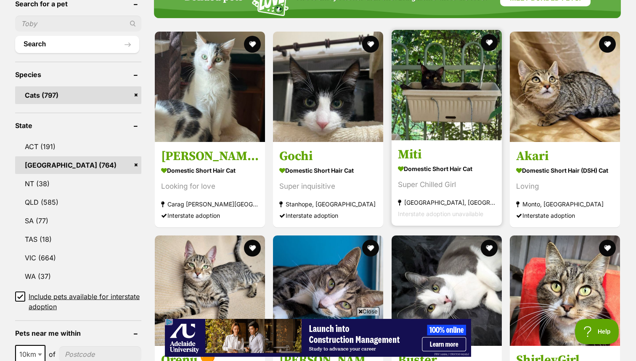
click at [442, 152] on h3 "Miti" at bounding box center [447, 154] width 98 height 16
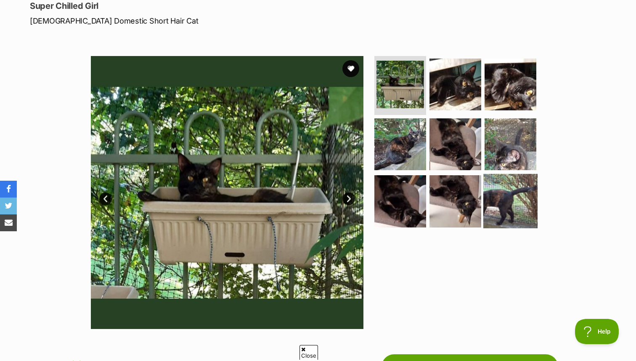
click at [492, 192] on img at bounding box center [511, 201] width 54 height 54
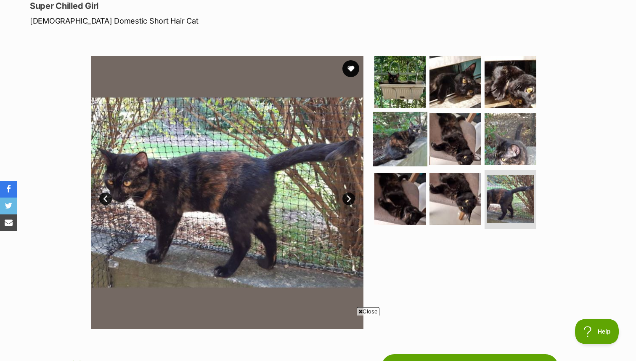
click at [405, 138] on img at bounding box center [400, 139] width 54 height 54
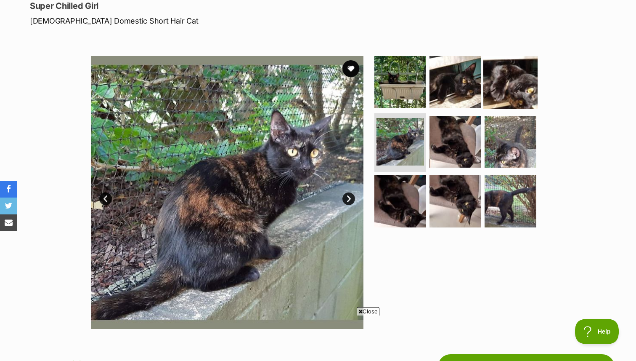
click at [511, 68] on img at bounding box center [511, 82] width 54 height 54
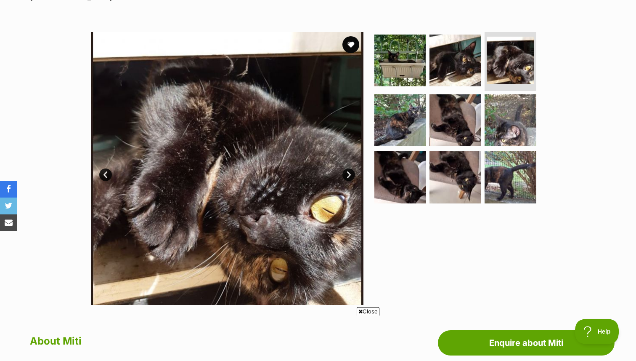
scroll to position [144, 0]
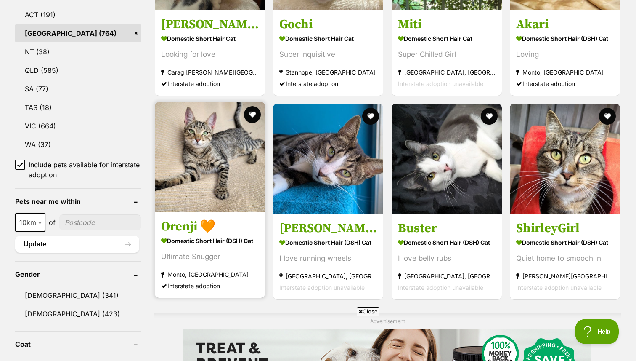
click at [204, 215] on article "Orenji 🧡 Domestic Short Hair (DSH) Cat Ultimate Snugger Monto, QLD Interstate a…" at bounding box center [210, 199] width 112 height 197
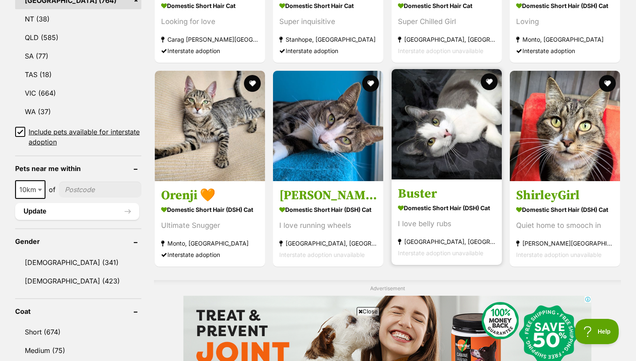
scroll to position [469, 0]
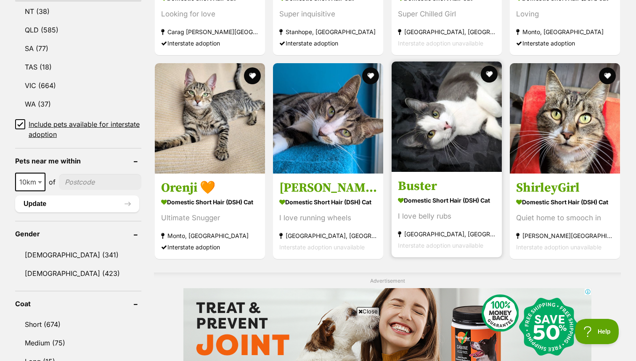
click at [452, 198] on strong "Domestic Short Hair (DSH) Cat" at bounding box center [447, 200] width 98 height 12
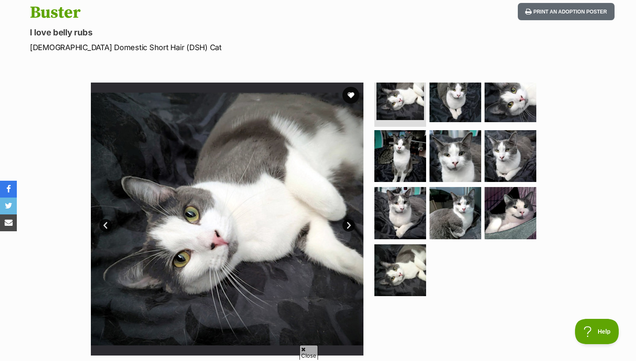
scroll to position [106, 0]
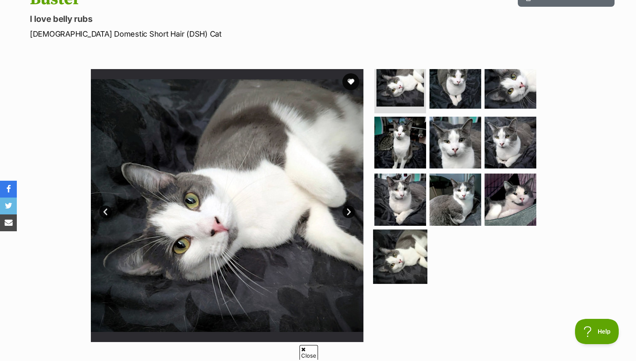
click at [416, 248] on img at bounding box center [400, 256] width 54 height 54
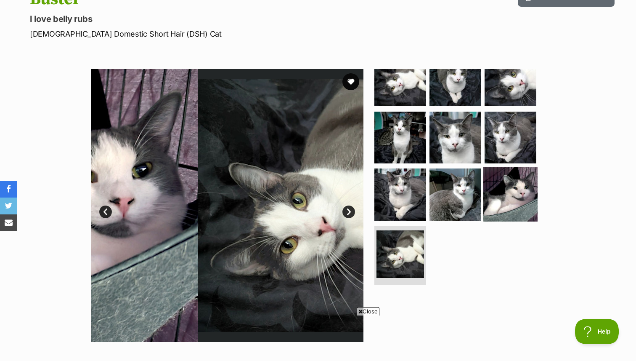
scroll to position [0, 0]
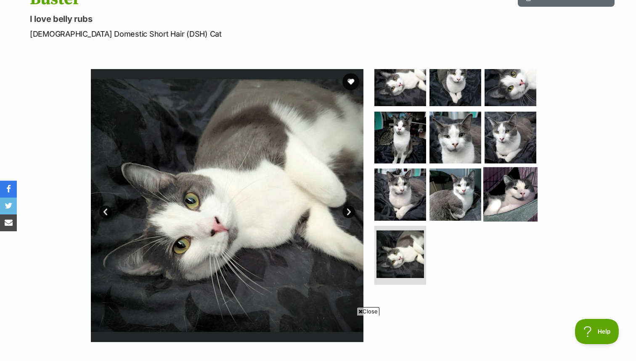
click at [515, 187] on img at bounding box center [511, 194] width 54 height 54
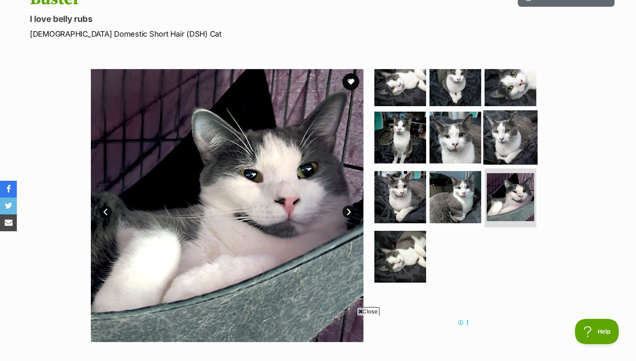
click at [510, 140] on img at bounding box center [511, 137] width 54 height 54
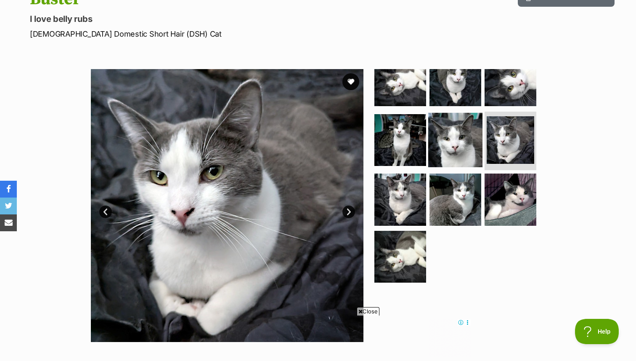
click at [444, 154] on img at bounding box center [455, 139] width 54 height 54
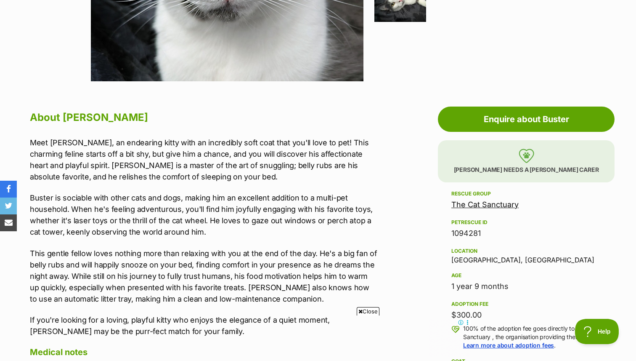
scroll to position [380, 0]
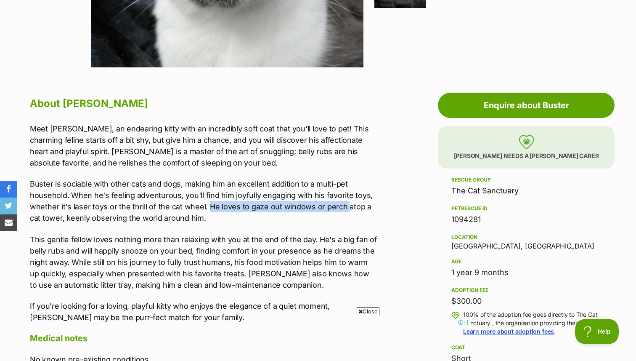
drag, startPoint x: 207, startPoint y: 207, endPoint x: 345, endPoint y: 209, distance: 138.1
click at [345, 209] on p "Buster is sociable with other cats and dogs, making him an excellent addition t…" at bounding box center [204, 200] width 348 height 45
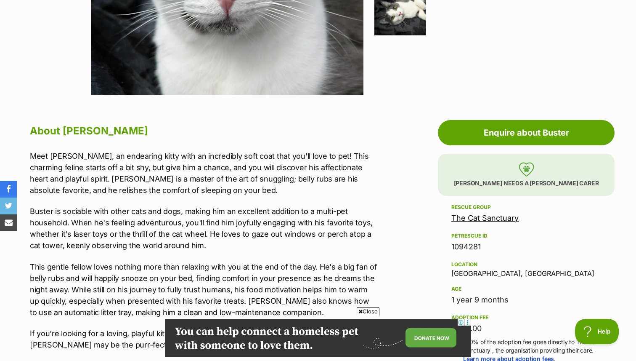
scroll to position [0, 0]
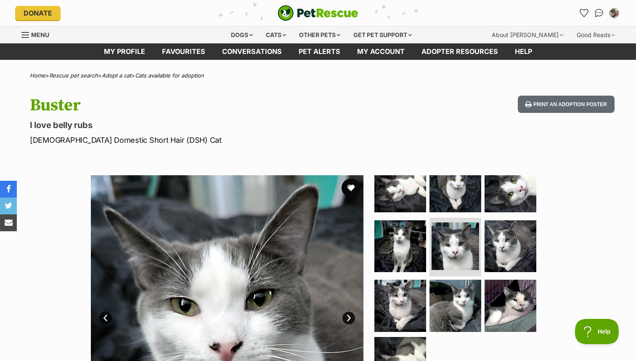
click at [352, 188] on button "favourite" at bounding box center [351, 187] width 19 height 19
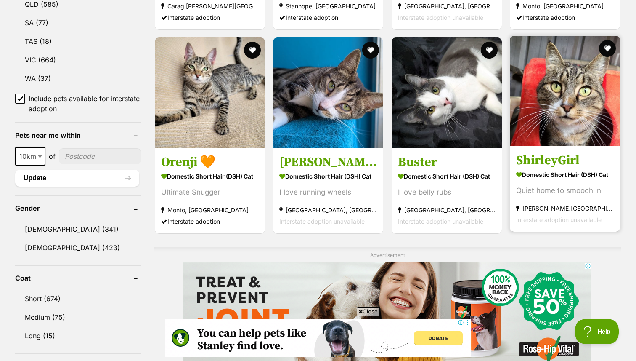
click at [589, 176] on strong "Domestic Short Hair (DSH) Cat" at bounding box center [565, 174] width 98 height 12
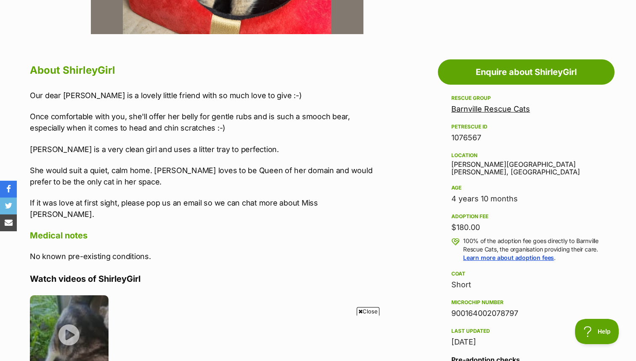
scroll to position [436, 0]
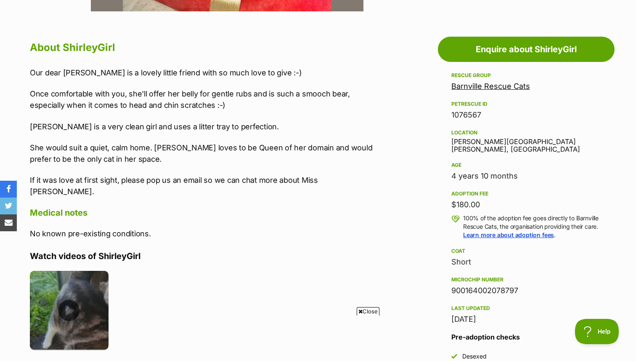
click at [87, 328] on img at bounding box center [69, 310] width 79 height 79
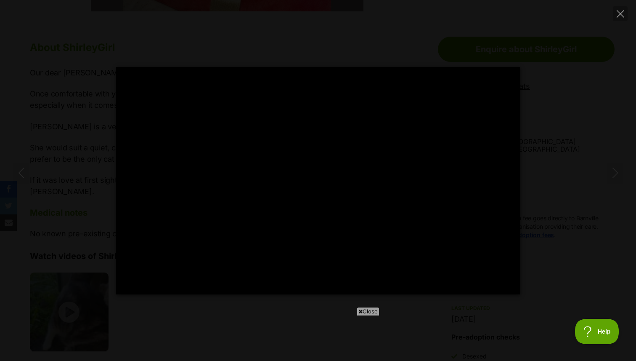
type input "100"
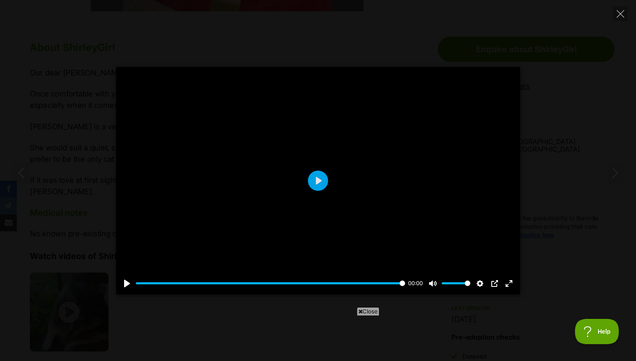
click at [3, 199] on div "Pause Play % buffered 00:00 00:00 Unmute Mute Disable captions Enable captions …" at bounding box center [318, 180] width 636 height 227
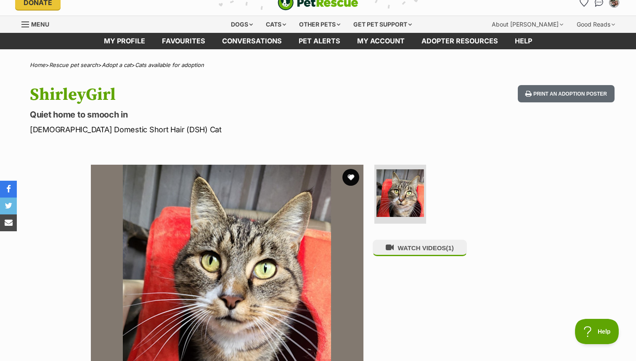
scroll to position [0, 0]
click at [354, 176] on button "favourite" at bounding box center [351, 177] width 19 height 19
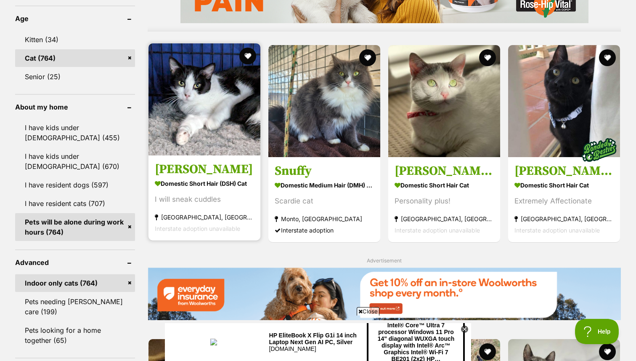
click at [200, 192] on section "Domestic Short Hair (DSH) Cat I will sneak cuddles Padstow, NSW Interstate adop…" at bounding box center [204, 205] width 99 height 57
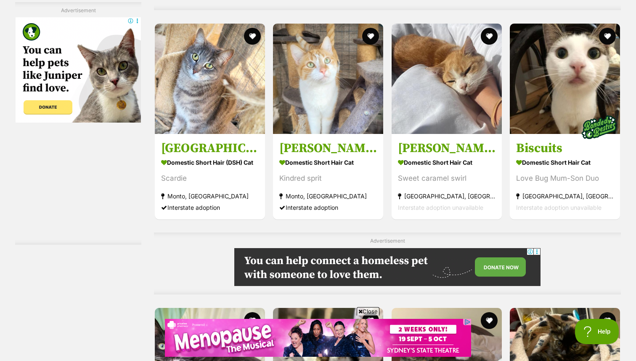
scroll to position [2579, 0]
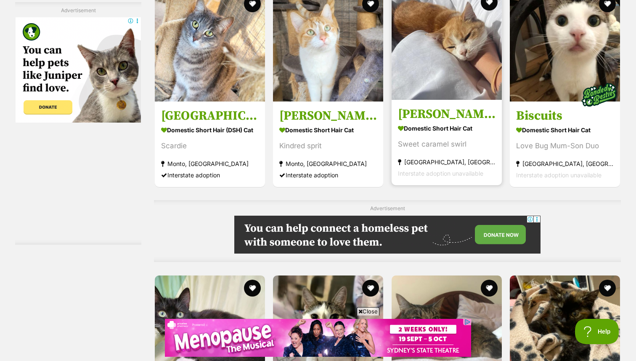
click at [488, 84] on img at bounding box center [447, 44] width 110 height 110
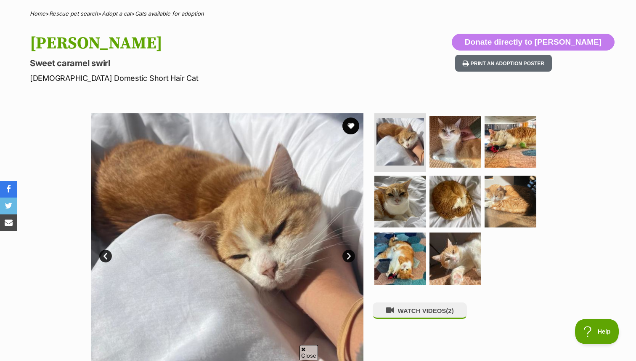
scroll to position [85, 0]
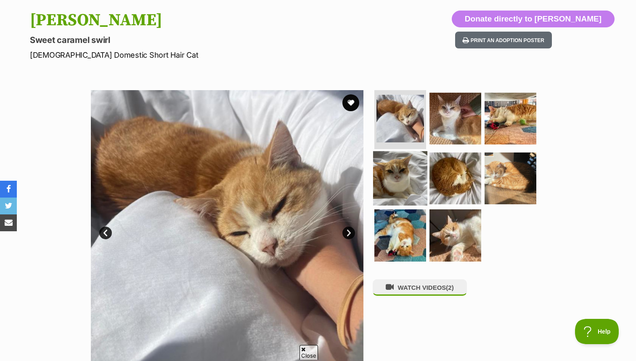
click at [391, 168] on img at bounding box center [400, 178] width 54 height 54
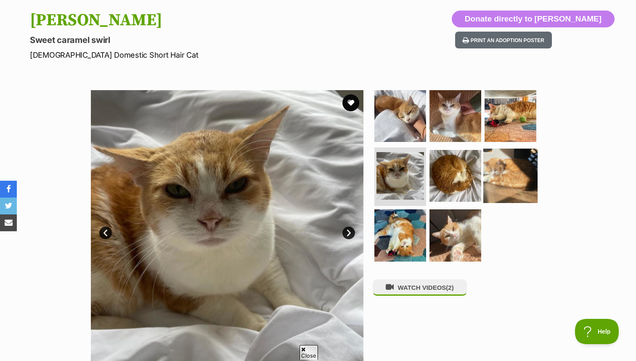
scroll to position [0, 0]
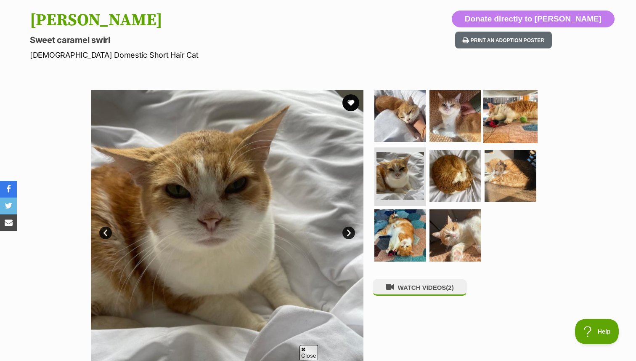
click at [505, 114] on img at bounding box center [511, 116] width 54 height 54
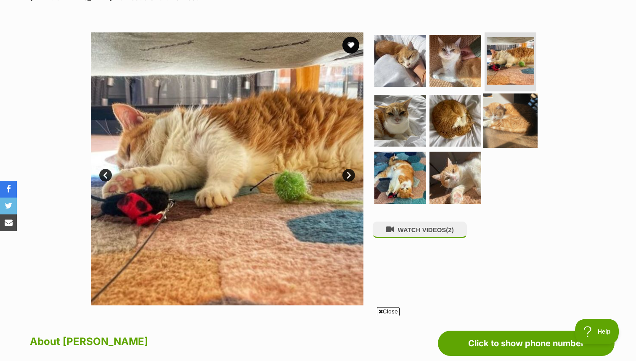
click at [495, 124] on img at bounding box center [511, 120] width 54 height 54
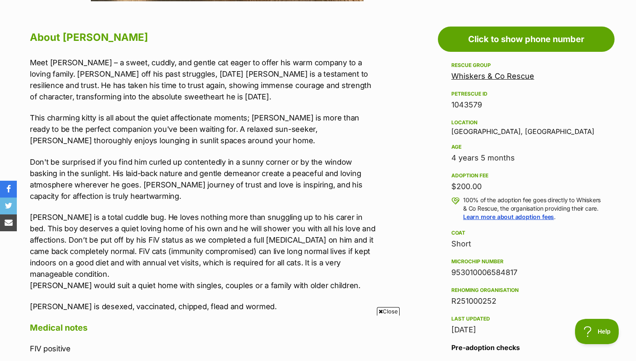
scroll to position [452, 0]
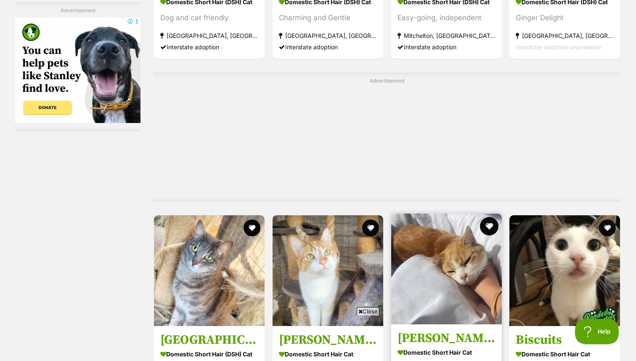
click at [484, 217] on button "favourite" at bounding box center [489, 226] width 19 height 19
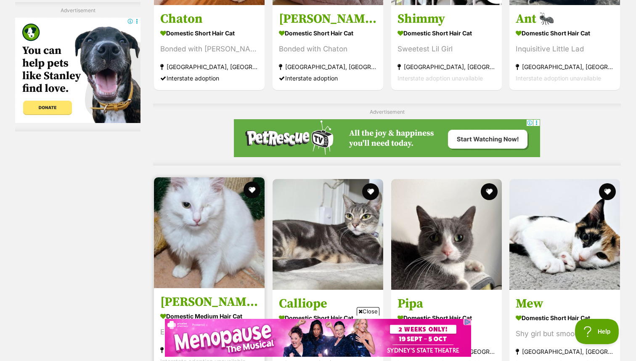
scroll to position [3653, 0]
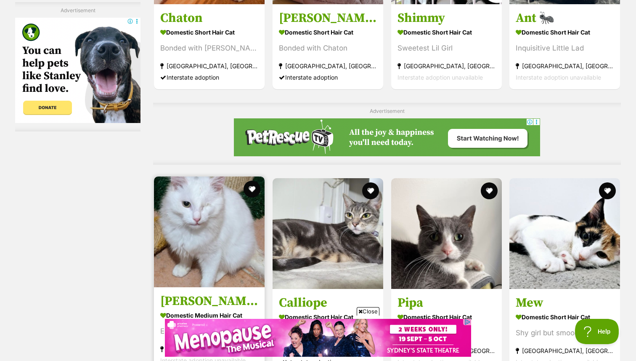
click at [212, 182] on img at bounding box center [209, 231] width 111 height 111
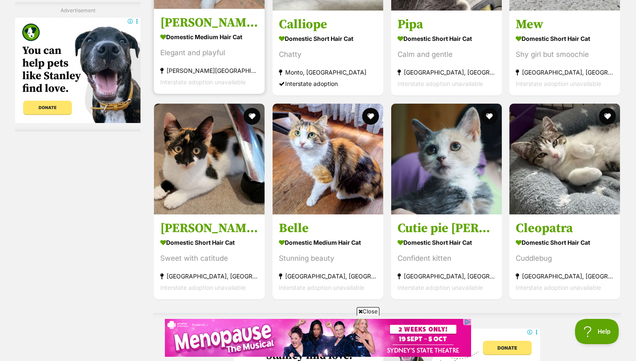
scroll to position [3931, 0]
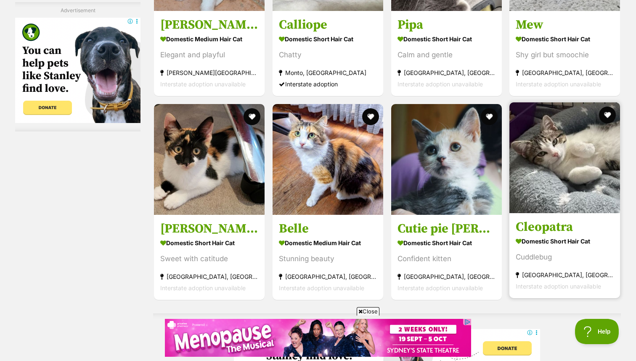
click at [556, 219] on h3 "Cleopatra" at bounding box center [565, 227] width 98 height 16
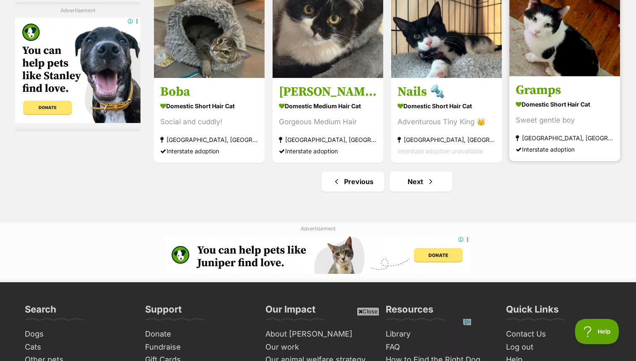
scroll to position [4363, 0]
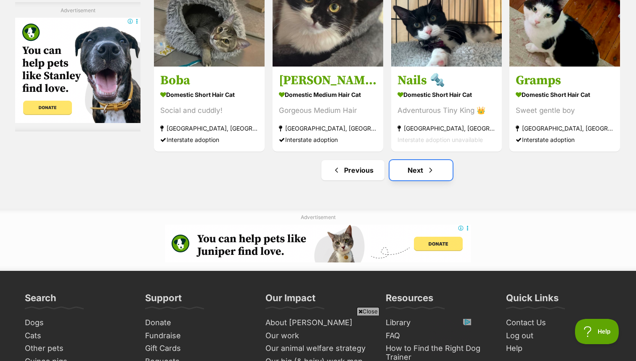
click at [434, 165] on span "Next page" at bounding box center [431, 170] width 8 height 10
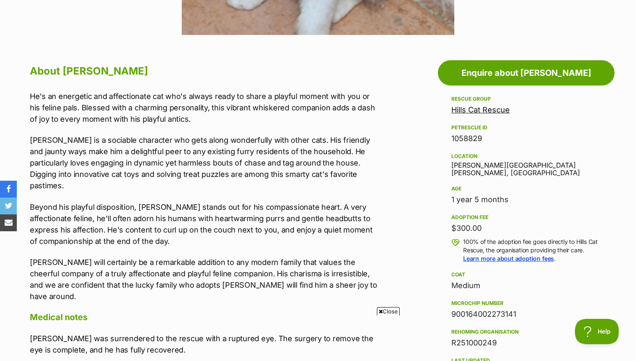
scroll to position [417, 0]
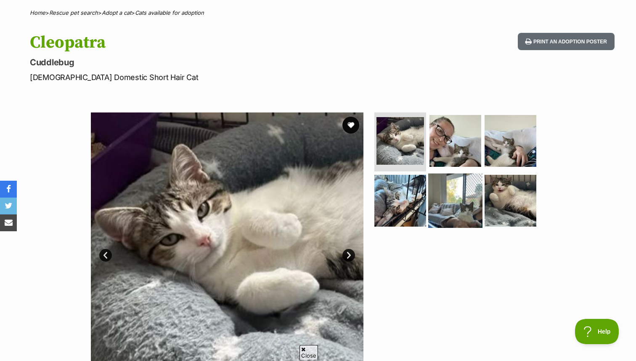
scroll to position [68, 0]
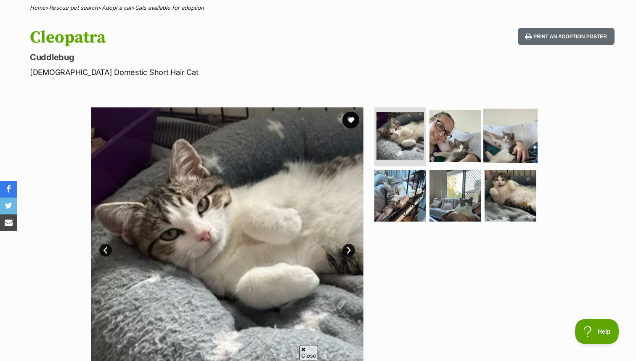
click at [495, 153] on img at bounding box center [511, 136] width 54 height 54
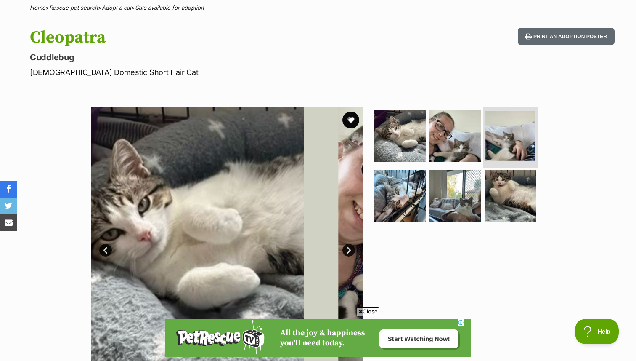
scroll to position [0, 0]
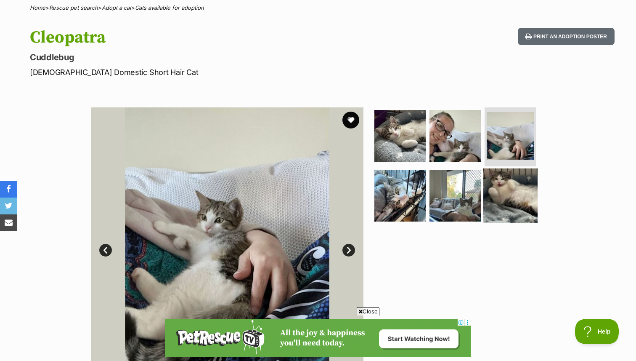
click at [495, 215] on img at bounding box center [511, 195] width 54 height 54
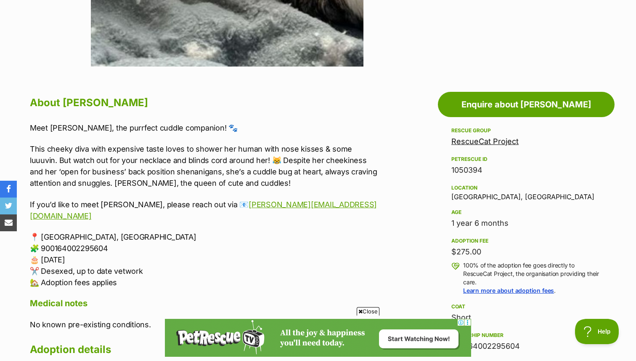
scroll to position [382, 0]
